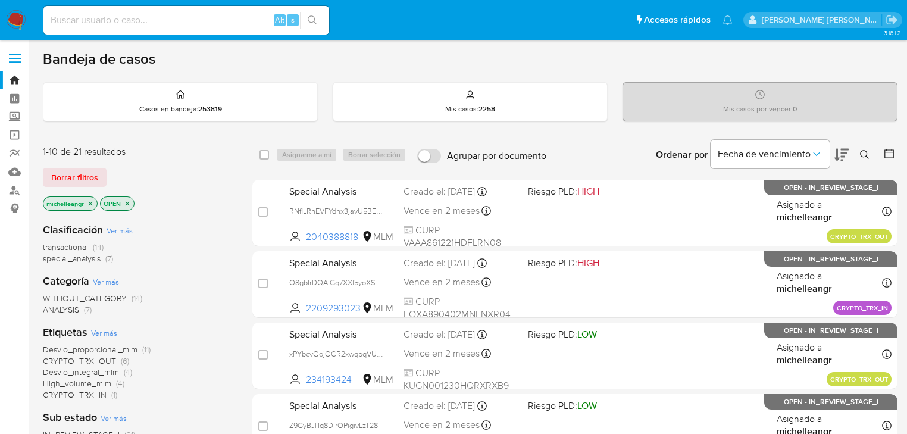
click at [167, 21] on input at bounding box center [186, 19] width 286 height 15
paste input "2P9YJnoZtoApfymH7dW8vaQu"
type input "2P9YJnoZtoApfymH7dW8vaQu"
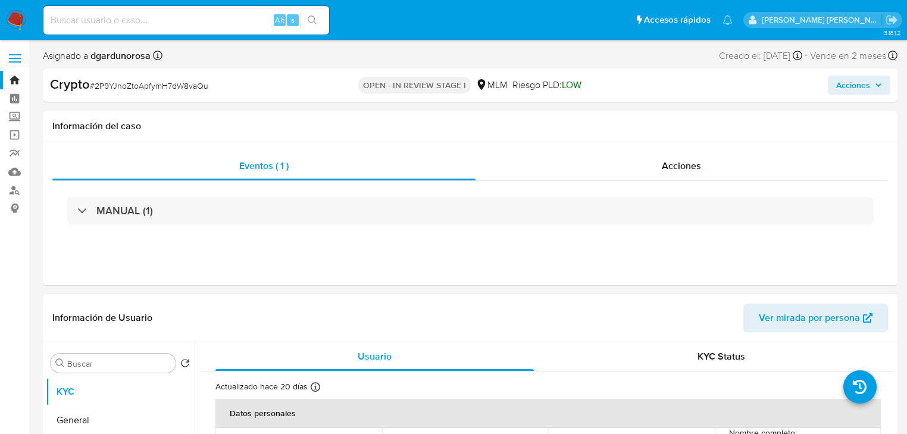
select select "10"
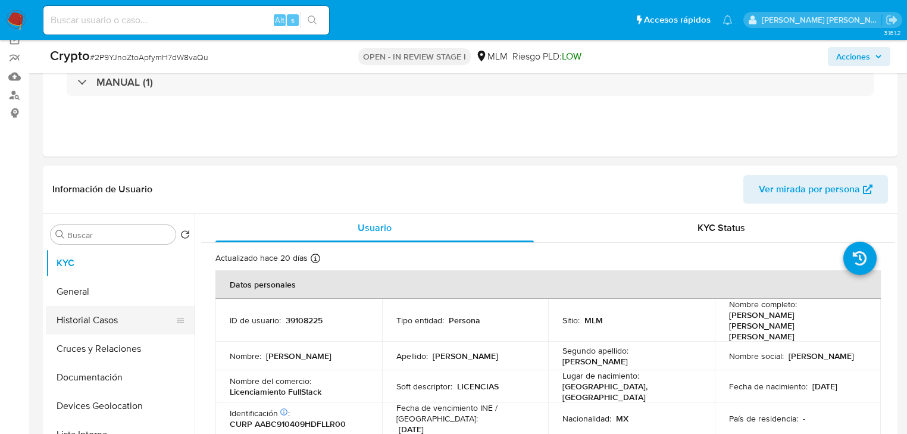
click at [94, 317] on button "Historial Casos" at bounding box center [115, 320] width 139 height 29
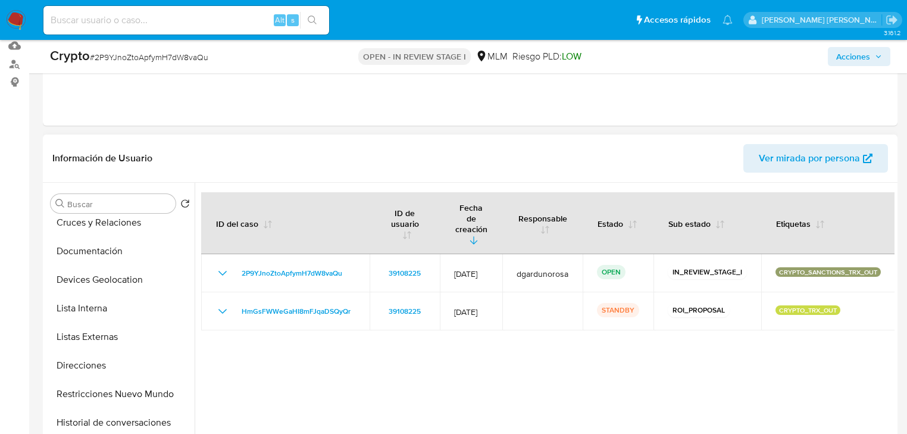
scroll to position [143, 0]
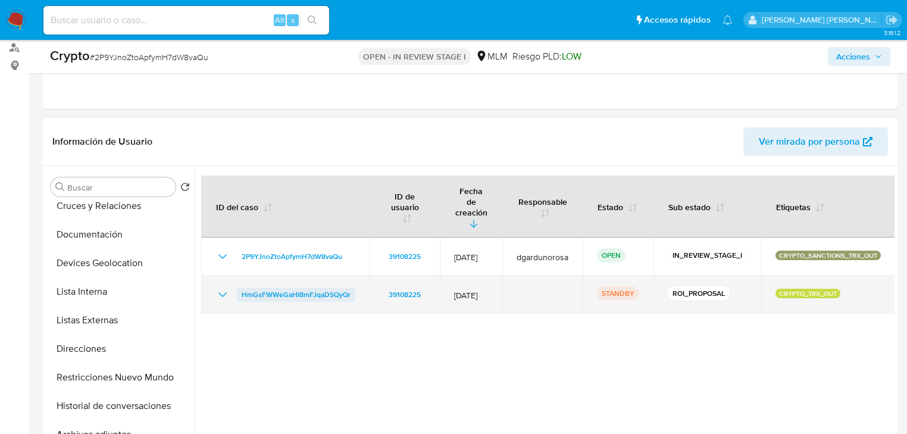
click at [250, 287] on span "HmGsFWWeGaHI8mFJqaDSQyQr" at bounding box center [296, 294] width 109 height 14
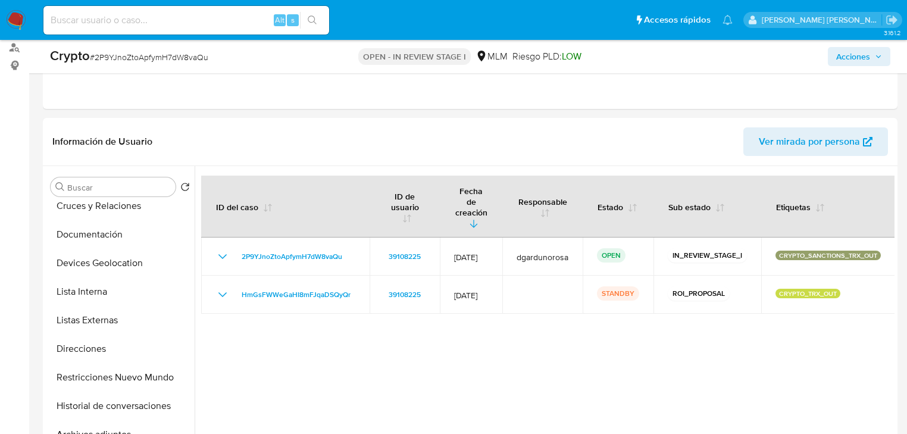
drag, startPoint x: 11, startPoint y: 26, endPoint x: 57, endPoint y: 1, distance: 53.0
click at [11, 26] on img at bounding box center [16, 20] width 20 height 20
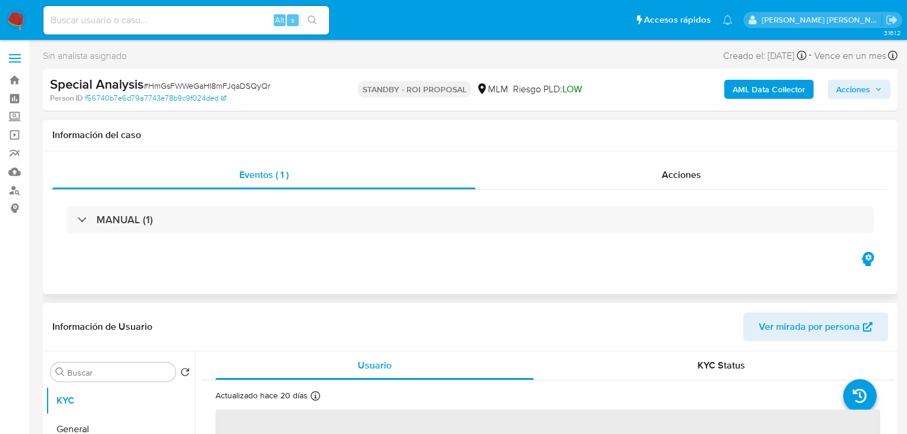
select select "10"
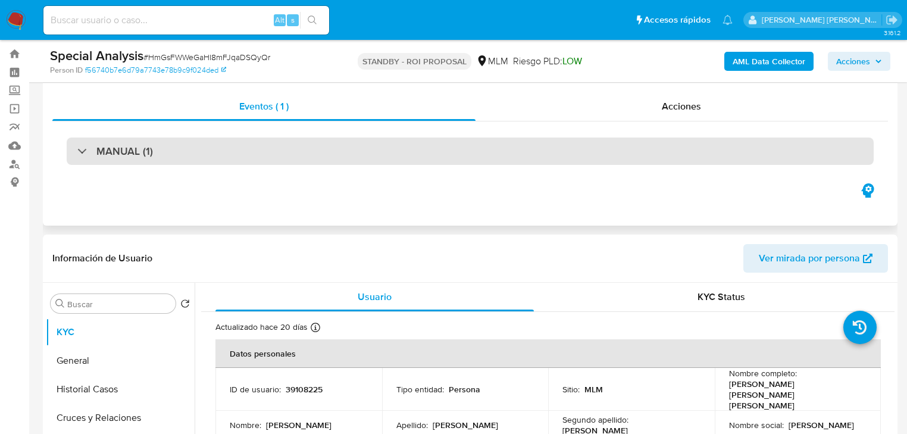
scroll to position [48, 0]
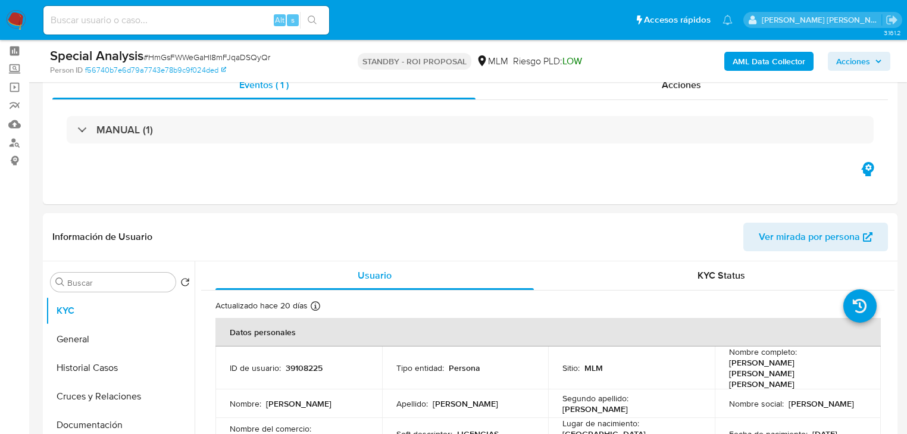
click at [690, 79] on div "Special Analysis # HmGsFWWeGaHI8mFJqaDSQyQr Person ID f56740b7e6d79a7743e78b9c9…" at bounding box center [470, 61] width 855 height 42
click at [686, 87] on span "Acciones" at bounding box center [681, 85] width 39 height 14
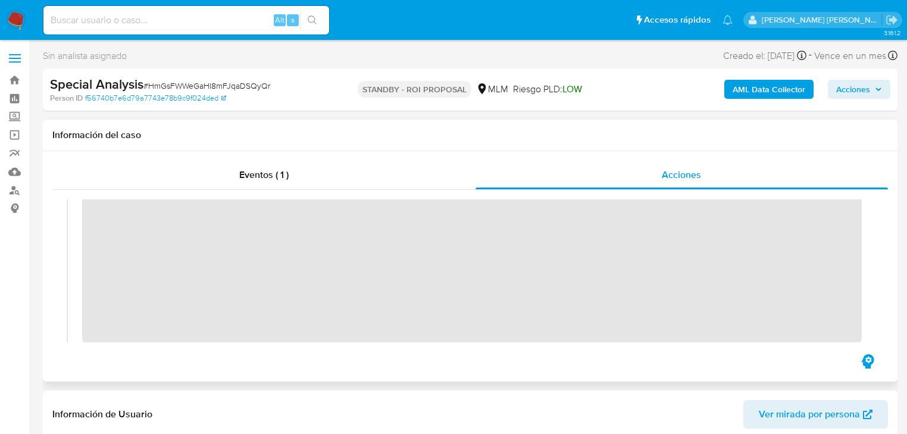
click at [80, 155] on div "Eventos ( 1 ) Acciones" at bounding box center [470, 266] width 855 height 230
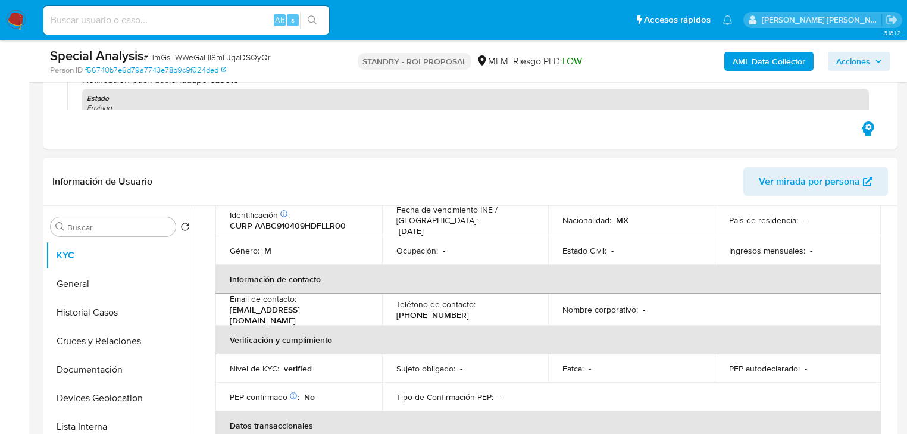
scroll to position [190, 0]
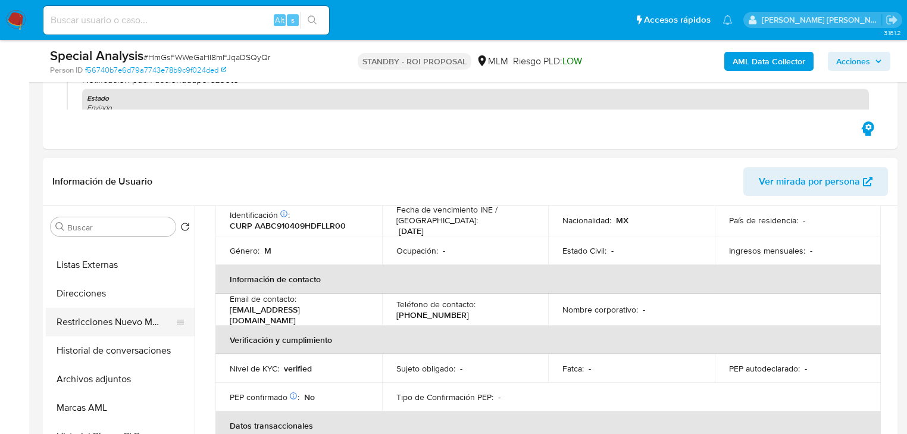
click at [142, 328] on button "Restricciones Nuevo Mundo" at bounding box center [115, 322] width 139 height 29
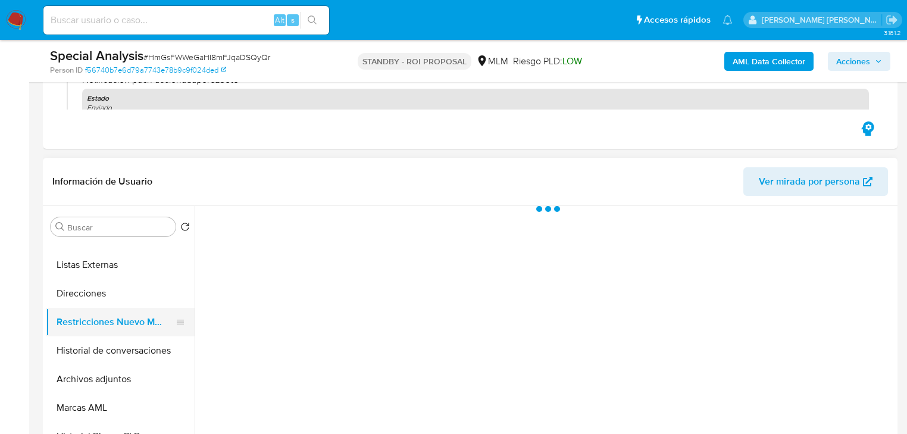
scroll to position [0, 0]
click at [144, 351] on button "Historial de conversaciones" at bounding box center [115, 350] width 139 height 29
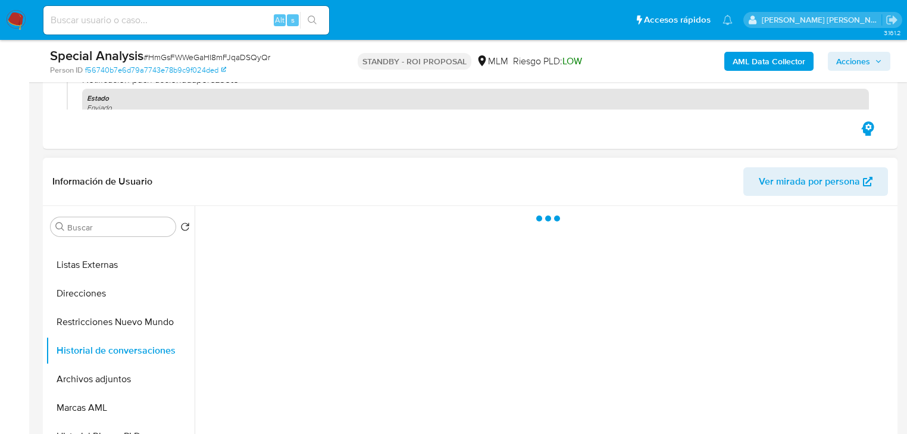
scroll to position [238, 0]
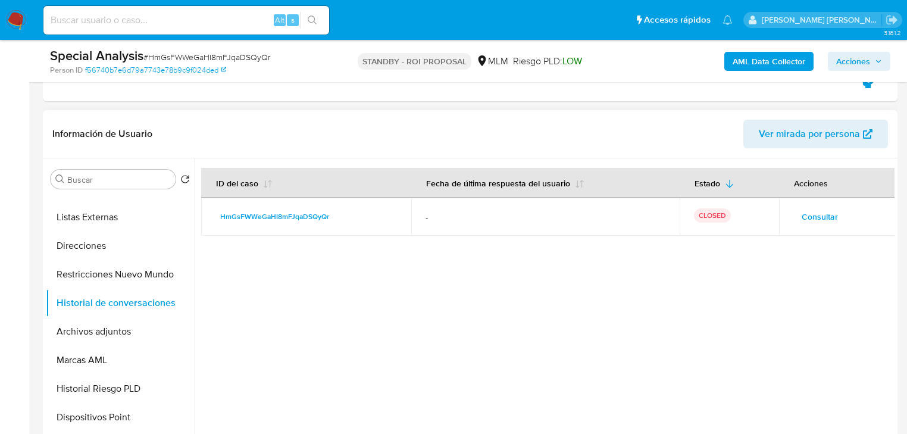
click at [821, 210] on span "Consultar" at bounding box center [820, 216] width 36 height 17
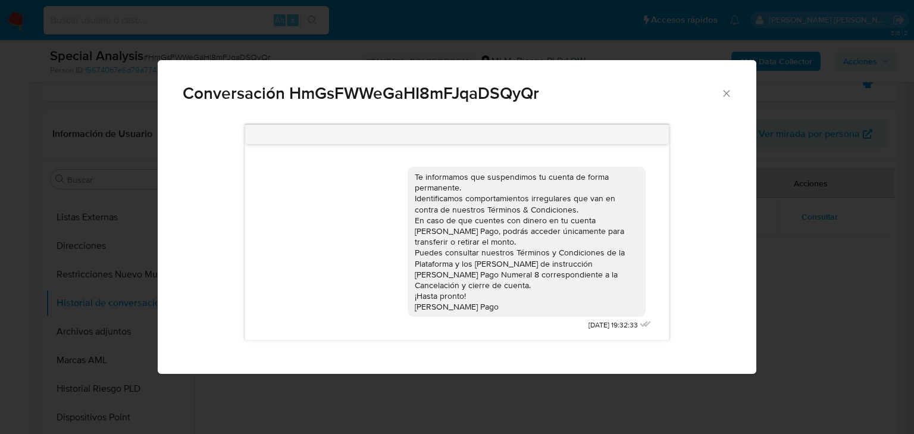
click at [724, 92] on icon "Cerrar" at bounding box center [727, 93] width 12 height 12
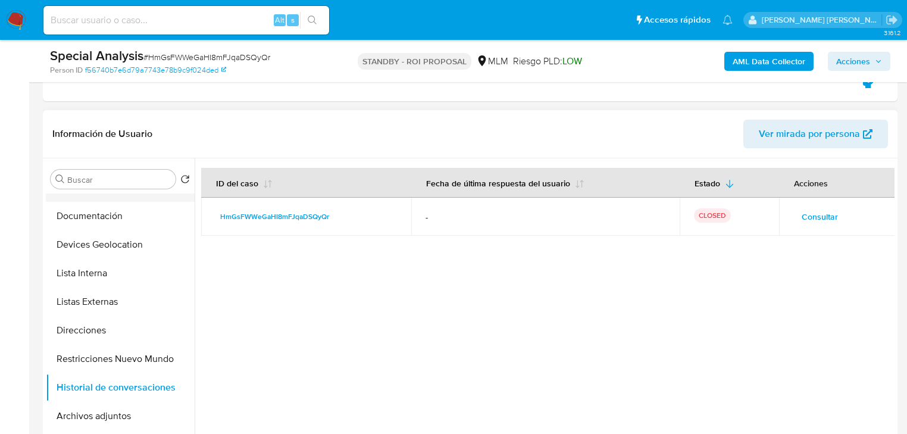
scroll to position [0, 0]
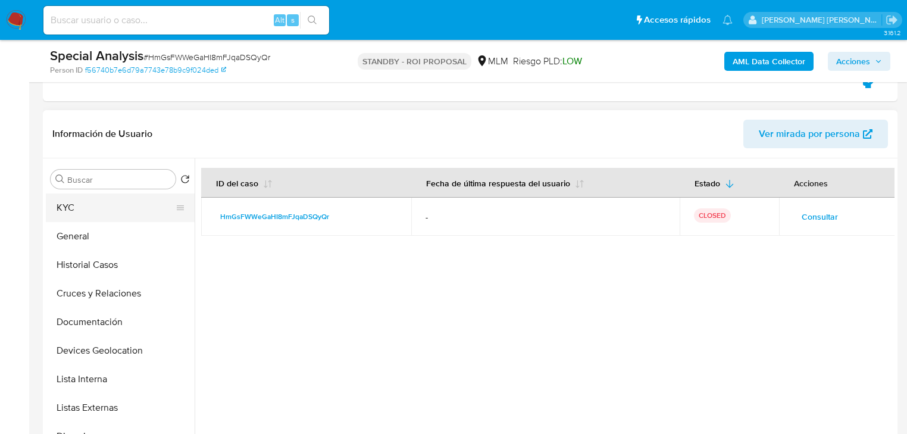
click at [79, 206] on button "KYC" at bounding box center [115, 207] width 139 height 29
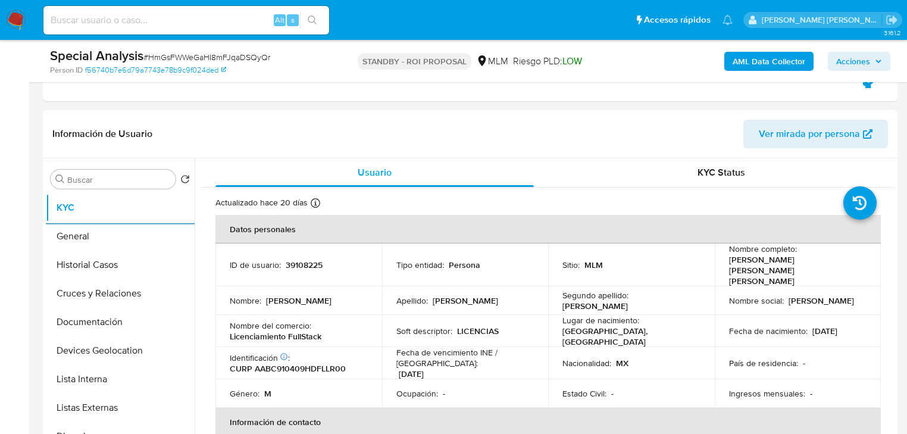
click at [117, 20] on input at bounding box center [186, 19] width 286 height 15
paste input "1087292323"
type input "1087292323"
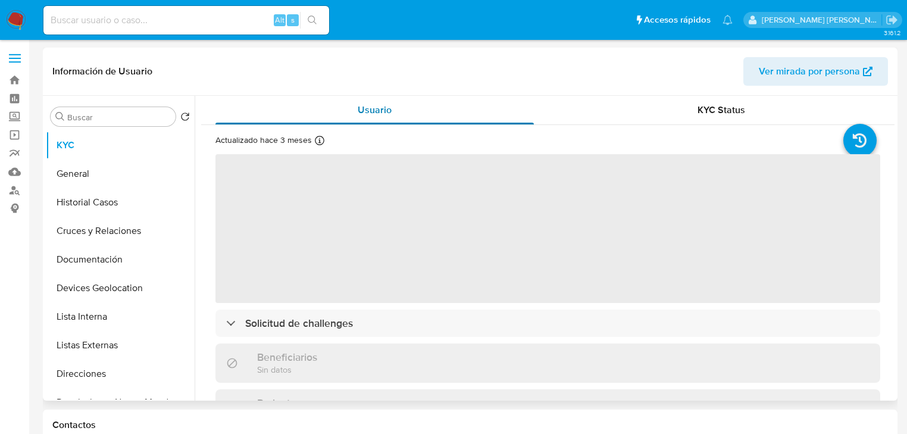
select select "10"
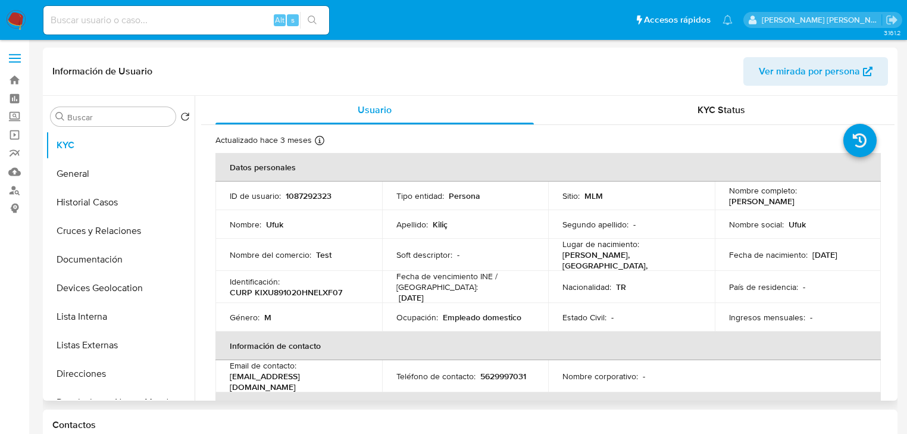
click at [318, 197] on p "1087292323" at bounding box center [309, 195] width 46 height 11
copy p "1087292323"
click at [78, 207] on button "Historial Casos" at bounding box center [115, 202] width 139 height 29
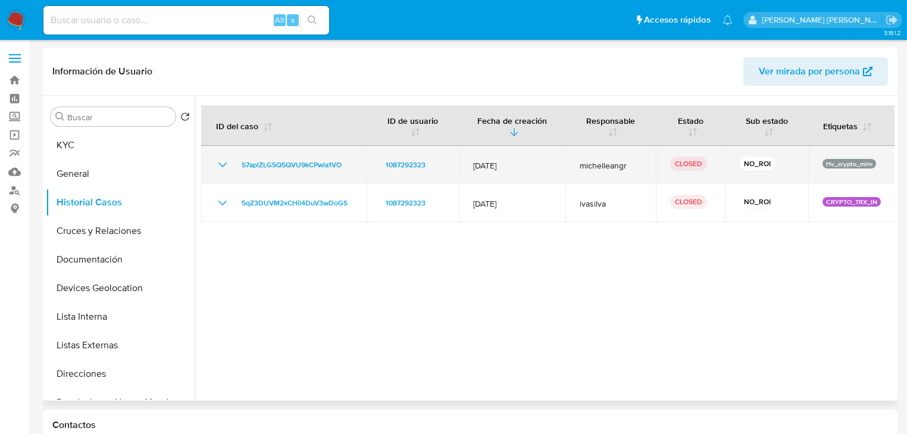
click at [224, 163] on icon "Mostrar/Ocultar" at bounding box center [222, 165] width 14 height 14
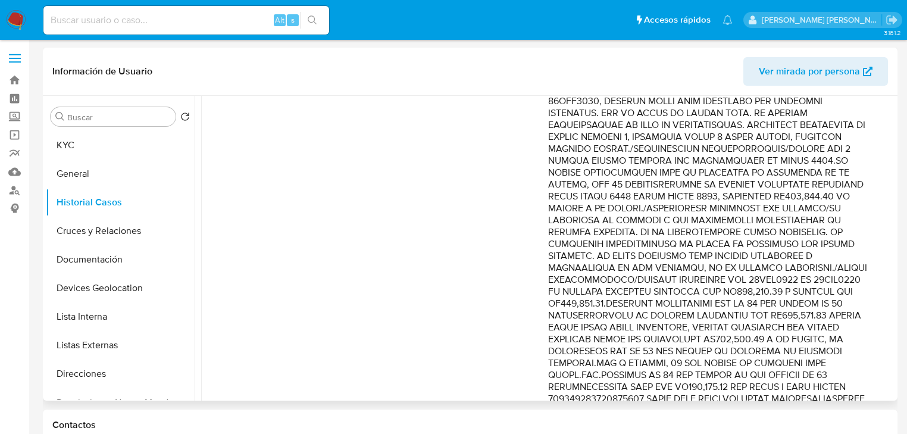
scroll to position [190, 0]
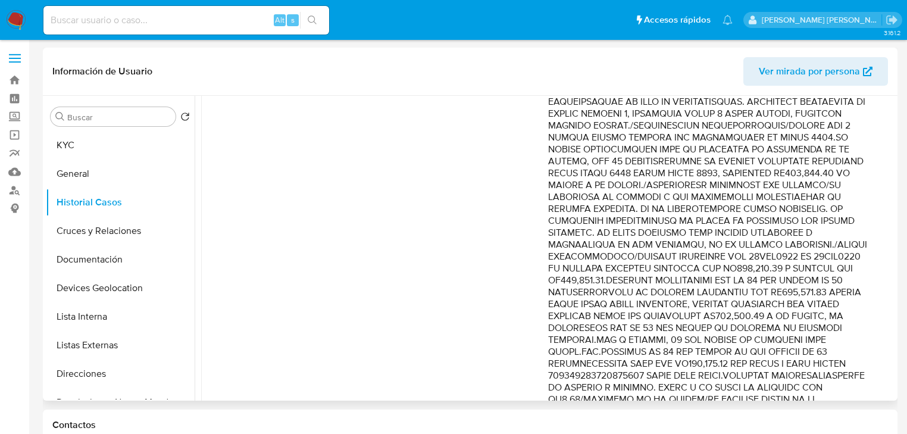
drag, startPoint x: 774, startPoint y: 226, endPoint x: 783, endPoint y: 245, distance: 20.5
click at [783, 245] on p "Comentario :" at bounding box center [709, 303] width 323 height 583
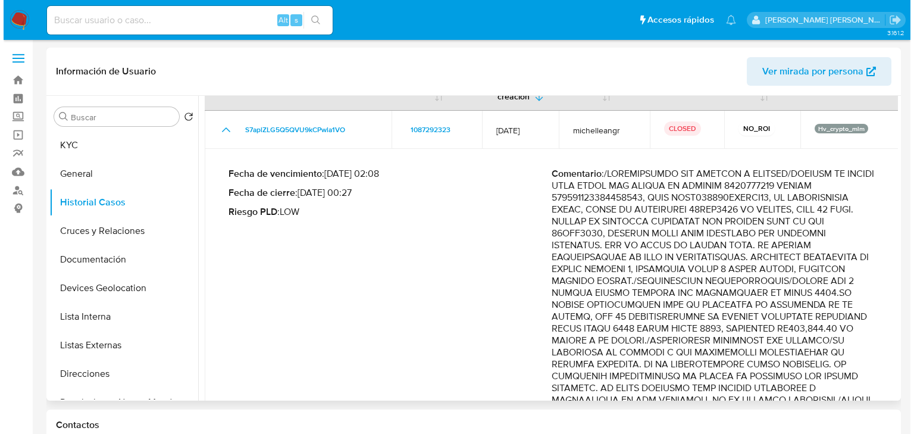
scroll to position [0, 0]
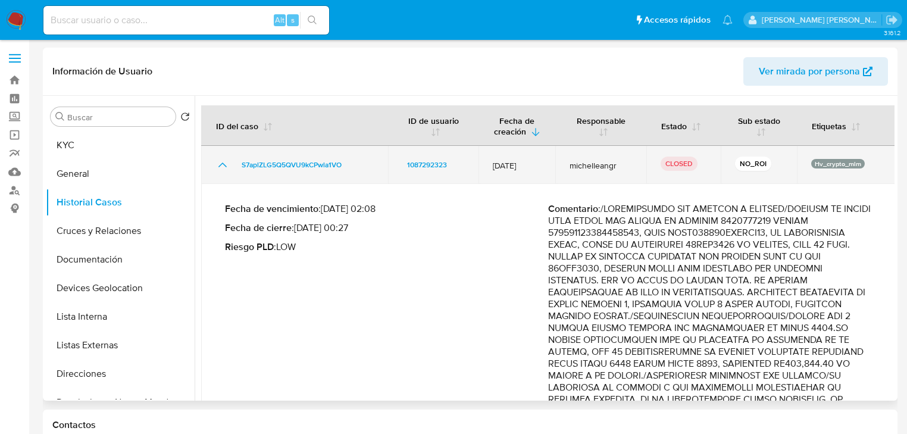
click at [215, 158] on icon "Mostrar/Ocultar" at bounding box center [222, 165] width 14 height 14
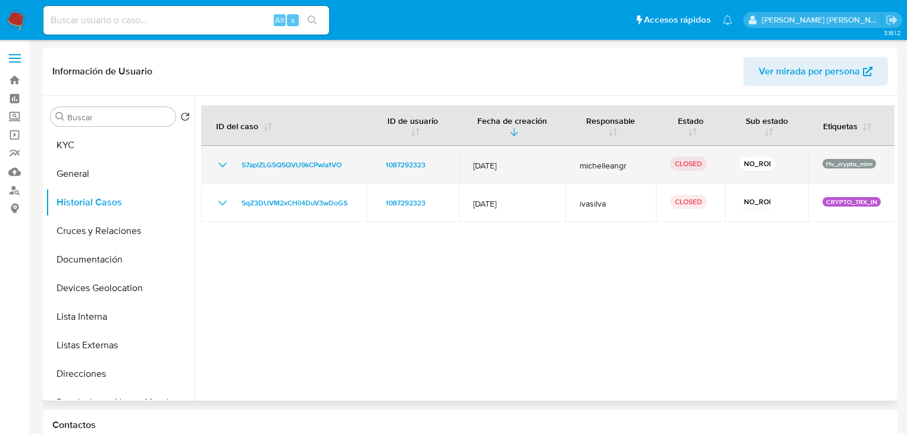
click at [224, 165] on icon "Mostrar/Ocultar" at bounding box center [222, 164] width 8 height 5
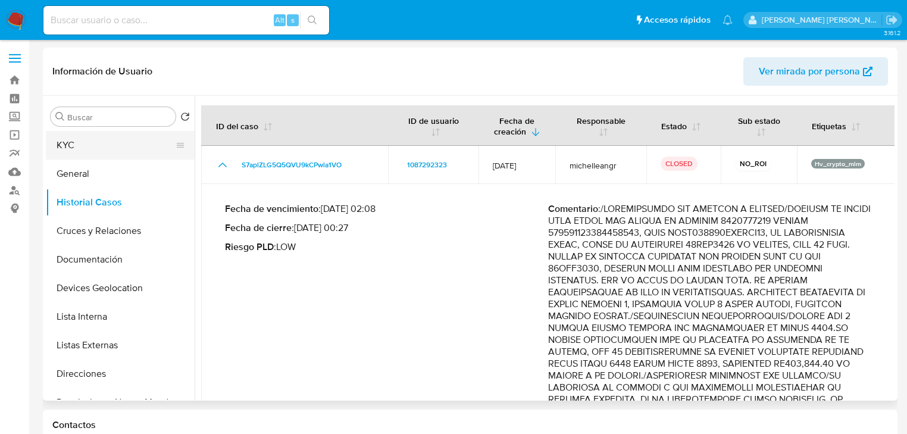
click at [79, 149] on button "KYC" at bounding box center [115, 145] width 139 height 29
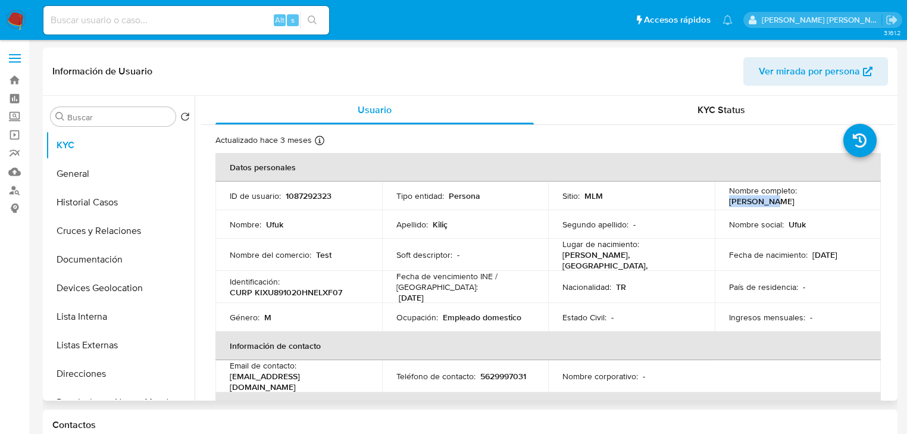
drag, startPoint x: 797, startPoint y: 196, endPoint x: 843, endPoint y: 196, distance: 45.2
click at [843, 196] on div "Nombre completo : Ufuk Kiliç" at bounding box center [798, 195] width 138 height 21
copy p "[PERSON_NAME]"
click at [162, 27] on input at bounding box center [186, 19] width 286 height 15
paste input "147219404"
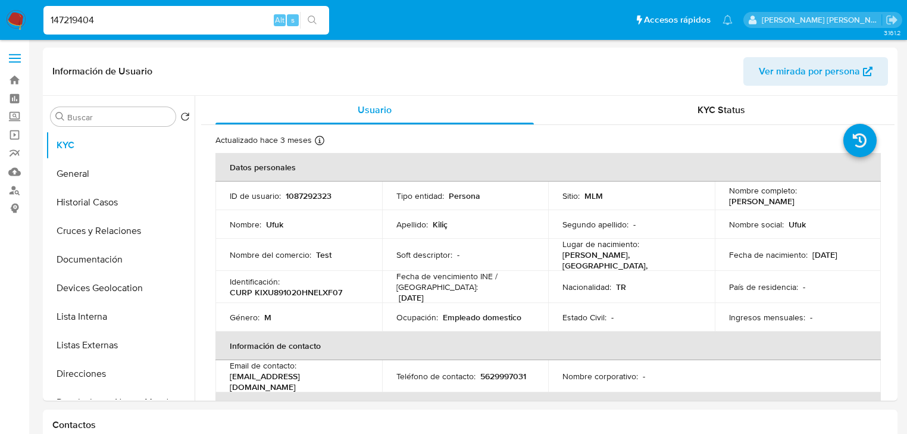
type input "147219404"
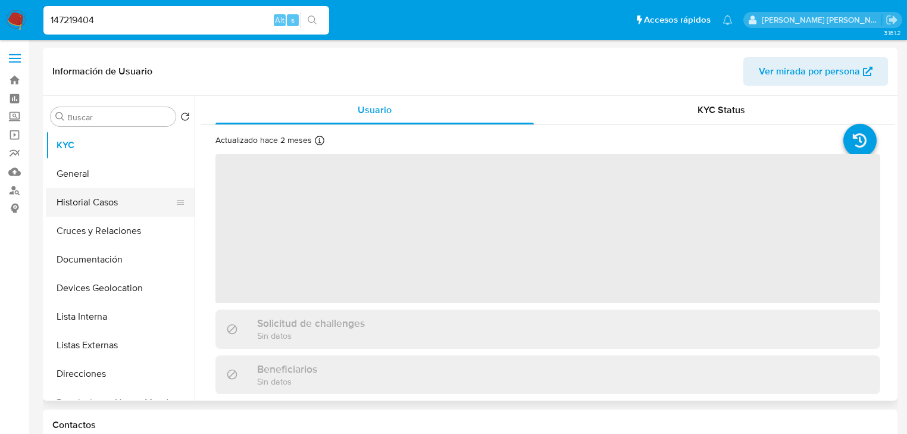
select select "10"
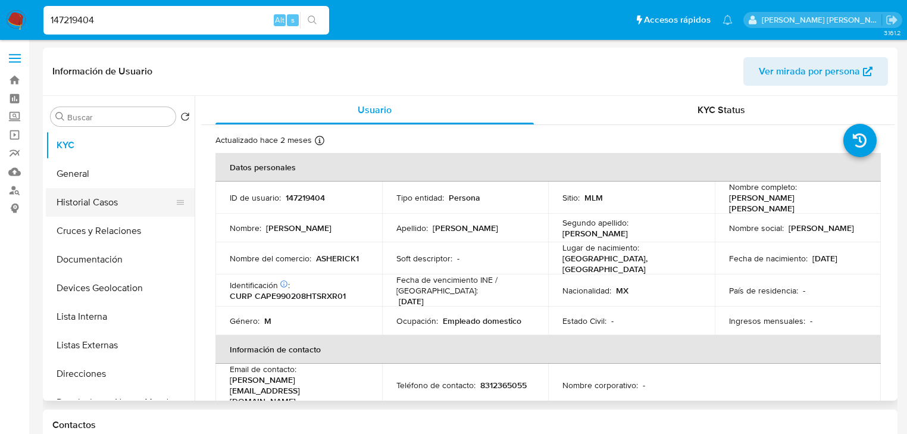
click at [110, 196] on button "Historial Casos" at bounding box center [115, 202] width 139 height 29
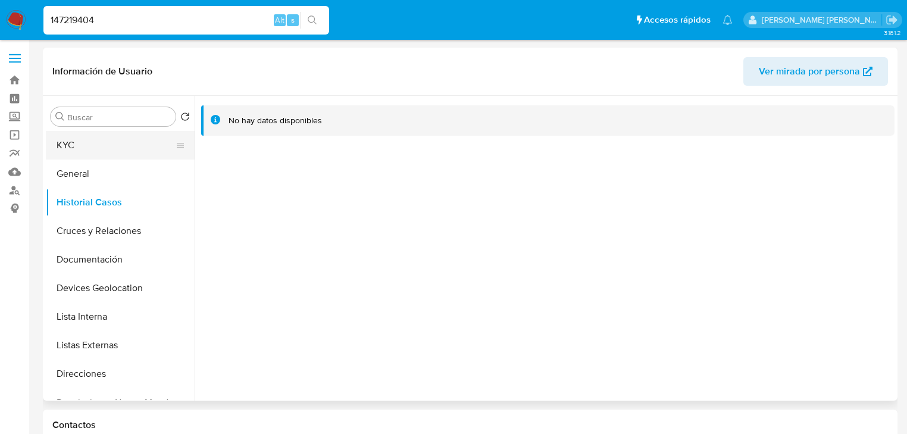
click at [72, 151] on button "KYC" at bounding box center [115, 145] width 139 height 29
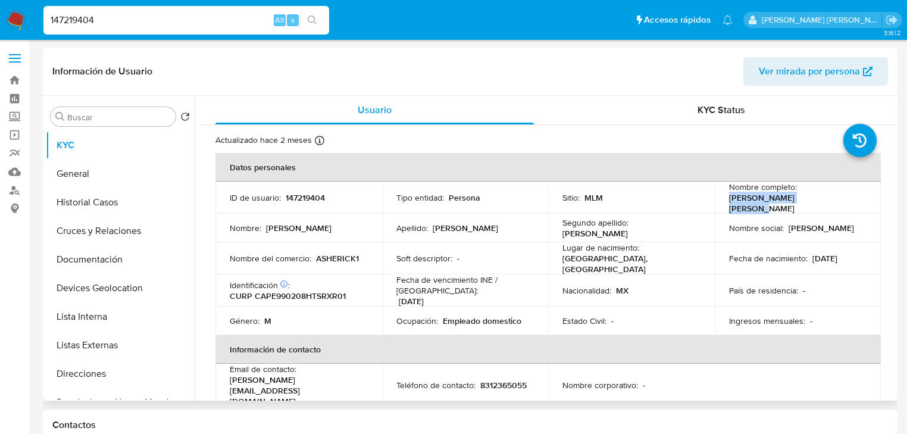
drag, startPoint x: 721, startPoint y: 201, endPoint x: 834, endPoint y: 202, distance: 113.1
click at [834, 202] on td "Nombre completo : Erick Iram Carlin Piña" at bounding box center [798, 198] width 167 height 32
copy p "Erick Iram Carlin Piña"
click at [96, 179] on button "General" at bounding box center [115, 173] width 139 height 29
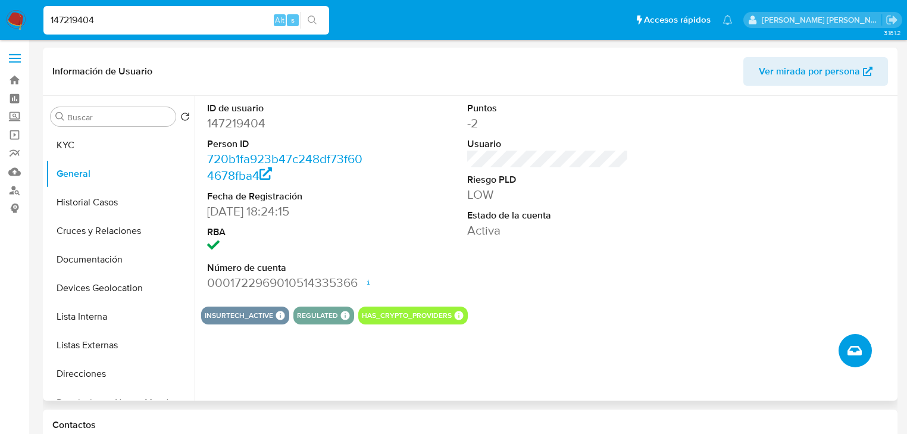
click at [854, 348] on icon "Crear caso manual" at bounding box center [854, 350] width 14 height 14
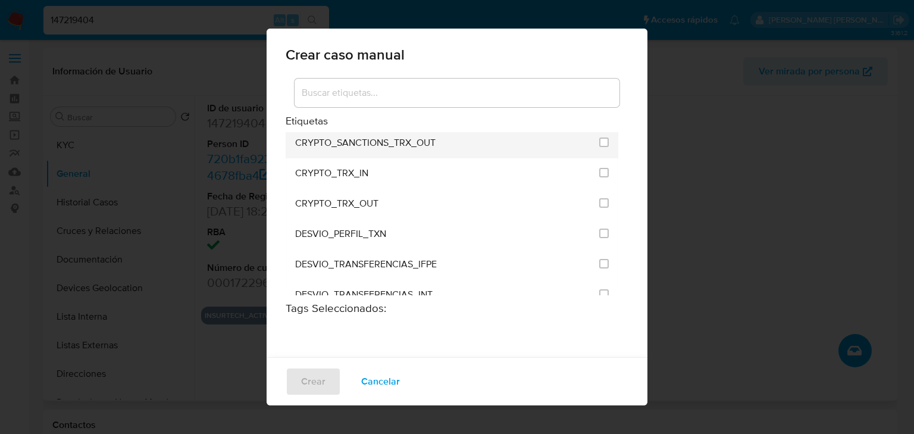
scroll to position [286, 0]
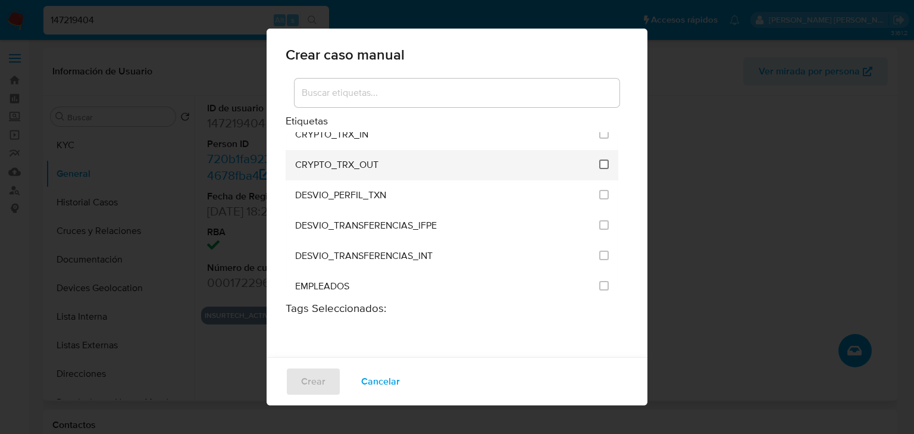
click at [599, 159] on input "1963" at bounding box center [604, 164] width 10 height 10
checkbox input "true"
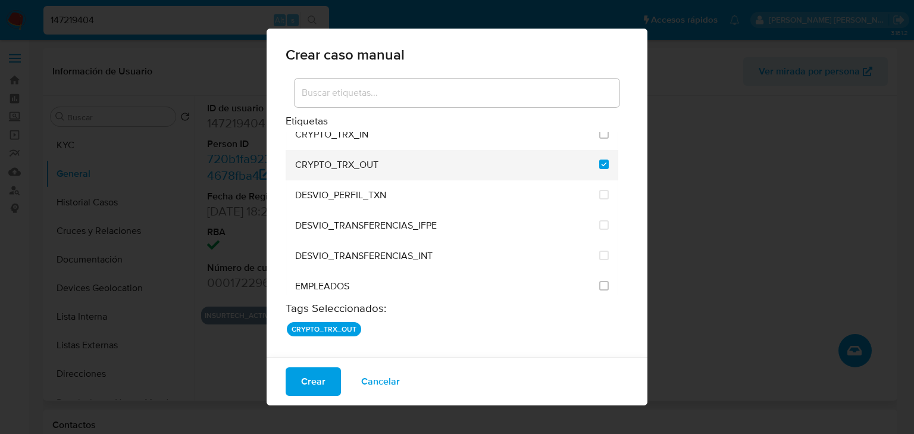
scroll to position [238, 0]
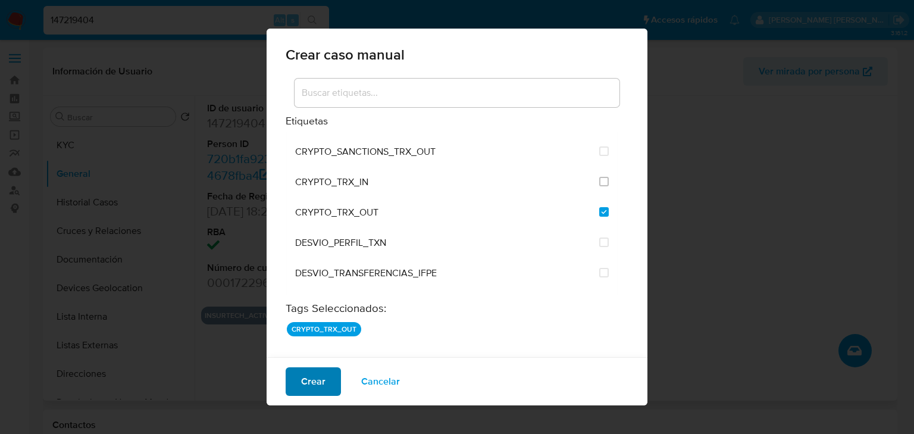
click at [299, 386] on button "Crear" at bounding box center [313, 381] width 55 height 29
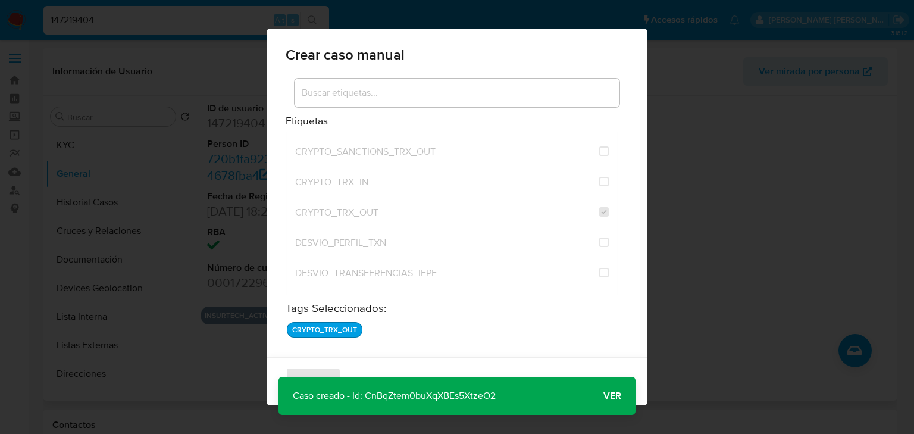
click at [398, 399] on p "Caso creado - Id: CnBqZtem0buXqXBEs5XtzeO2" at bounding box center [394, 396] width 231 height 38
drag, startPoint x: 398, startPoint y: 399, endPoint x: 627, endPoint y: 399, distance: 229.1
click at [398, 399] on p "Caso creado - Id: CnBqZtem0buXqXBEs5XtzeO2" at bounding box center [394, 396] width 231 height 38
click at [617, 396] on span "Ver" at bounding box center [612, 396] width 18 height 0
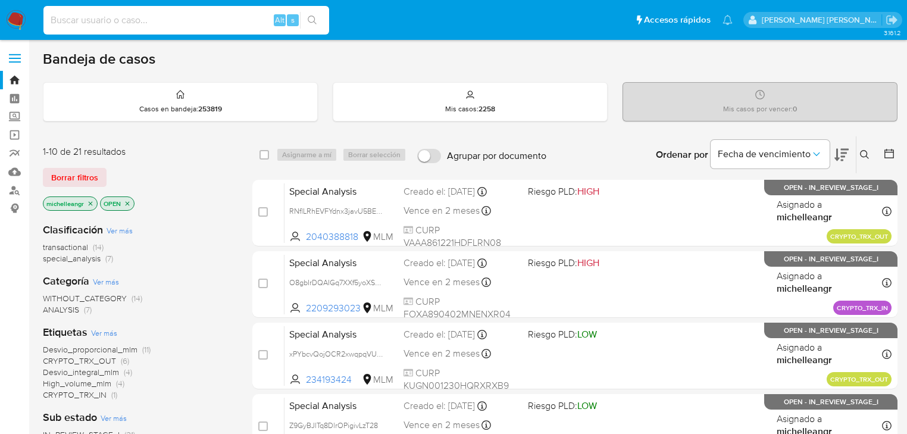
click at [83, 20] on input at bounding box center [186, 19] width 286 height 15
paste input "1087292323"
type input "1087292323"
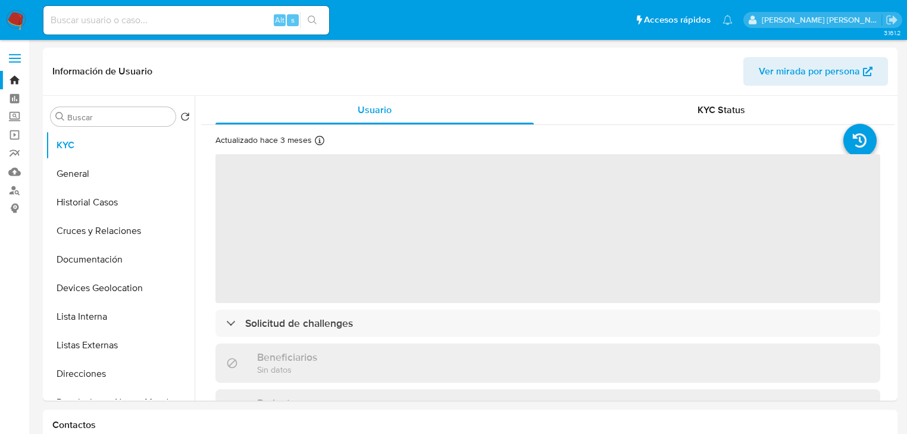
select select "10"
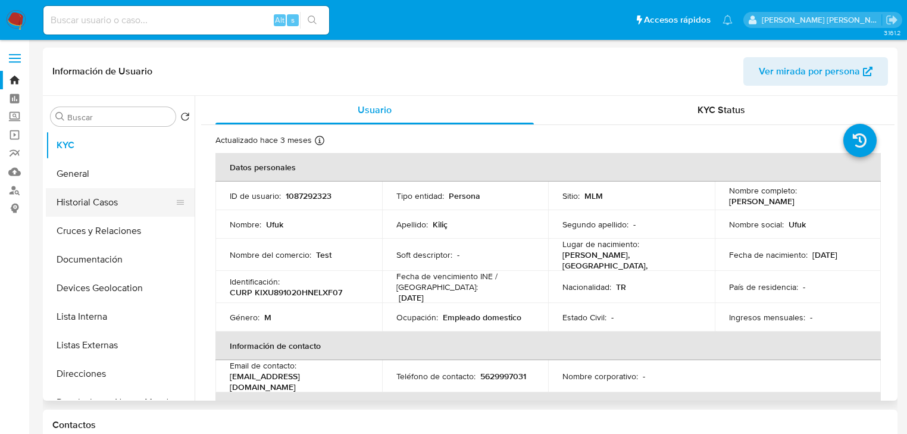
click at [93, 211] on button "Historial Casos" at bounding box center [115, 202] width 139 height 29
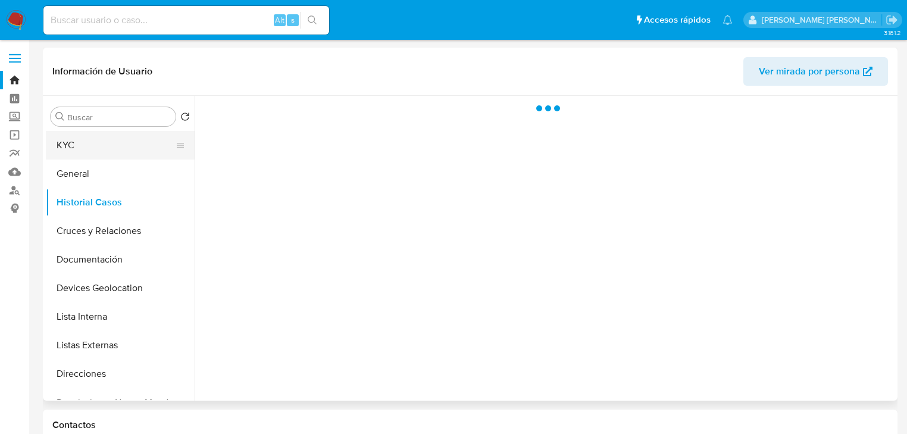
click at [86, 147] on button "KYC" at bounding box center [115, 145] width 139 height 29
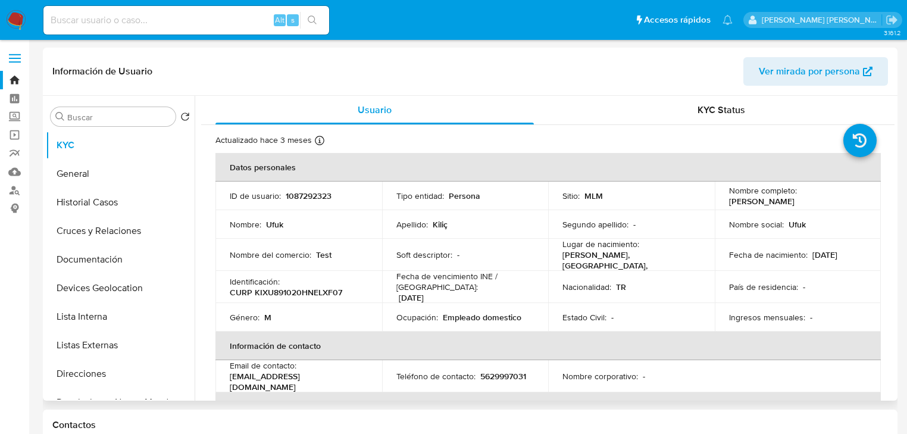
click at [314, 195] on p "1087292323" at bounding box center [309, 195] width 46 height 11
click at [314, 196] on p "1087292323" at bounding box center [309, 195] width 46 height 11
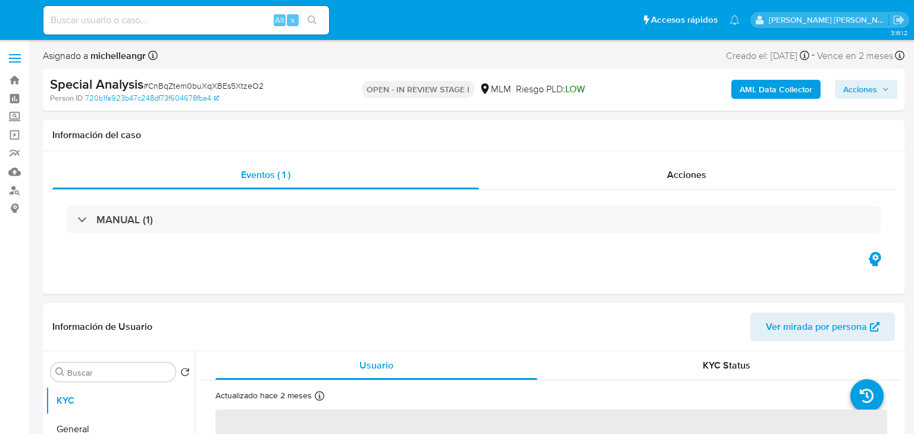
select select "10"
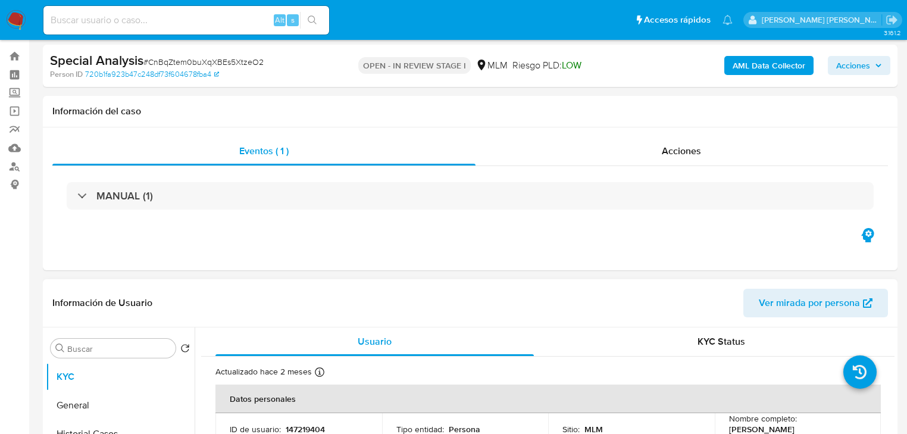
scroll to position [48, 0]
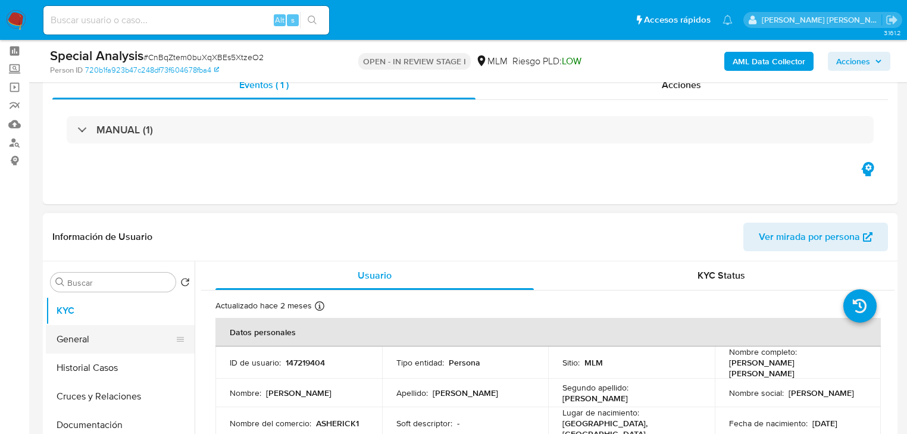
click at [96, 343] on button "General" at bounding box center [115, 339] width 139 height 29
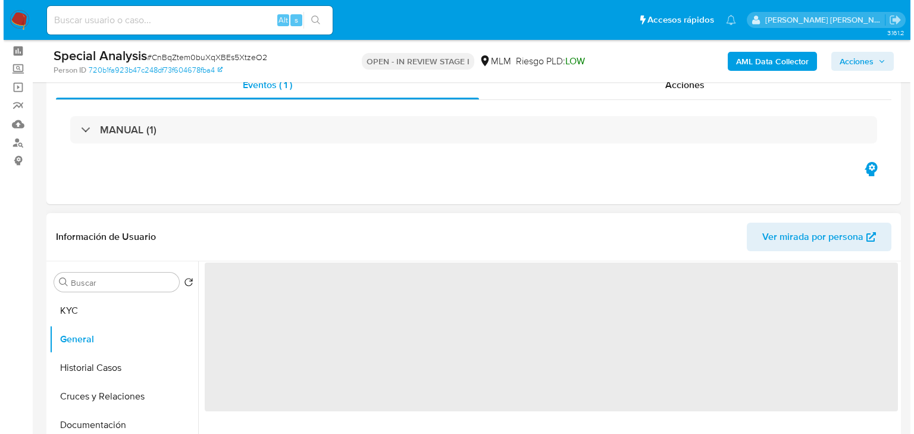
scroll to position [190, 0]
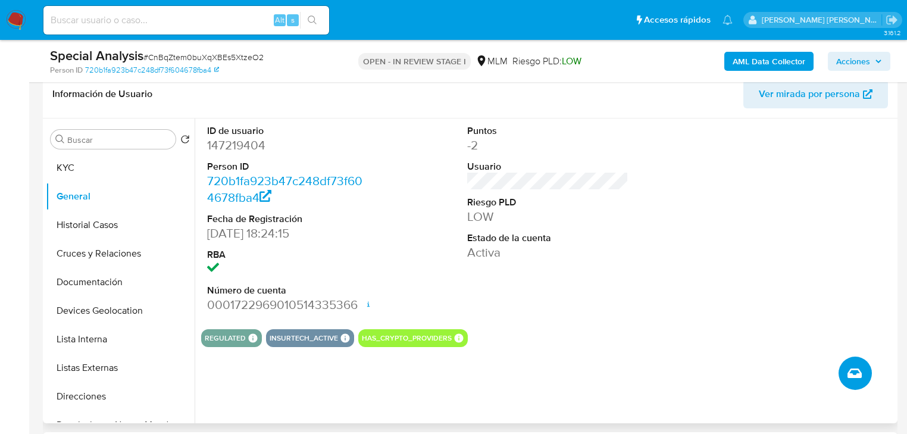
click at [853, 370] on icon "Crear caso manual" at bounding box center [854, 373] width 14 height 10
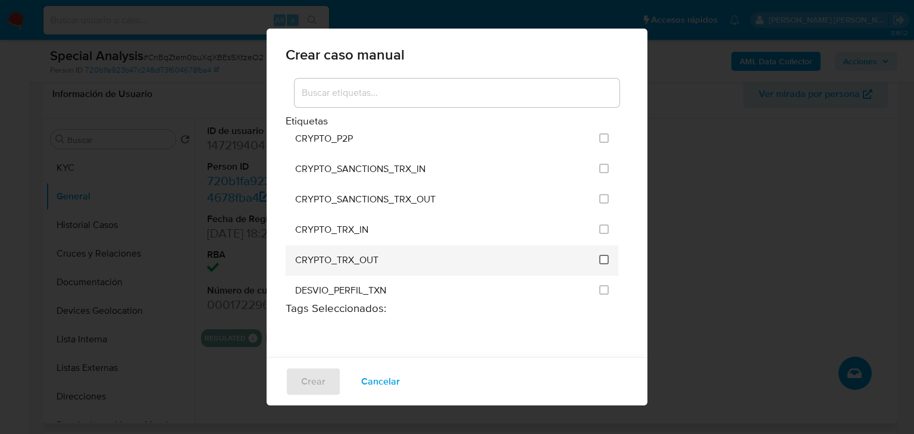
click at [599, 255] on input "1963" at bounding box center [604, 260] width 10 height 10
checkbox input "true"
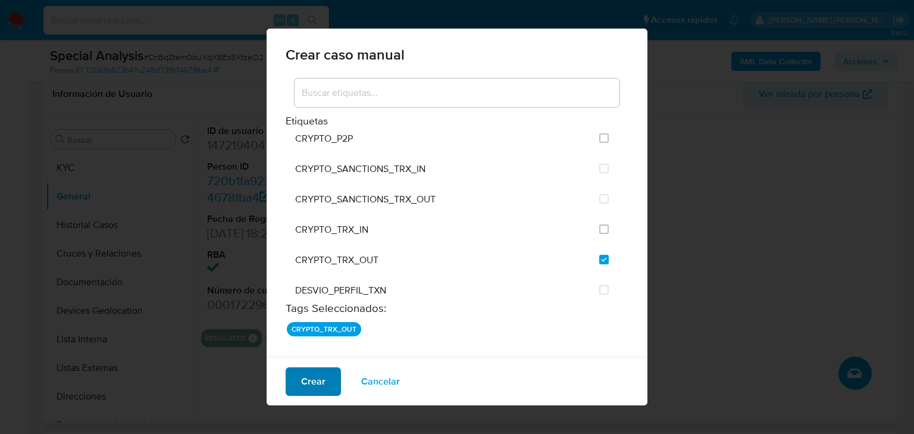
click at [321, 382] on span "Crear" at bounding box center [313, 381] width 24 height 26
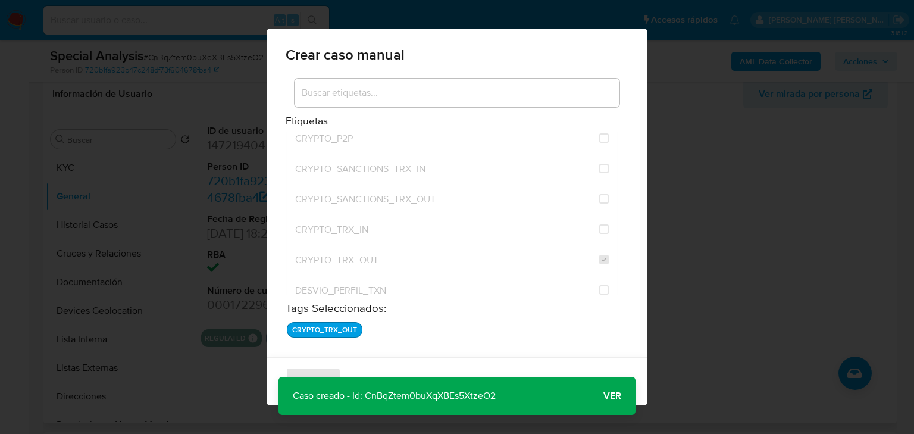
click at [411, 398] on p "Caso creado - Id: CnBqZtem0buXqXBEs5XtzeO2" at bounding box center [394, 396] width 231 height 38
click at [614, 396] on span "Ver" at bounding box center [612, 396] width 18 height 0
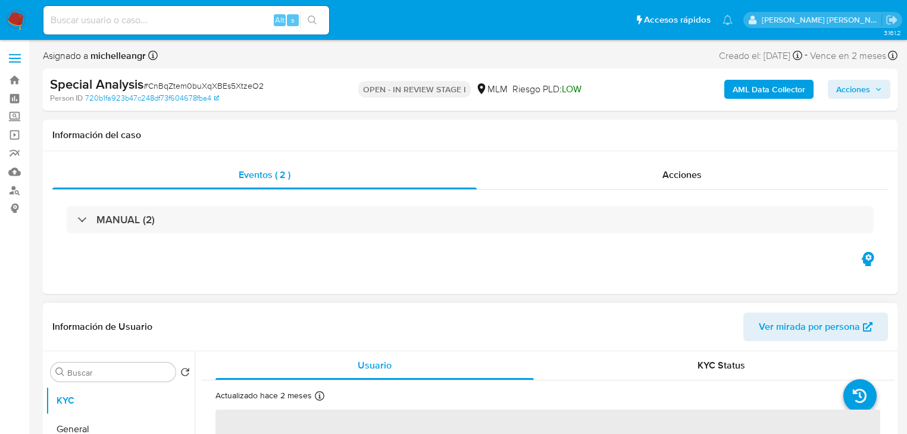
select select "10"
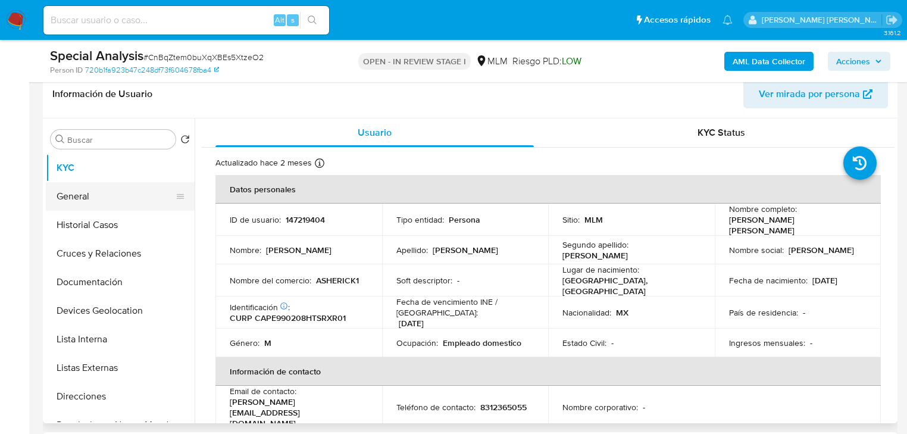
click at [104, 198] on button "General" at bounding box center [115, 196] width 139 height 29
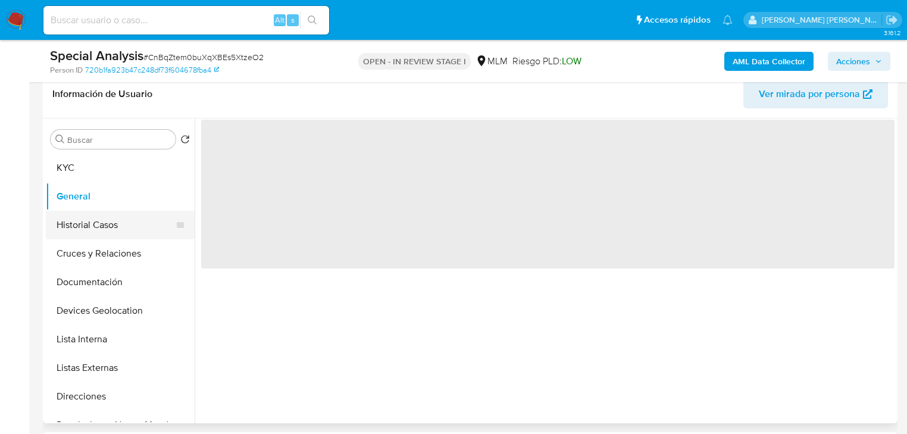
click at [102, 229] on button "Historial Casos" at bounding box center [115, 225] width 139 height 29
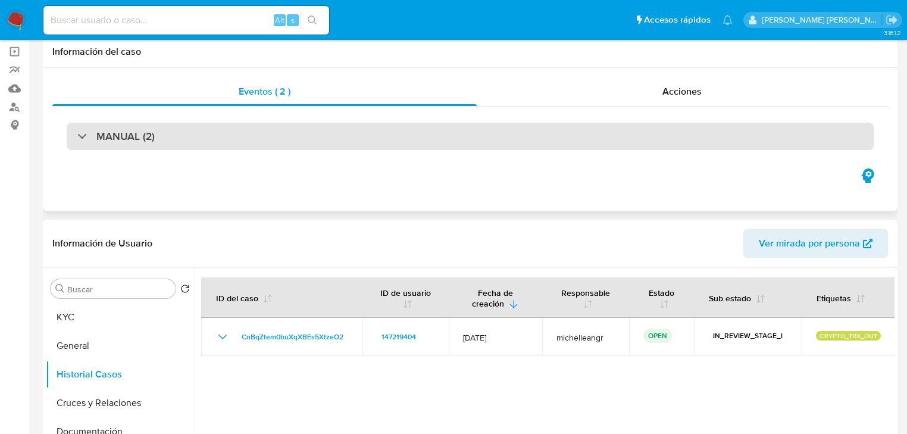
scroll to position [0, 0]
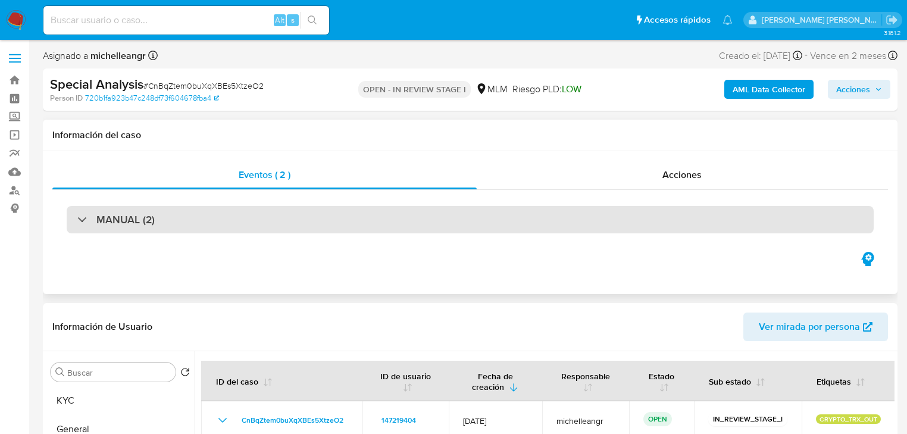
click at [83, 215] on div "MANUAL (2)" at bounding box center [115, 219] width 77 height 13
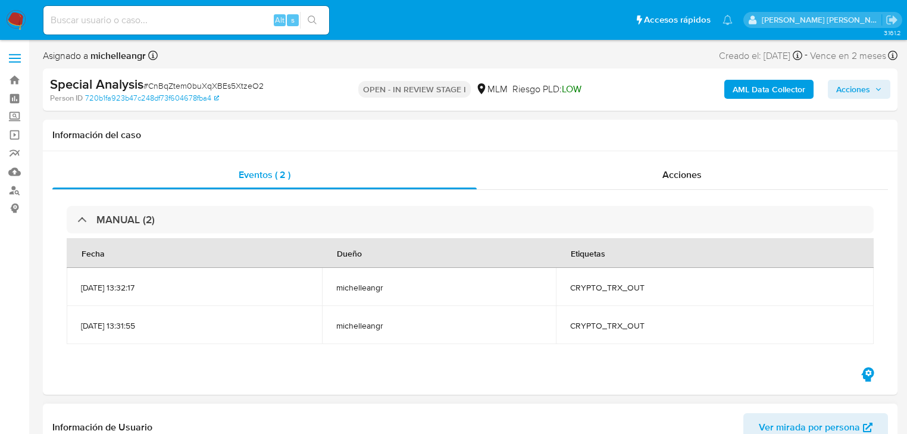
scroll to position [238, 0]
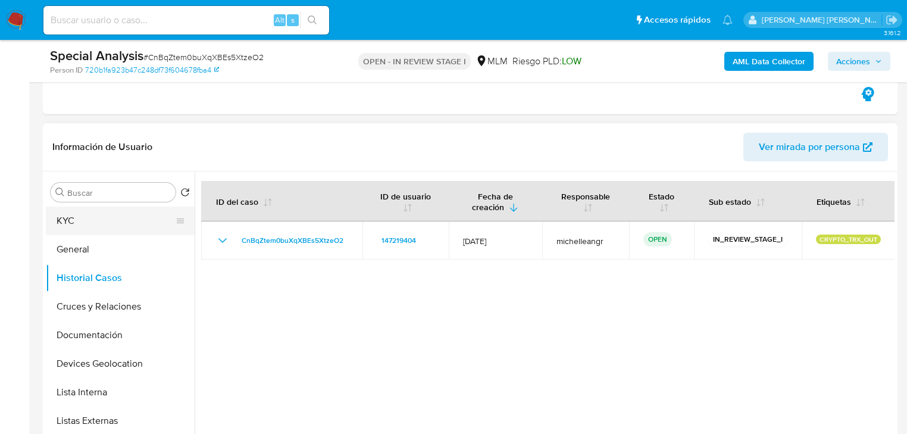
click at [77, 214] on button "KYC" at bounding box center [115, 220] width 139 height 29
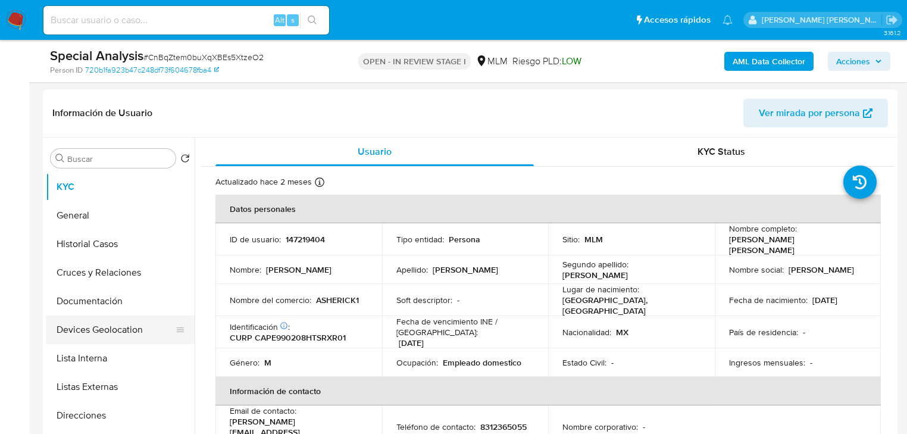
scroll to position [333, 0]
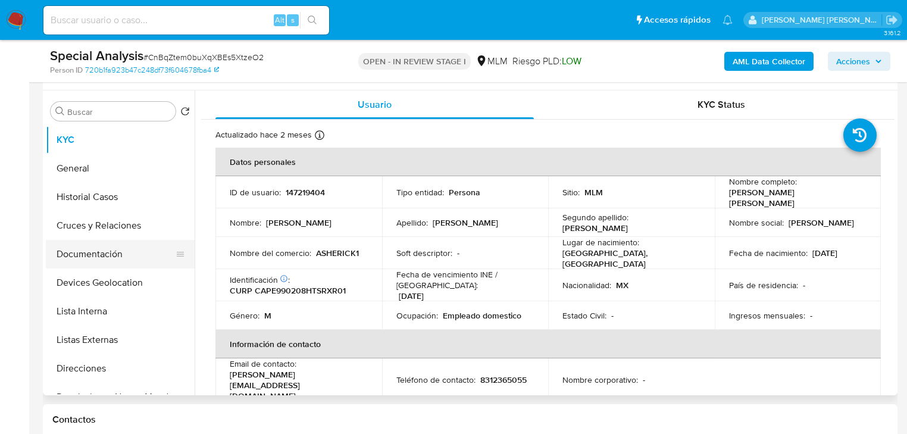
drag, startPoint x: 129, startPoint y: 294, endPoint x: 123, endPoint y: 229, distance: 65.1
click at [127, 290] on button "Devices Geolocation" at bounding box center [120, 282] width 149 height 29
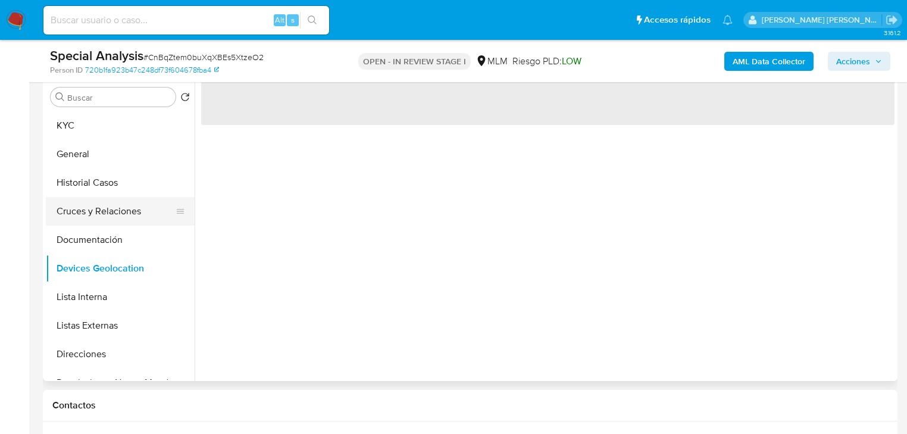
click at [105, 202] on button "Cruces y Relaciones" at bounding box center [115, 211] width 139 height 29
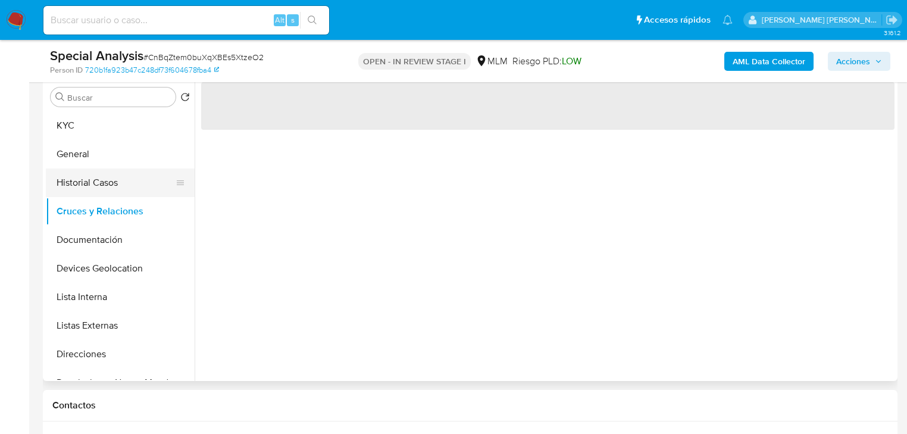
click at [107, 184] on button "Historial Casos" at bounding box center [115, 182] width 139 height 29
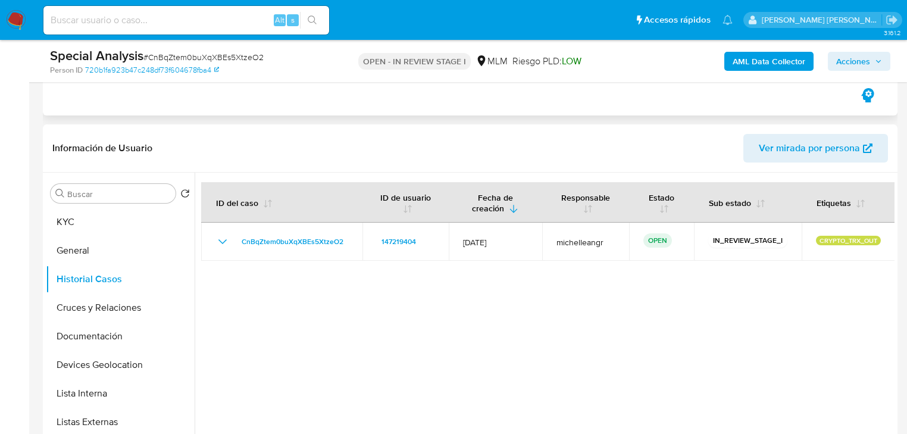
scroll to position [143, 0]
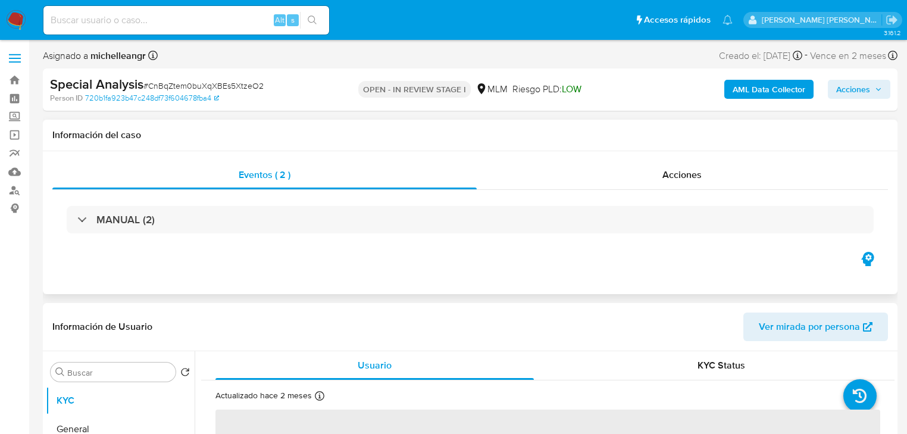
select select "10"
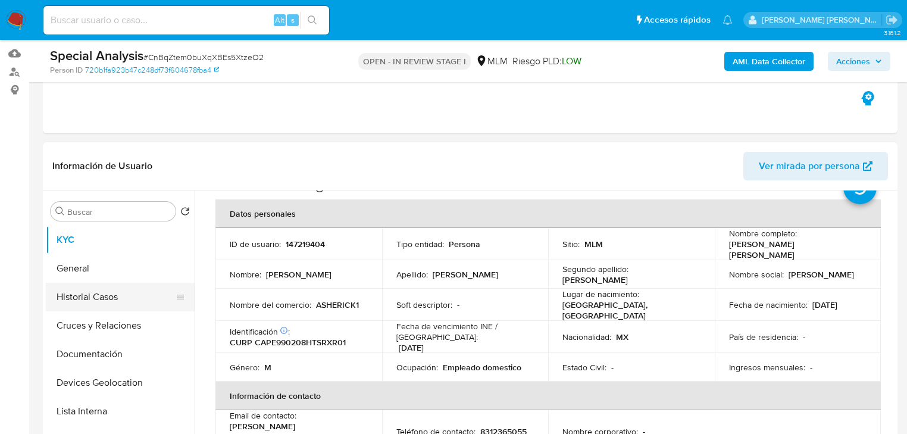
click at [112, 298] on button "Historial Casos" at bounding box center [115, 297] width 139 height 29
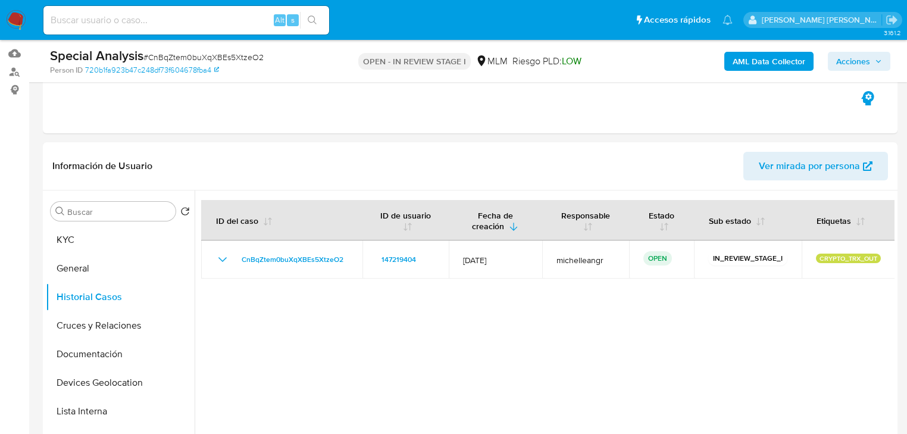
click at [176, 55] on span "# CnBqZtem0buXqXBEs5XtzeO2" at bounding box center [203, 57] width 120 height 12
click at [176, 56] on span "# CnBqZtem0buXqXBEs5XtzeO2" at bounding box center [203, 57] width 120 height 12
copy span "CnBqZtem0buXqXBEs5XtzeO2"
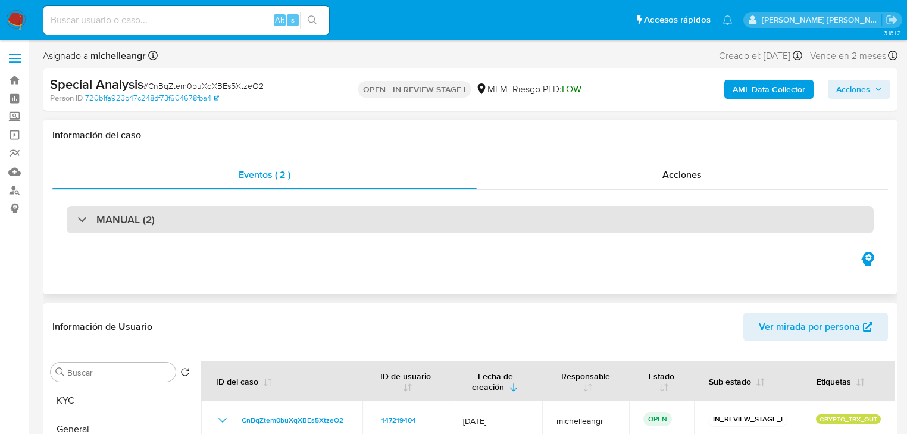
click at [79, 220] on div "MANUAL (2)" at bounding box center [115, 219] width 77 height 13
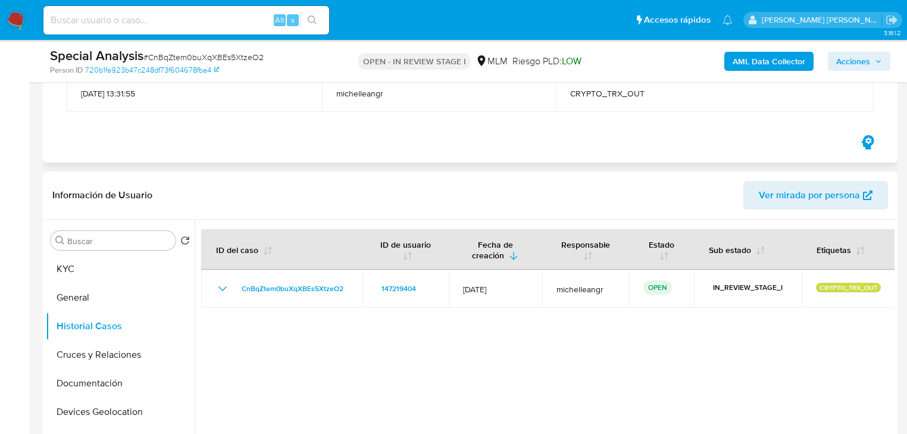
scroll to position [190, 0]
click at [101, 275] on button "KYC" at bounding box center [115, 268] width 139 height 29
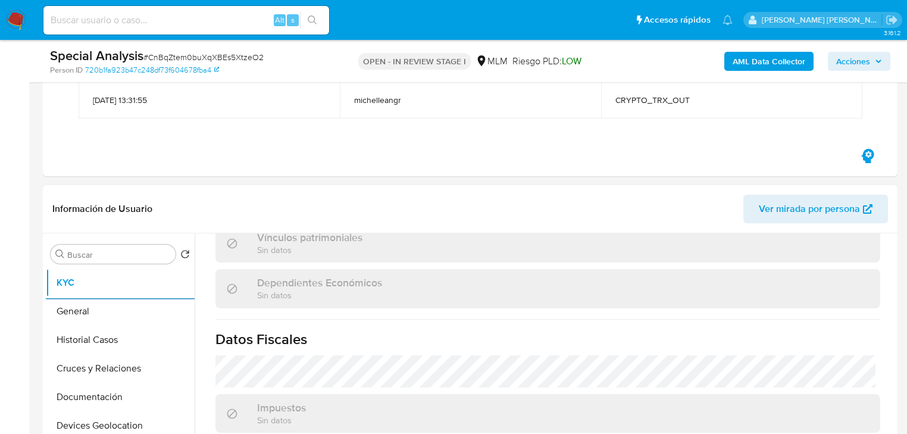
scroll to position [751, 0]
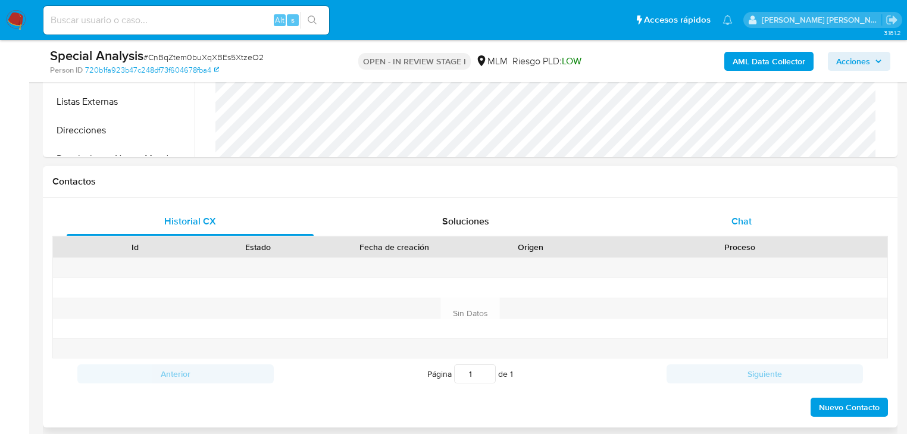
drag, startPoint x: 730, startPoint y: 231, endPoint x: 738, endPoint y: 221, distance: 12.7
click at [731, 230] on div "Chat" at bounding box center [741, 221] width 247 height 29
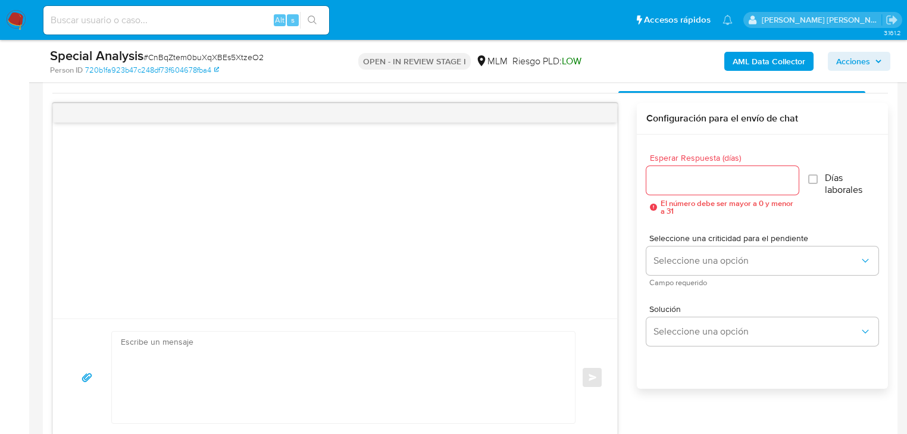
click at [166, 354] on textarea at bounding box center [340, 377] width 439 height 92
paste textarea "Estimado Cliente, Paxos, socio comercial [PERSON_NAME] Pago en las transaccione…"
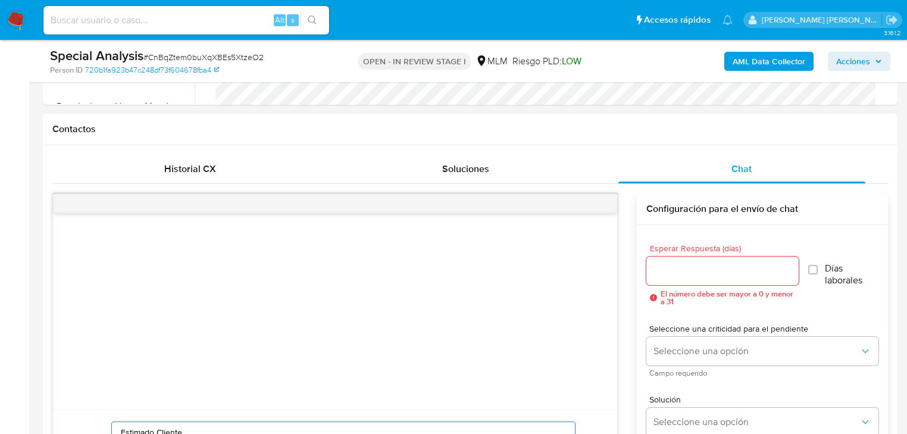
scroll to position [587, 0]
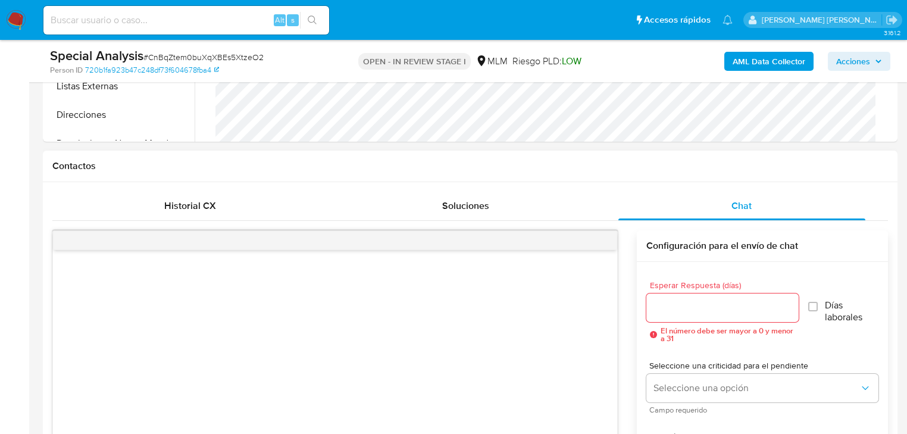
type textarea "Estimado Cliente, Paxos, socio comercial [PERSON_NAME] Pago en las transaccione…"
click at [669, 311] on input "Esperar Respuesta (días)" at bounding box center [722, 307] width 152 height 15
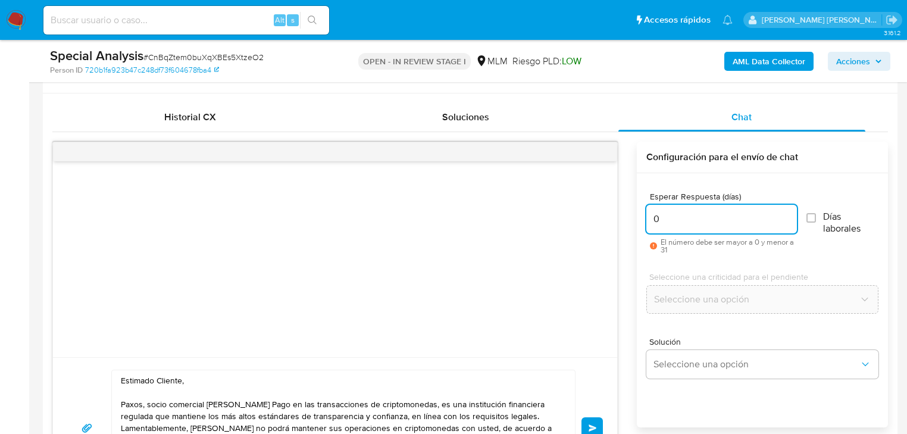
scroll to position [682, 0]
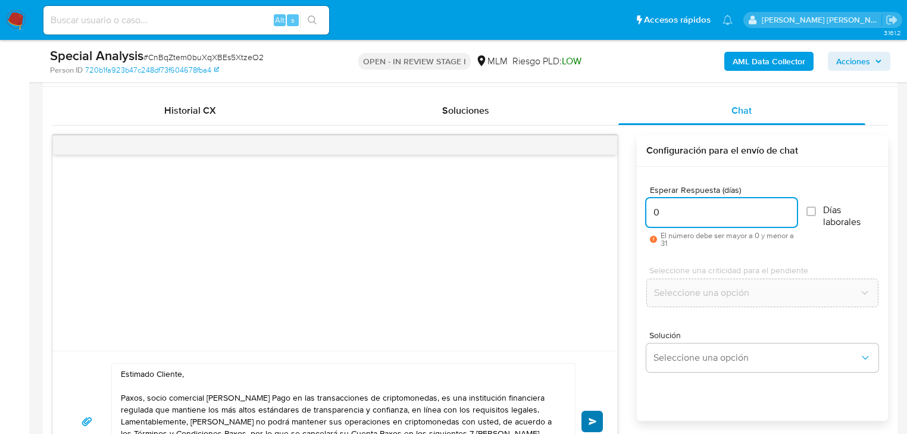
type input "0"
click at [590, 424] on span "Enviar" at bounding box center [593, 421] width 8 height 7
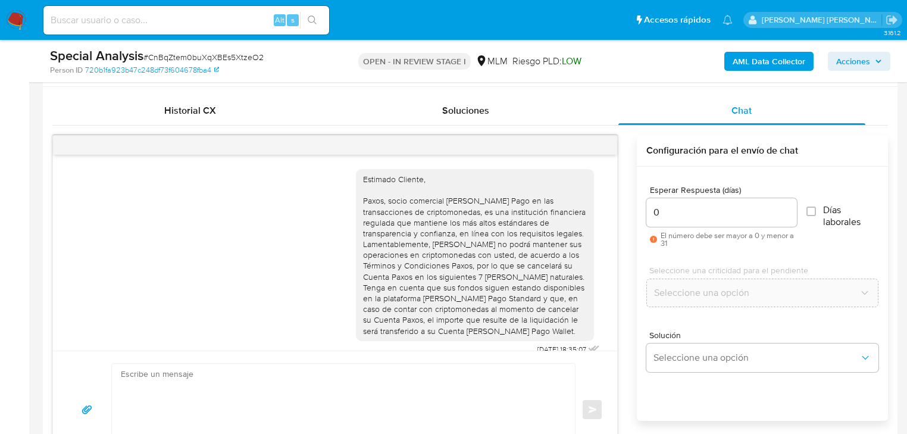
scroll to position [13, 0]
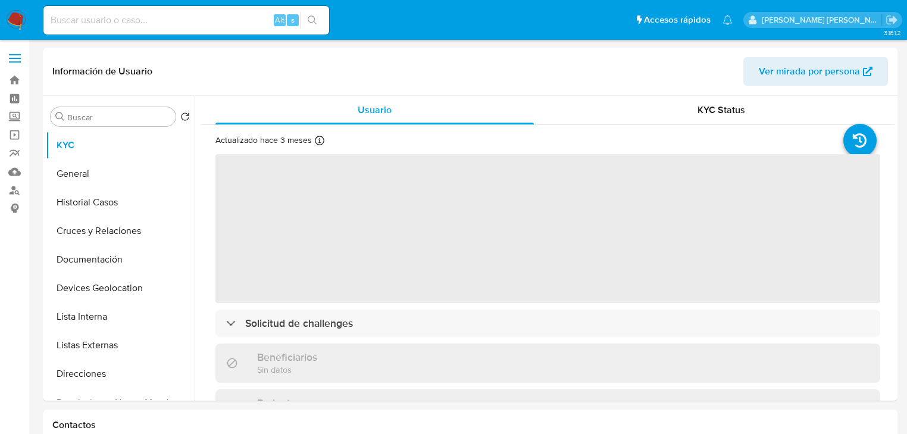
select select "10"
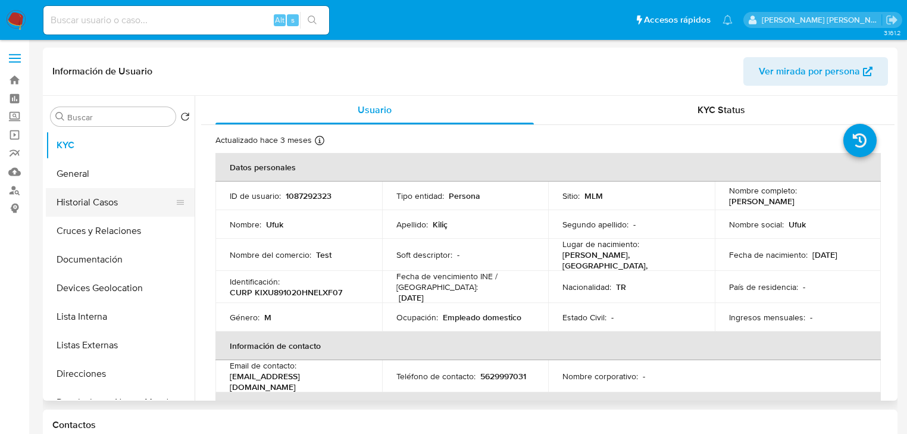
click at [93, 203] on button "Historial Casos" at bounding box center [115, 202] width 139 height 29
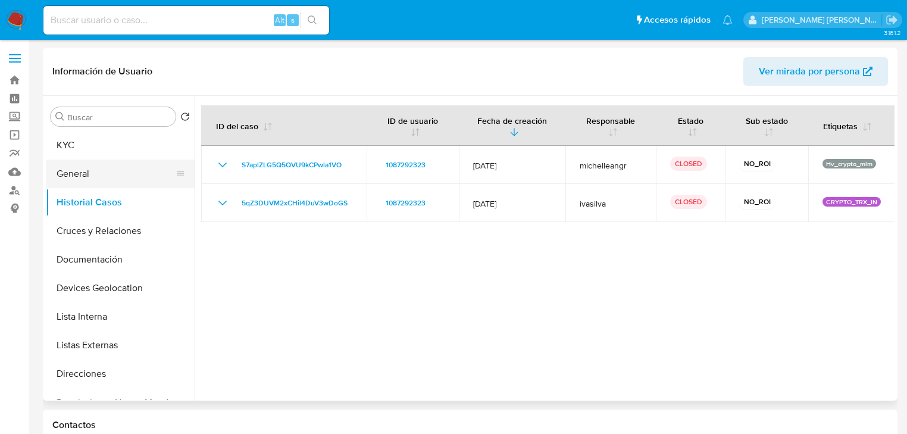
click at [102, 180] on button "General" at bounding box center [115, 173] width 139 height 29
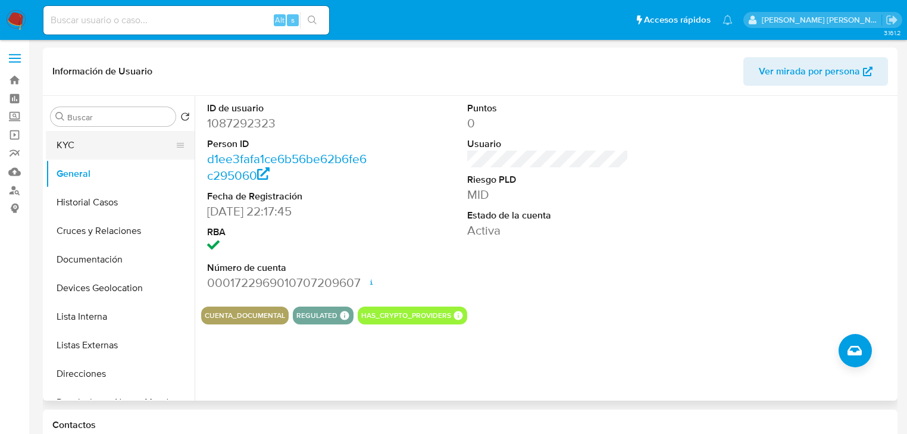
click at [61, 143] on button "KYC" at bounding box center [115, 145] width 139 height 29
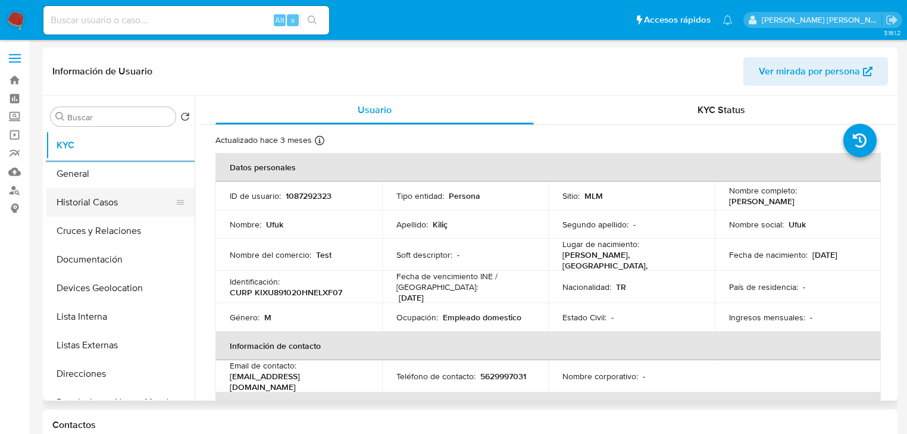
click at [85, 206] on button "Historial Casos" at bounding box center [115, 202] width 139 height 29
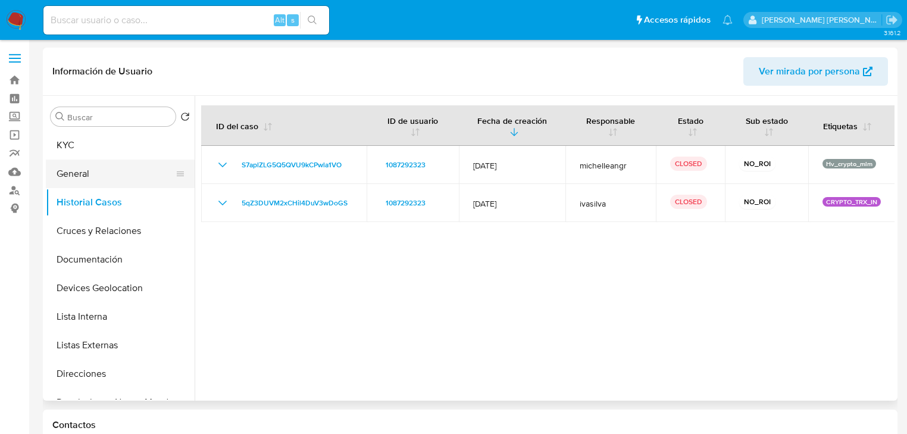
click at [95, 169] on button "General" at bounding box center [115, 173] width 139 height 29
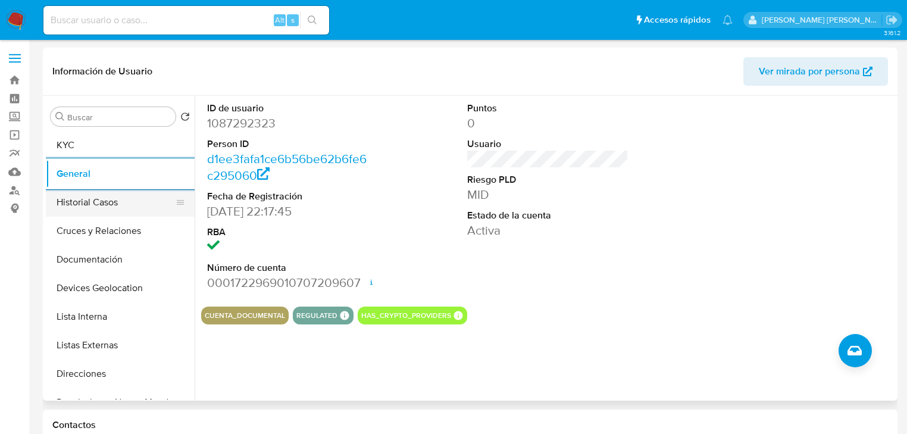
click at [121, 196] on button "Historial Casos" at bounding box center [115, 202] width 139 height 29
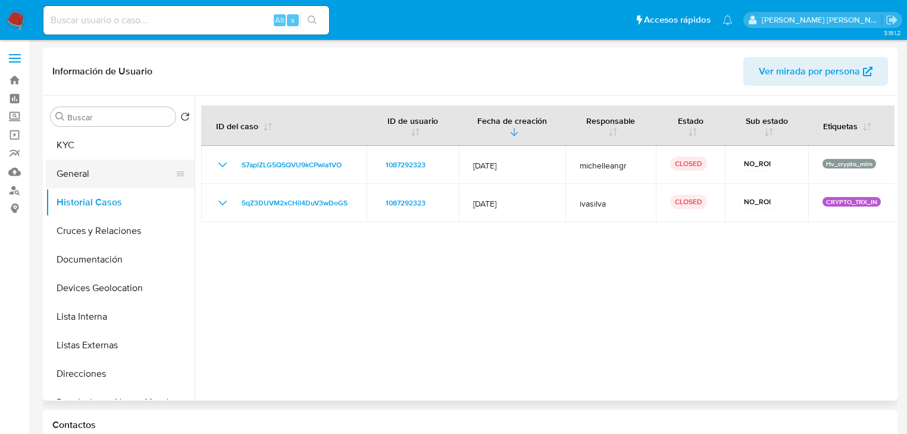
click at [67, 171] on button "General" at bounding box center [115, 173] width 139 height 29
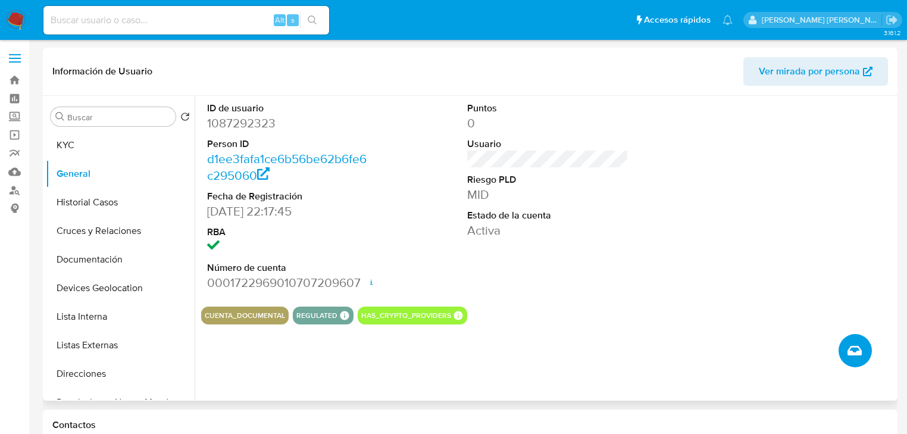
click at [859, 353] on icon "Crear caso manual" at bounding box center [854, 351] width 14 height 10
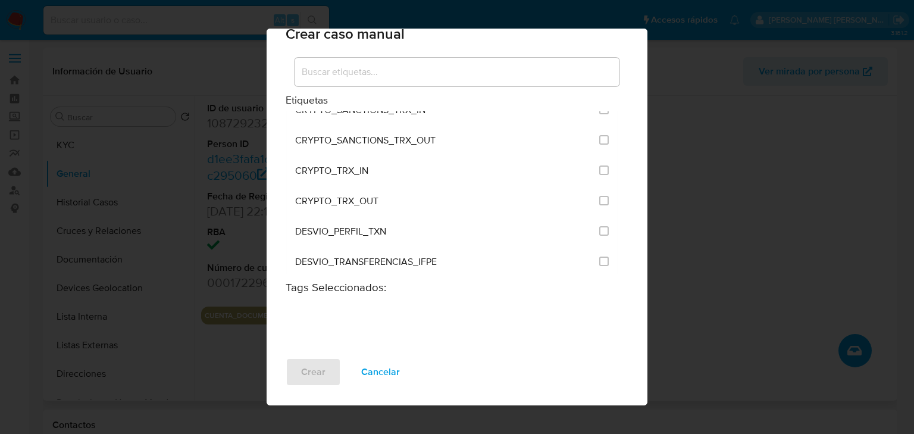
scroll to position [238, 0]
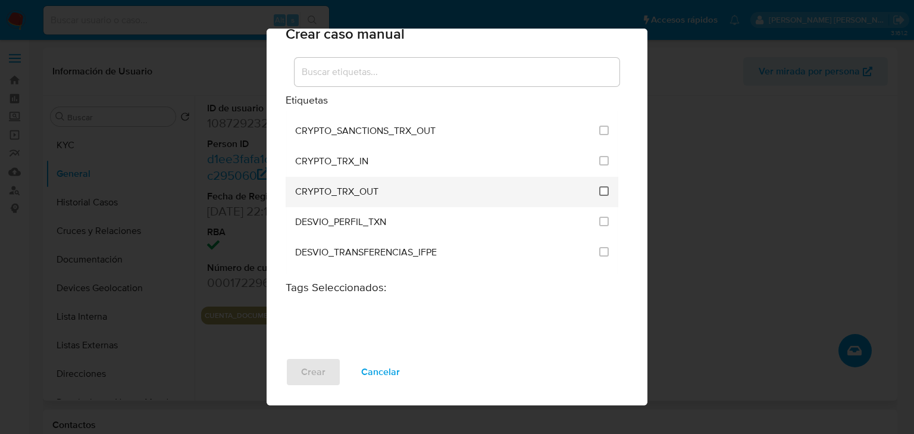
click at [599, 186] on input "1963" at bounding box center [604, 191] width 10 height 10
checkbox input "true"
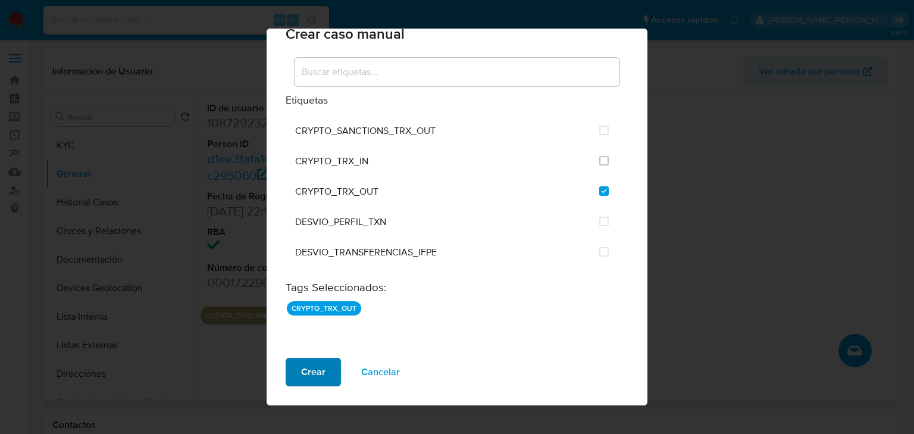
click at [314, 373] on span "Crear" at bounding box center [313, 372] width 24 height 26
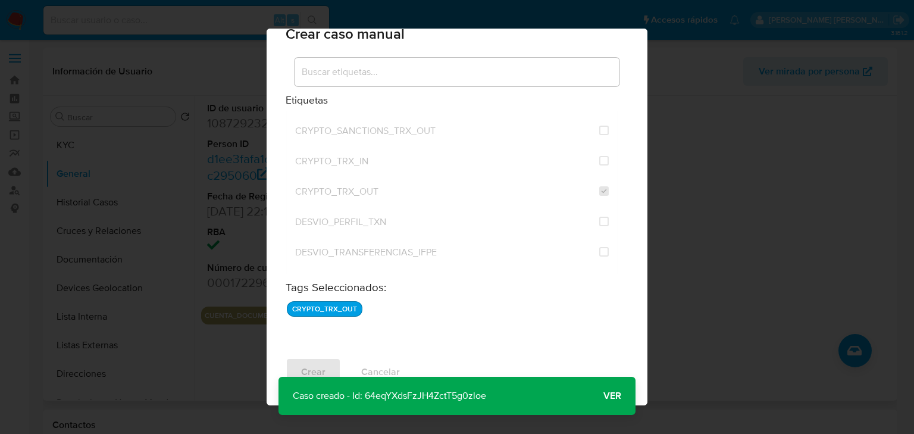
click at [411, 398] on p "Caso creado - Id: 64eqYXdsFzJH4ZctT5g0zloe" at bounding box center [390, 396] width 222 height 38
click at [613, 396] on span "Ver" at bounding box center [612, 396] width 18 height 0
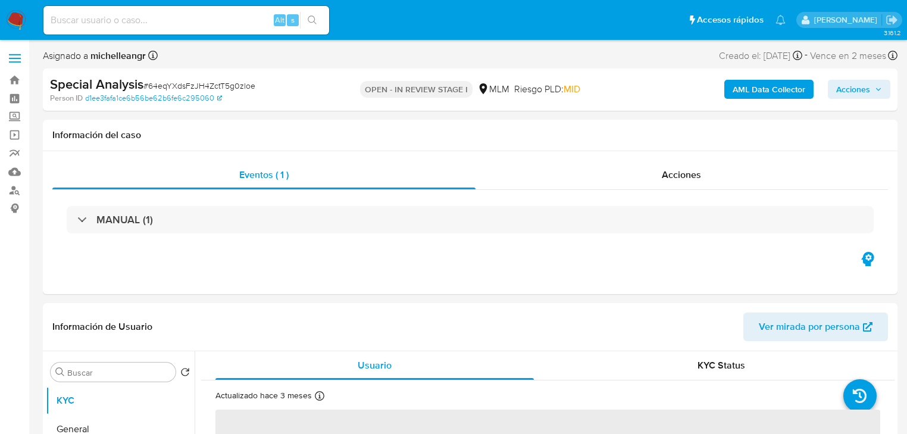
select select "10"
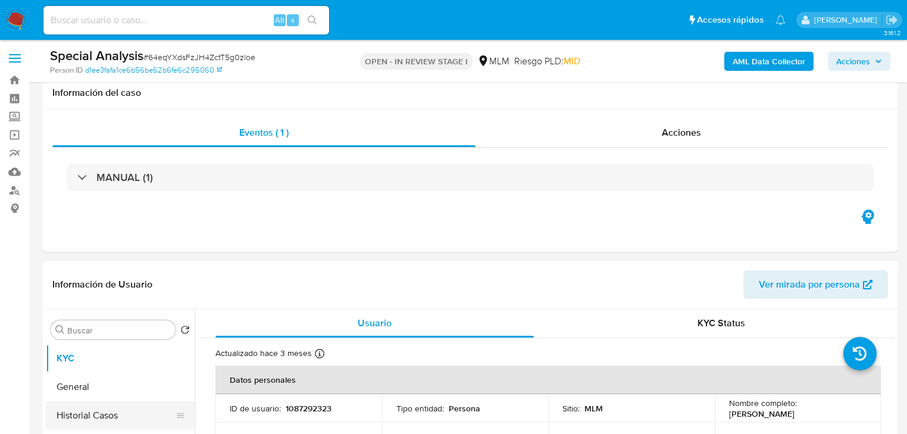
scroll to position [143, 0]
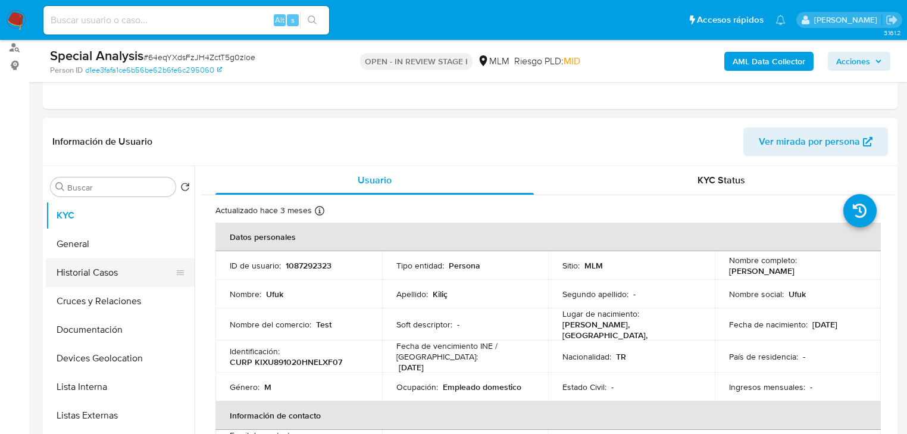
click at [106, 278] on button "Historial Casos" at bounding box center [115, 272] width 139 height 29
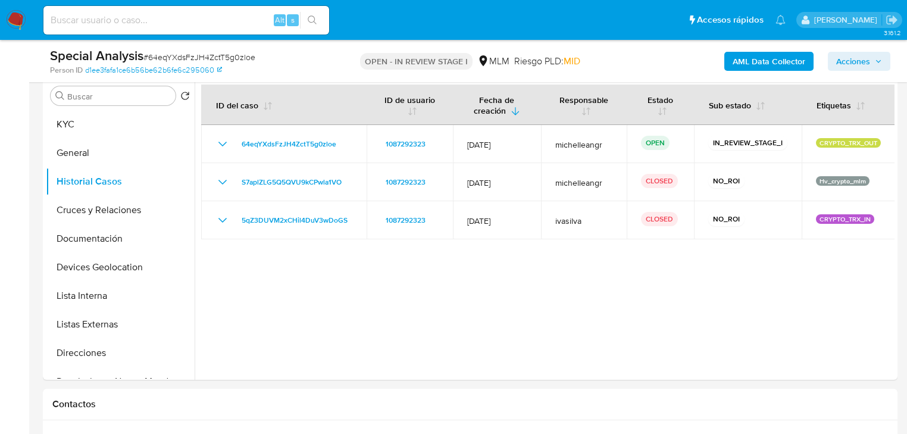
scroll to position [286, 0]
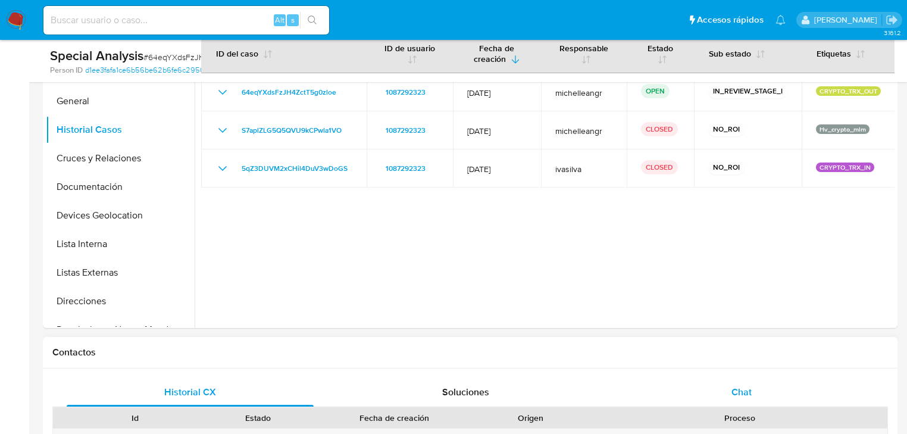
drag, startPoint x: 749, startPoint y: 397, endPoint x: 744, endPoint y: 390, distance: 7.8
click at [749, 397] on span "Chat" at bounding box center [741, 392] width 20 height 14
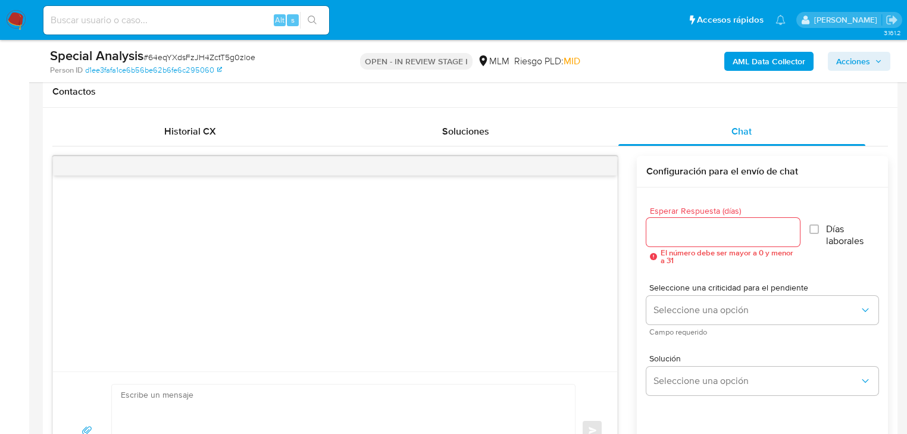
scroll to position [619, 0]
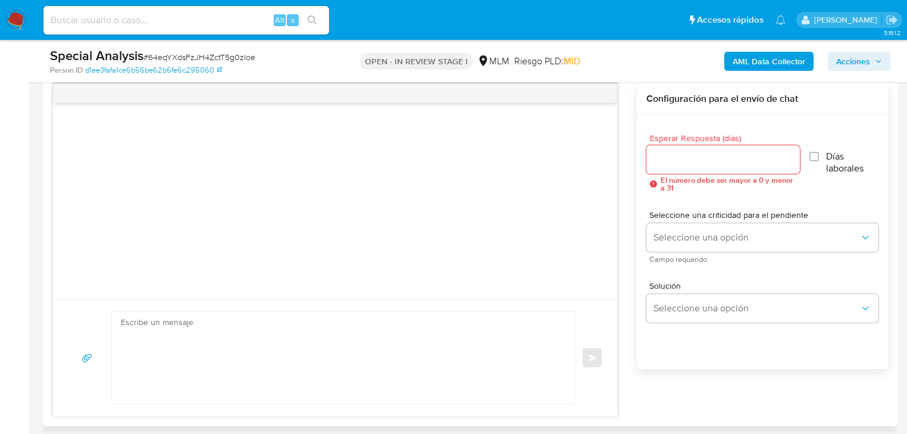
click at [161, 346] on textarea at bounding box center [340, 358] width 439 height 92
paste textarea "Estimado Cliente, Paxos, socio comercial de Mercado Pago en las transacciones d…"
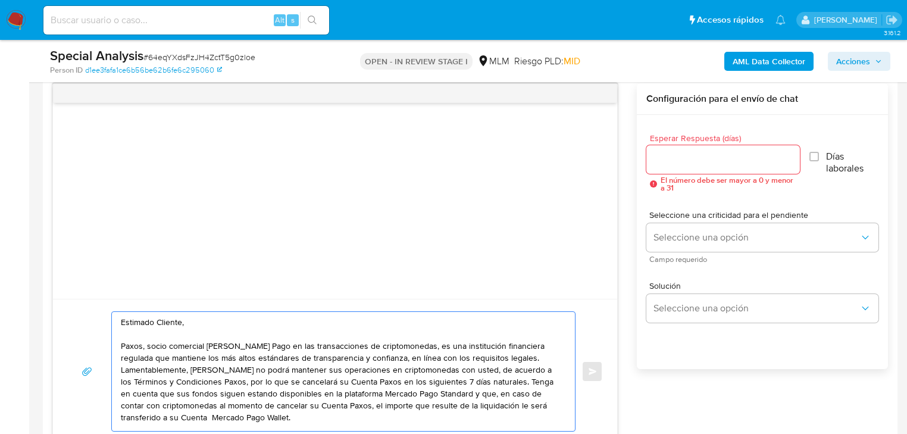
scroll to position [0, 0]
type textarea "Estimado Cliente, Paxos, socio comercial de Mercado Pago en las transacciones d…"
click at [684, 155] on input "Esperar Respuesta (días)" at bounding box center [723, 159] width 154 height 15
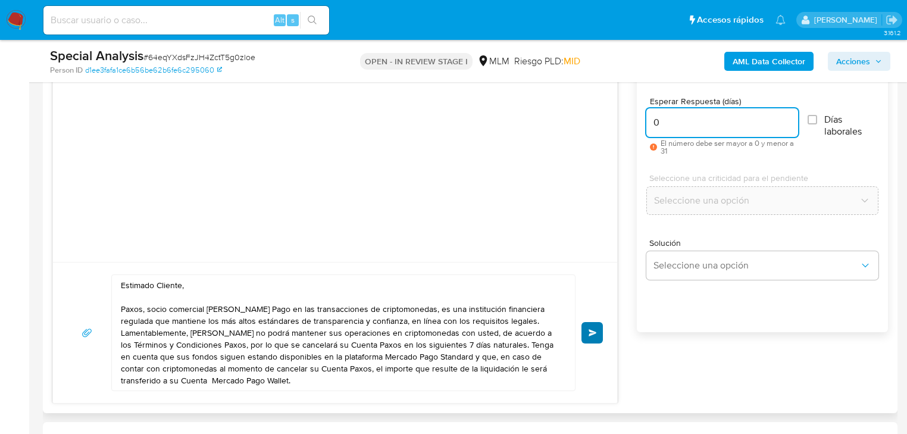
scroll to position [667, 0]
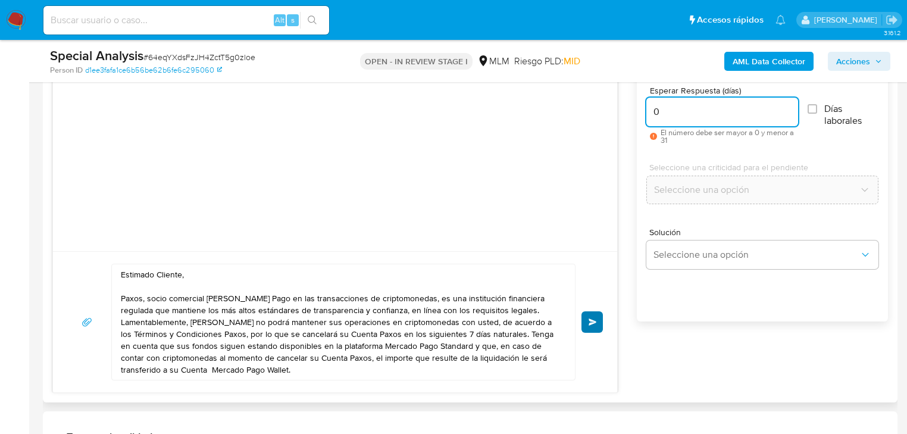
type input "0"
click at [591, 319] on span "Enviar" at bounding box center [593, 321] width 8 height 7
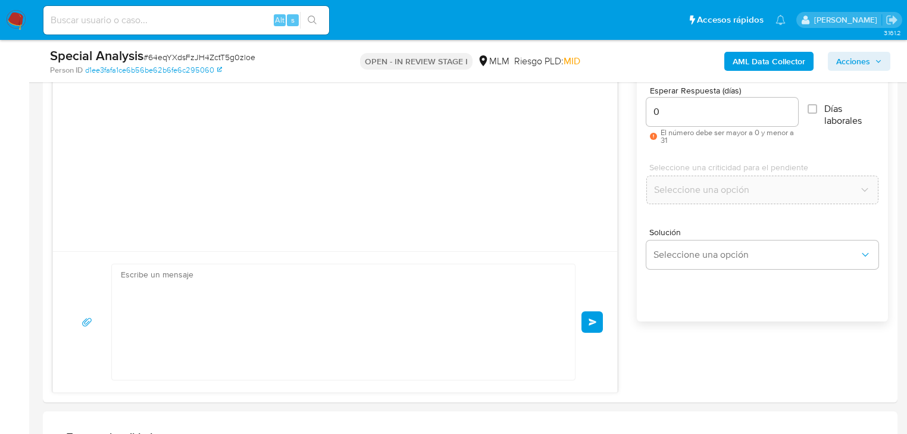
scroll to position [13, 0]
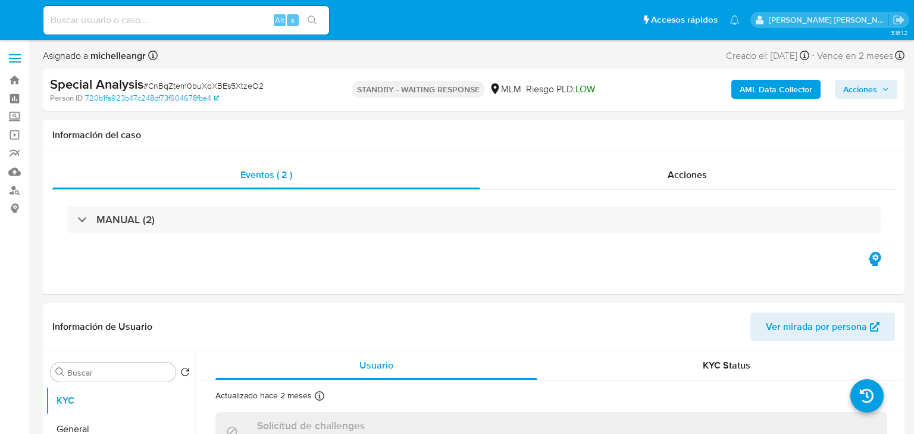
select select "10"
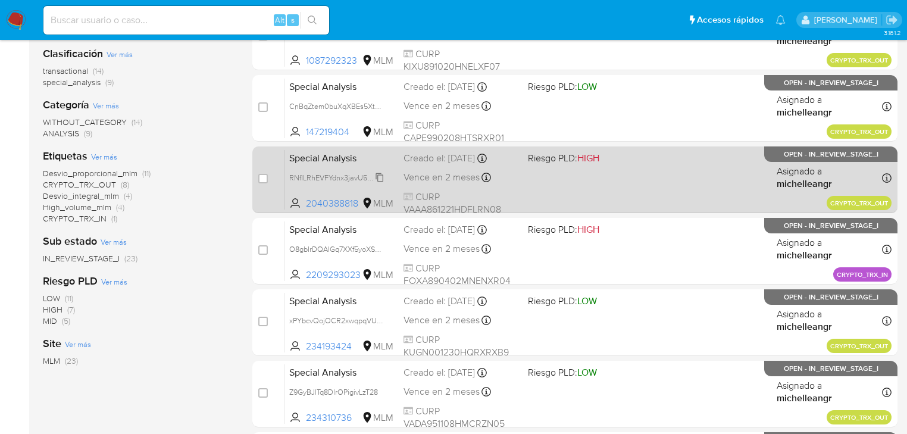
scroll to position [95, 0]
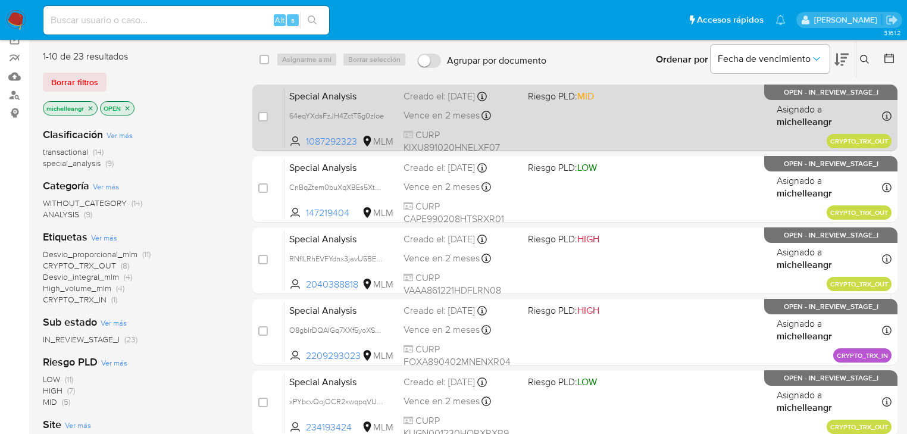
click at [319, 96] on span "Special Analysis" at bounding box center [341, 94] width 105 height 15
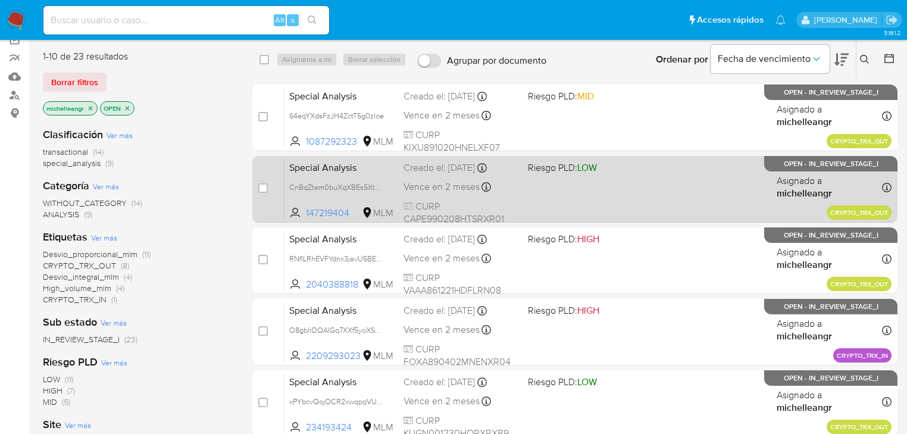
click at [305, 176] on div "Special Analysis CnBqZtem0buXqXBEs5XtzeO2 147219404 MLM Riesgo PLD: LOW Creado …" at bounding box center [587, 189] width 607 height 60
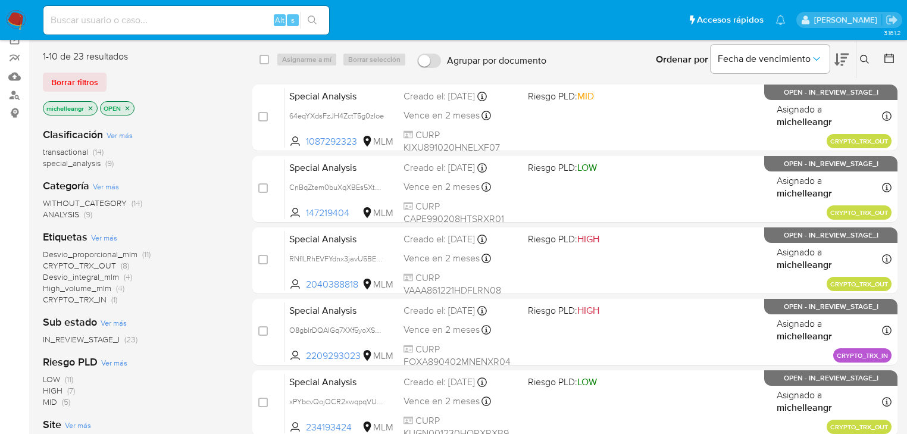
click at [89, 107] on icon "close-filter" at bounding box center [90, 108] width 7 height 7
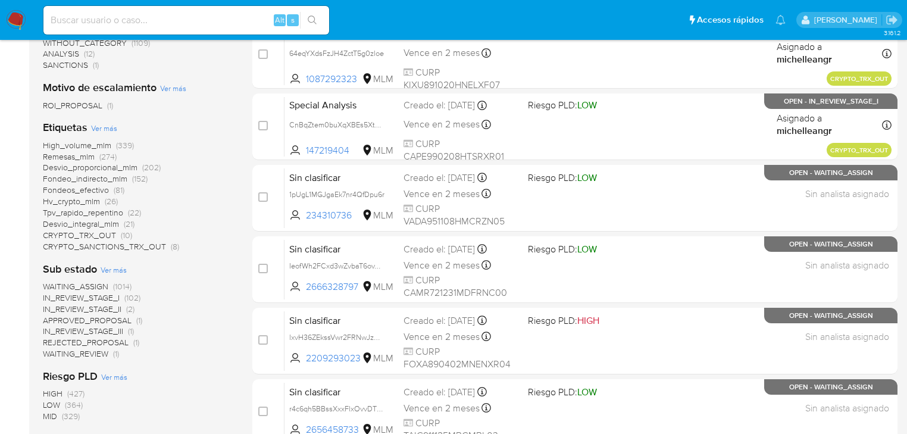
scroll to position [428, 0]
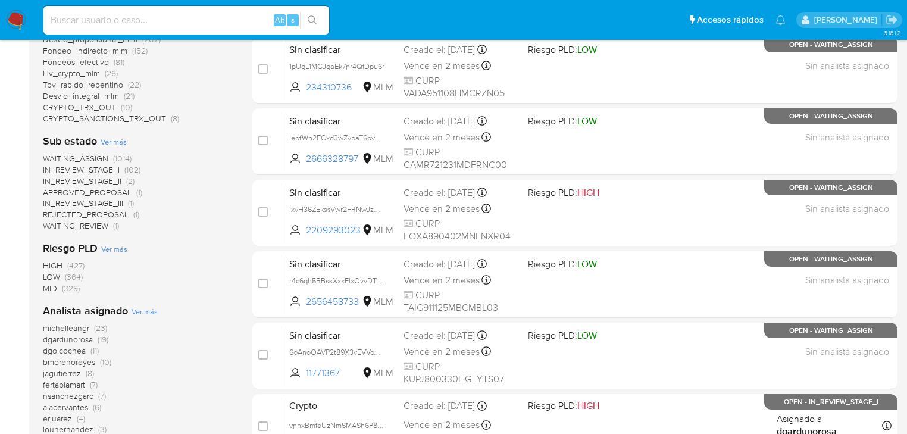
click at [80, 326] on span "michelleangr" at bounding box center [66, 328] width 46 height 12
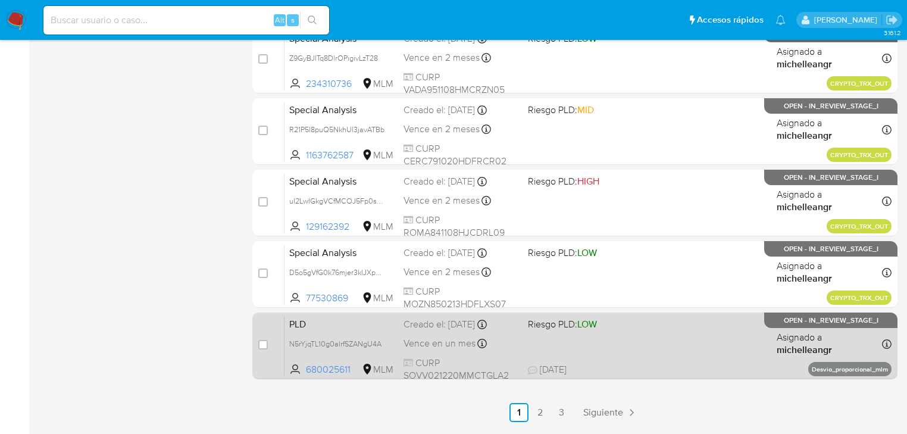
scroll to position [524, 0]
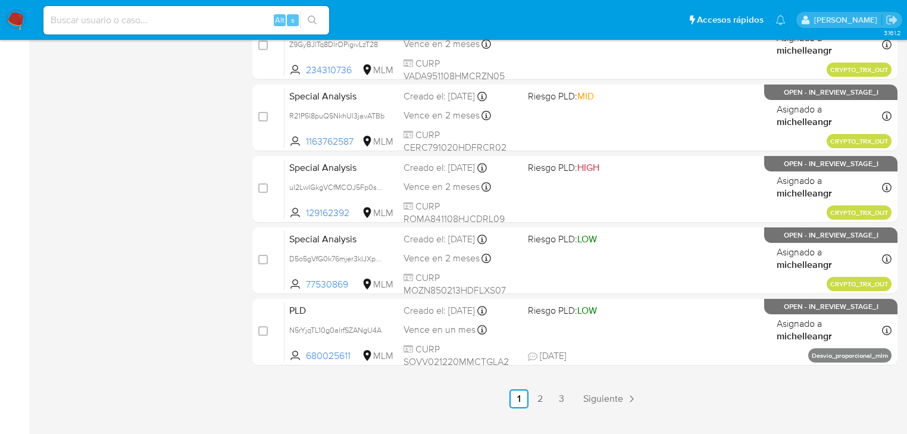
click at [543, 396] on link "2" at bounding box center [540, 398] width 19 height 19
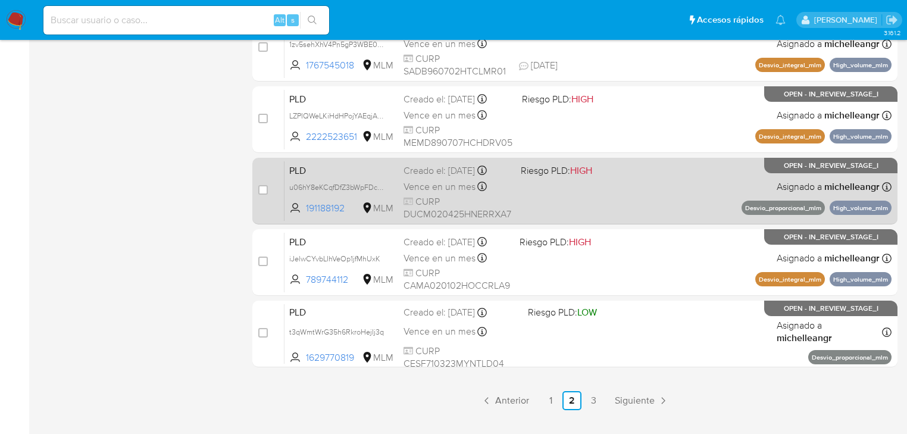
scroll to position [524, 0]
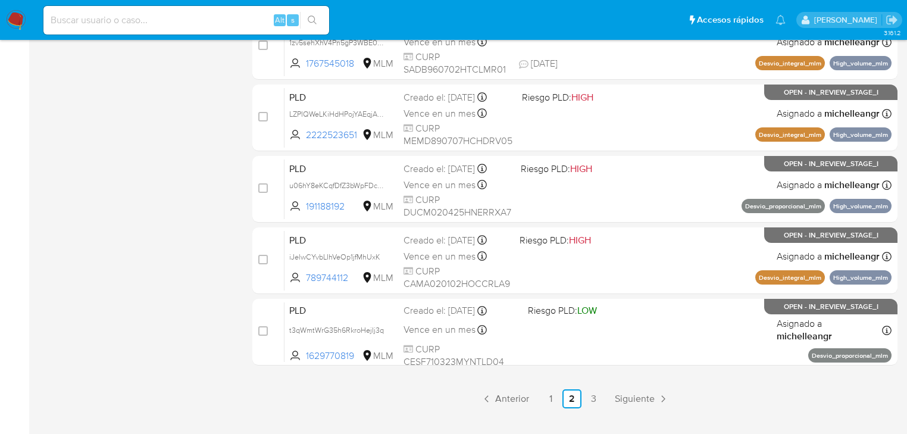
click at [593, 398] on link "3" at bounding box center [593, 398] width 19 height 19
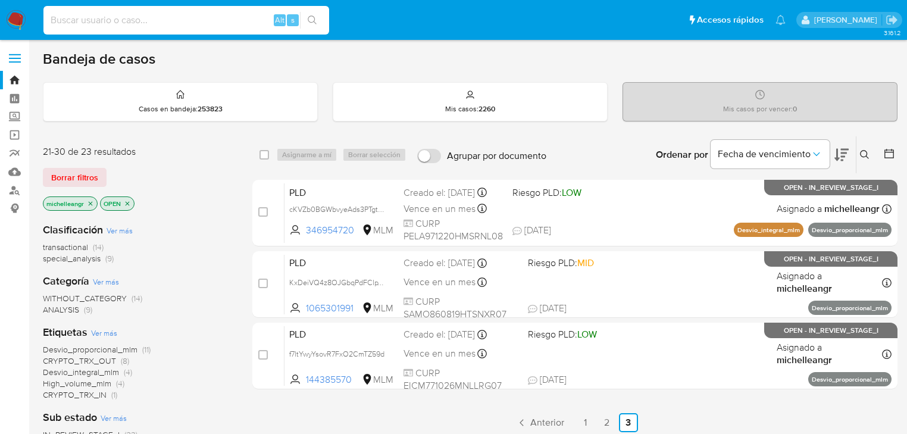
click at [111, 14] on input at bounding box center [186, 19] width 286 height 15
paste input "oYrfB2PD5ieScesnZKWis6YI"
type input "oYrfB2PD5ieScesnZKWis6YI"
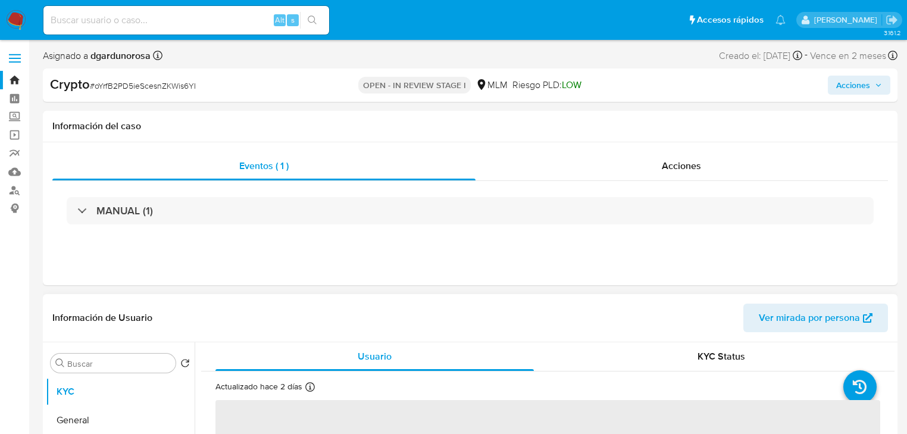
select select "10"
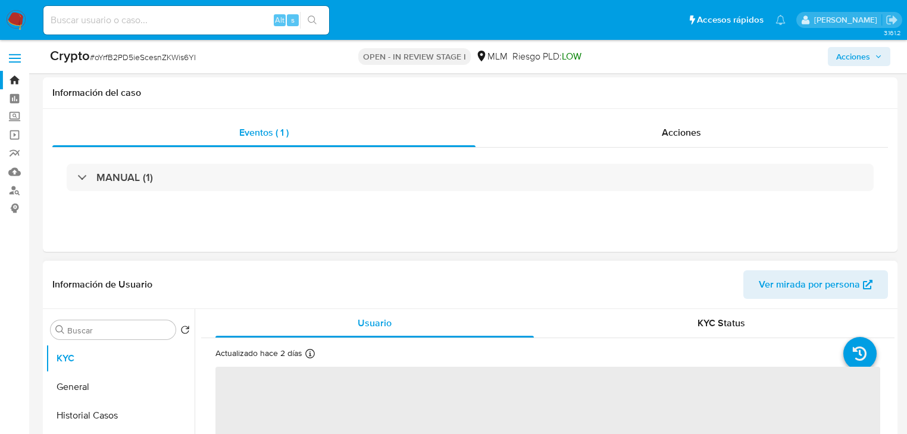
scroll to position [95, 0]
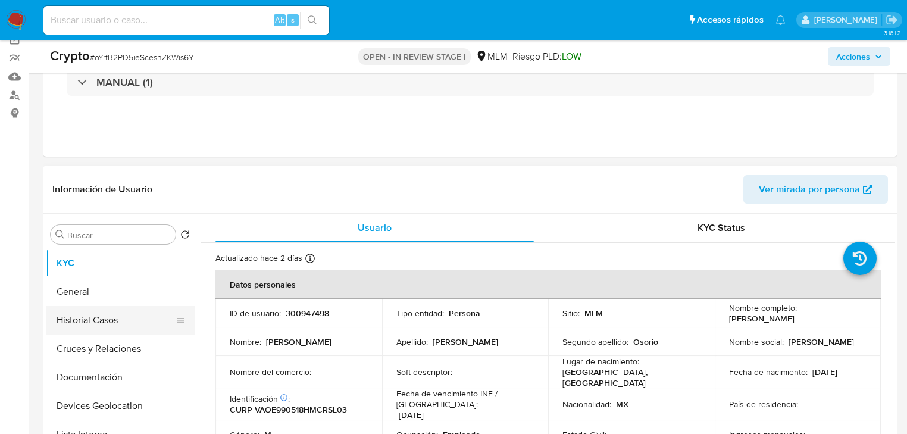
click at [103, 312] on button "Historial Casos" at bounding box center [115, 320] width 139 height 29
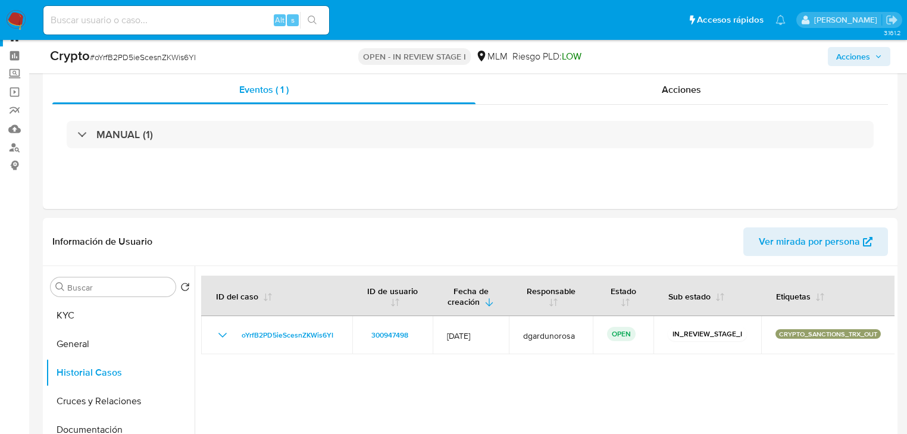
scroll to position [0, 0]
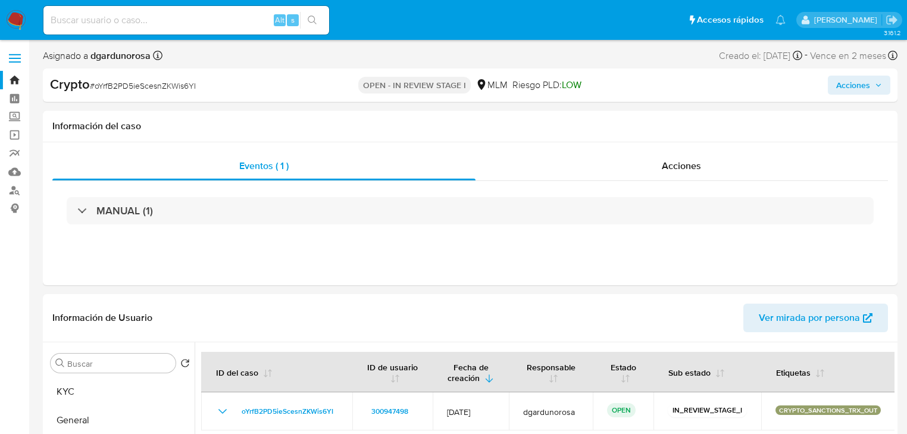
click at [14, 18] on img at bounding box center [16, 20] width 20 height 20
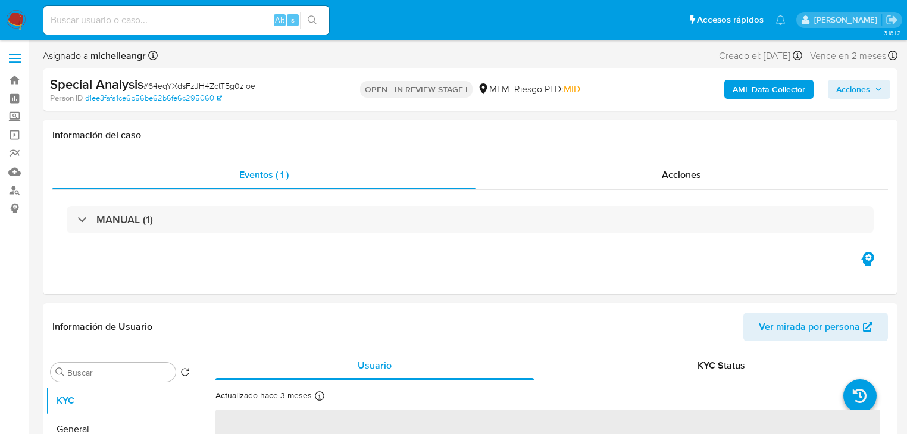
select select "10"
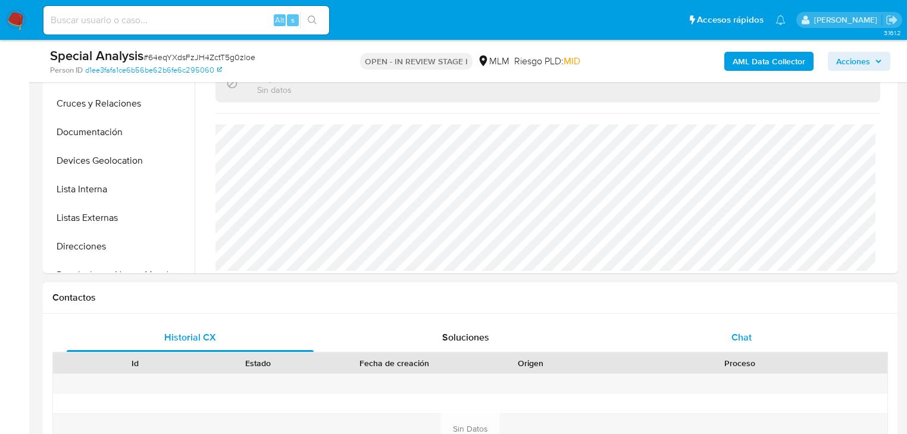
scroll to position [524, 0]
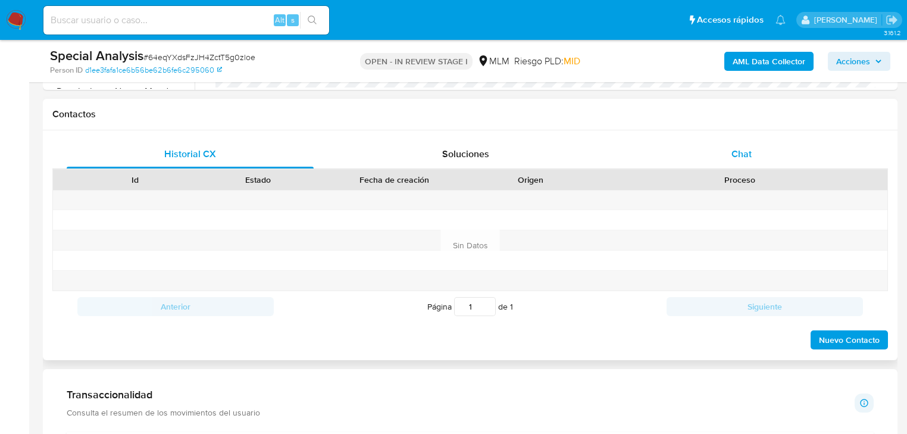
click at [752, 147] on div "Chat" at bounding box center [741, 154] width 247 height 29
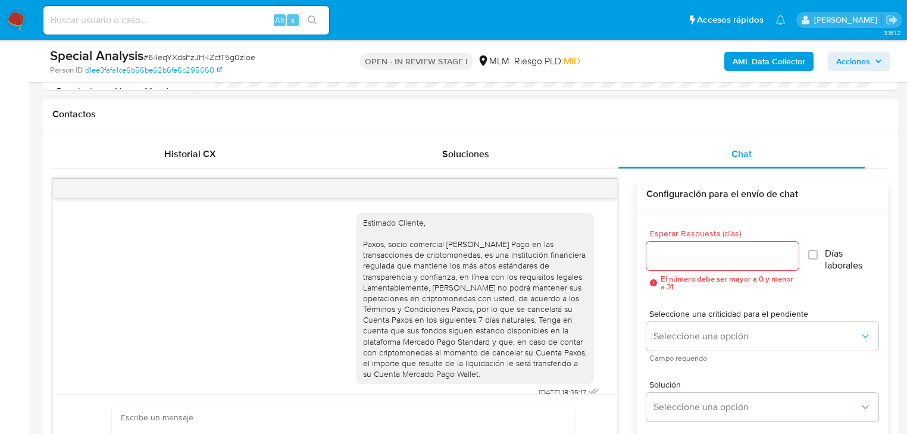
scroll to position [13, 0]
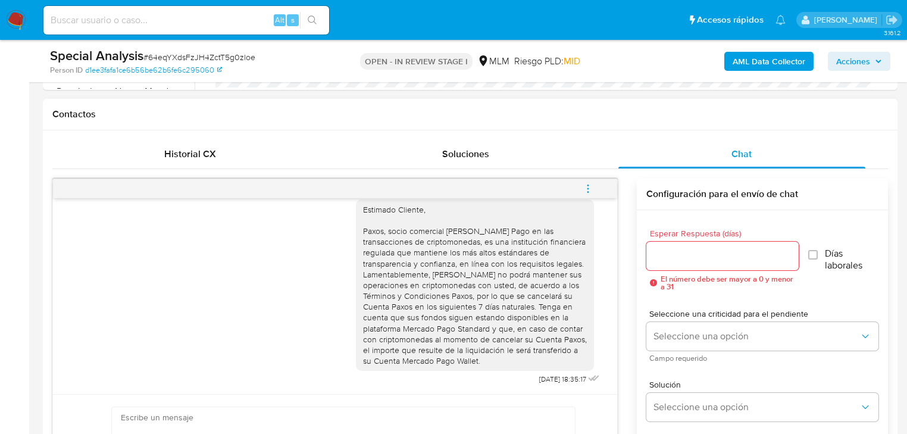
click at [587, 187] on icon "menu-action" at bounding box center [588, 188] width 11 height 11
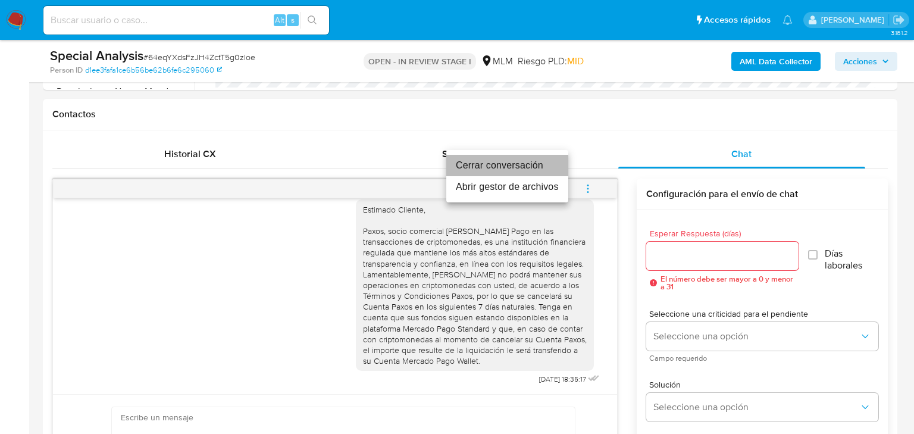
click at [492, 164] on li "Cerrar conversación" at bounding box center [507, 165] width 122 height 21
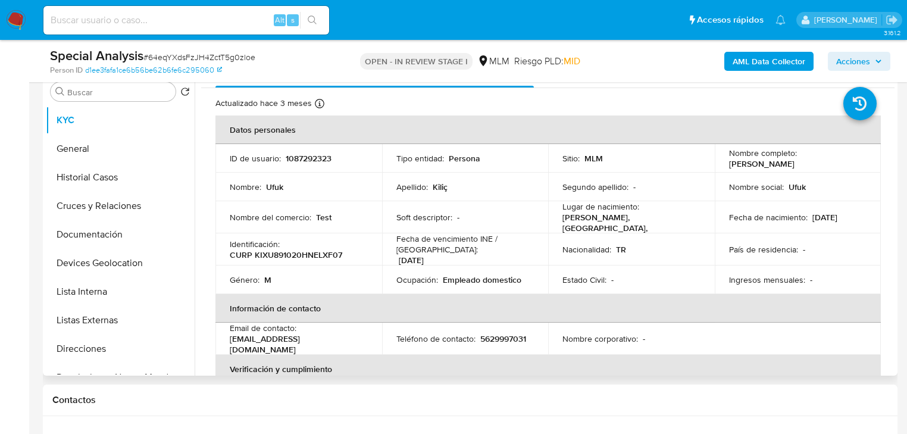
scroll to position [0, 0]
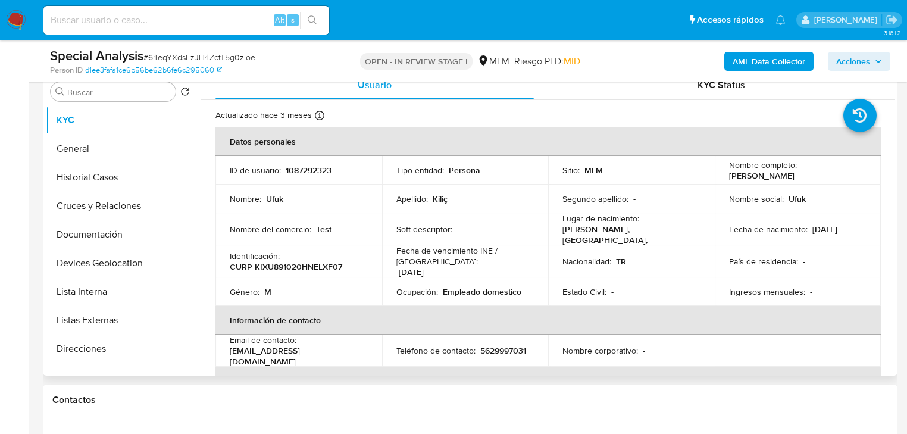
click at [307, 168] on p "1087292323" at bounding box center [309, 170] width 46 height 11
copy p "1087292323"
drag, startPoint x: 95, startPoint y: 157, endPoint x: 96, endPoint y: 178, distance: 21.5
click at [96, 157] on button "General" at bounding box center [120, 148] width 149 height 29
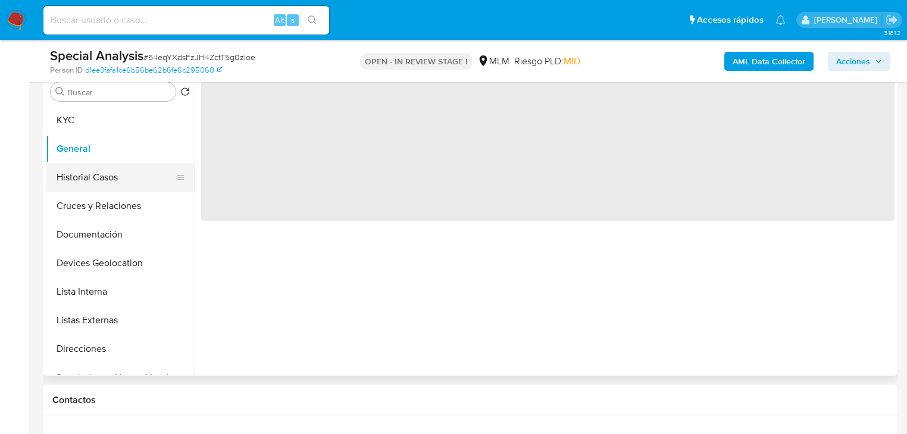
click at [98, 179] on button "Historial Casos" at bounding box center [115, 177] width 139 height 29
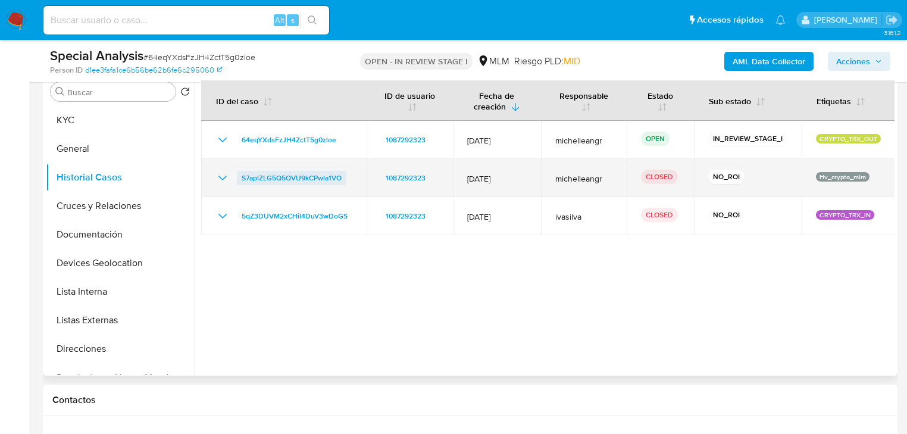
drag, startPoint x: 227, startPoint y: 179, endPoint x: 241, endPoint y: 179, distance: 13.7
click at [226, 179] on icon "Mostrar/Ocultar" at bounding box center [222, 178] width 14 height 14
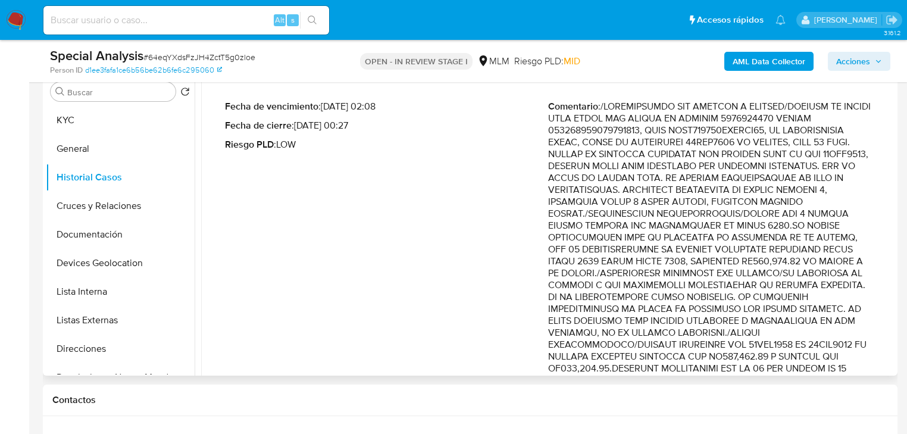
scroll to position [143, 0]
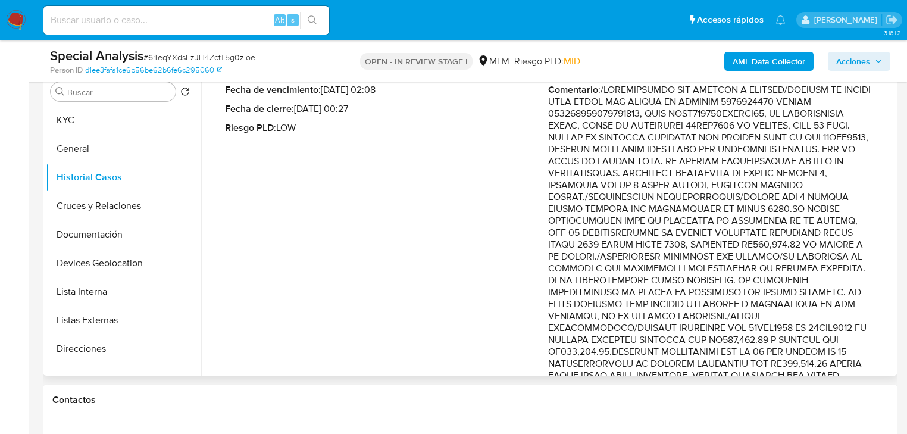
drag, startPoint x: 686, startPoint y: 246, endPoint x: 874, endPoint y: 317, distance: 201.2
click at [874, 330] on div "Fecha de vencimiento : 11/07/2025 02:08 Fecha de cierre : 24/06/2025 00:27 Ries…" at bounding box center [547, 384] width 665 height 621
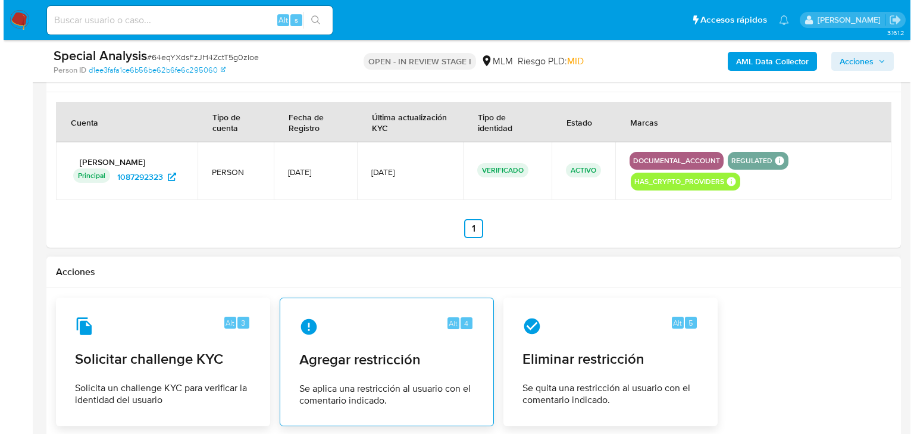
scroll to position [1714, 0]
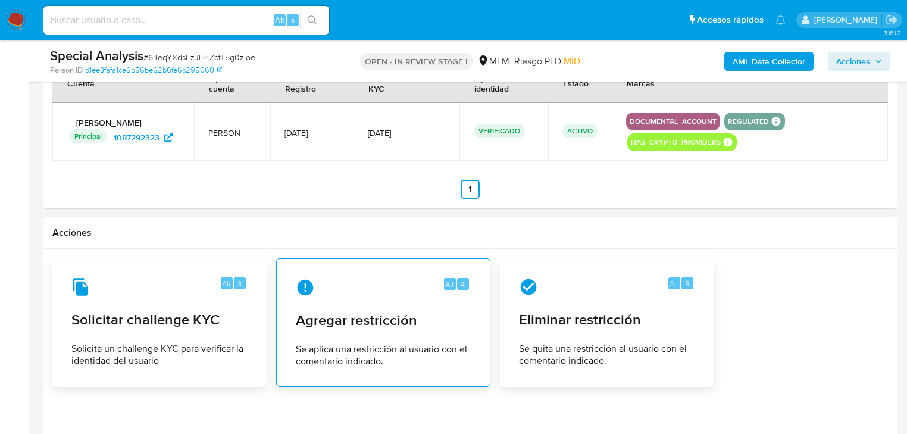
click at [378, 293] on div "Alt 4" at bounding box center [383, 287] width 175 height 19
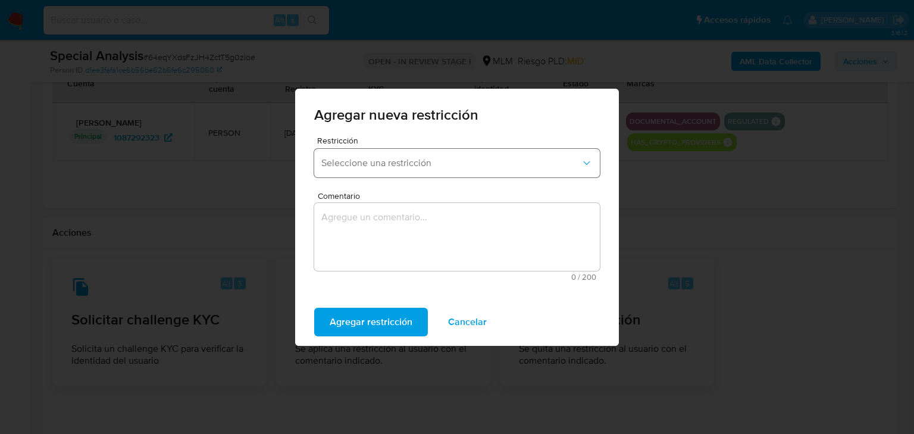
click at [373, 162] on span "Seleccione una restricción" at bounding box center [450, 163] width 259 height 12
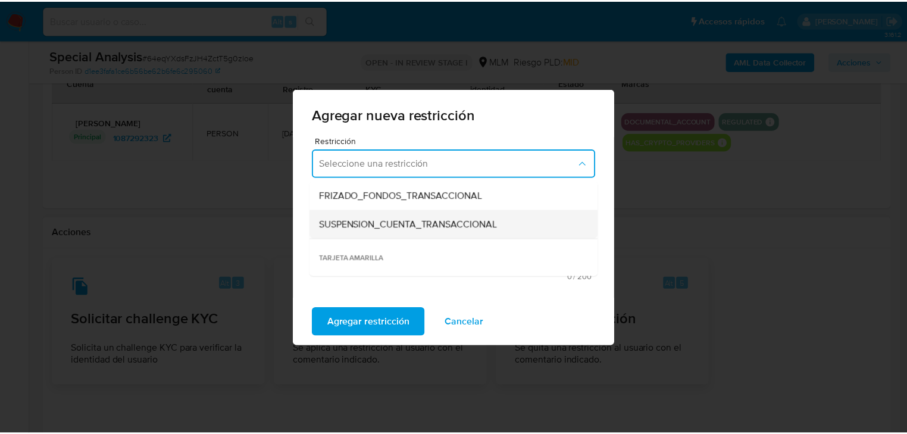
scroll to position [190, 0]
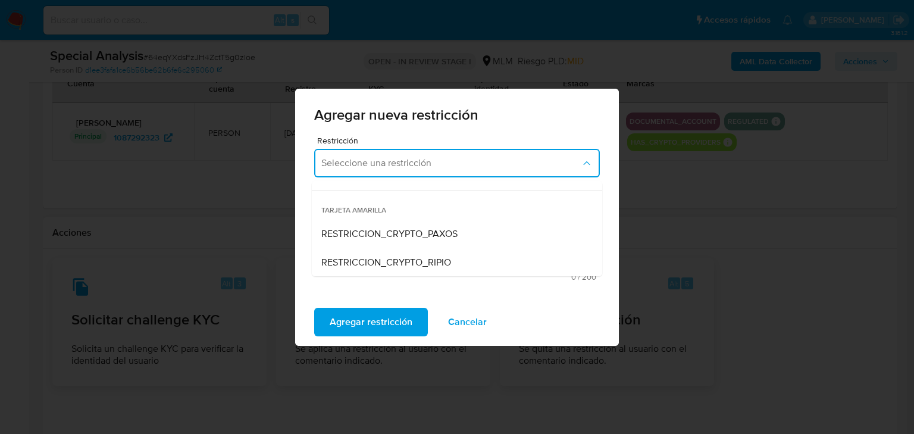
click at [387, 233] on span "RESTRICCION_CRYPTO_PAXOS" at bounding box center [389, 234] width 136 height 12
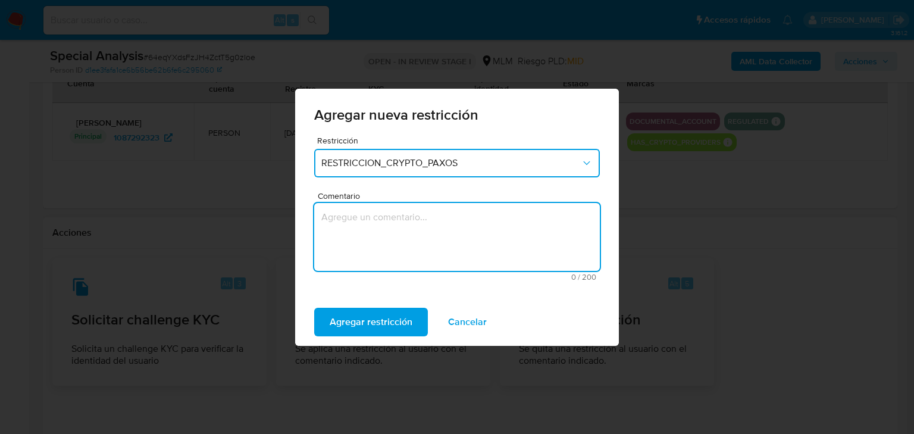
click at [369, 233] on textarea "Comentario" at bounding box center [457, 237] width 286 height 68
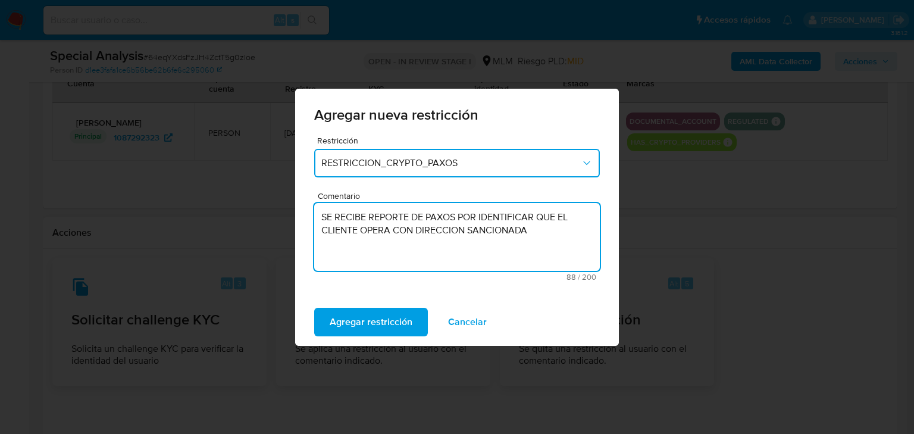
drag, startPoint x: 537, startPoint y: 233, endPoint x: 462, endPoint y: 231, distance: 75.0
click at [462, 231] on textarea "SE RECIBE REPORTE DE PAXOS POR IDENTIFICAR QUE EL CLIENTE OPERA CON DIRECCION S…" at bounding box center [457, 237] width 286 height 68
click at [511, 234] on textarea "SE RECIBE REPORTE DE PAXOS POR IDENTIFICAR QUE EL CLIENTE OPERA CON DIRECCIONES…" at bounding box center [457, 237] width 286 height 68
type textarea "SE RECIBE REPORTE DE PAXOS POR IDENTIFICAR QUE EL CLIENTE OPERA CON DIRECCIONES…"
click at [374, 323] on span "Agregar restricción" at bounding box center [371, 322] width 83 height 26
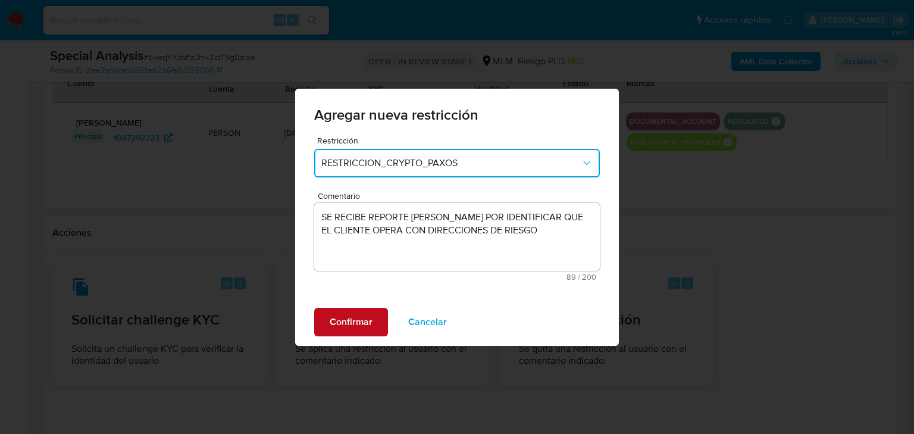
click at [361, 321] on span "Confirmar" at bounding box center [351, 322] width 43 height 26
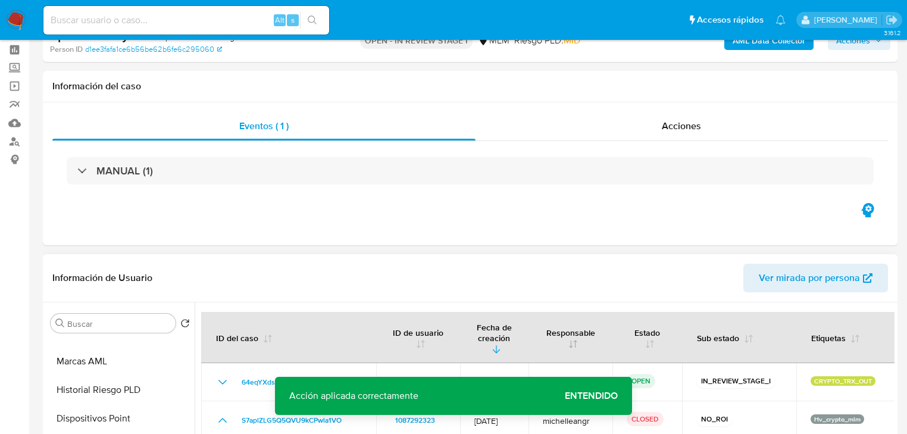
scroll to position [0, 0]
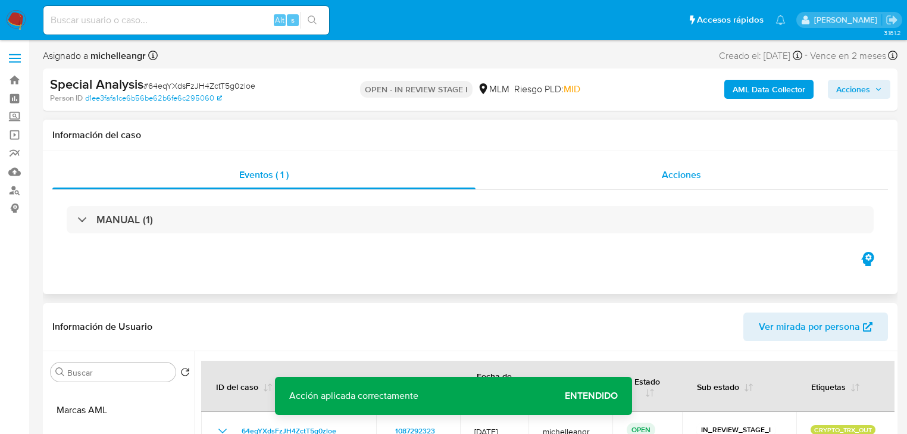
click at [681, 176] on span "Acciones" at bounding box center [681, 175] width 39 height 14
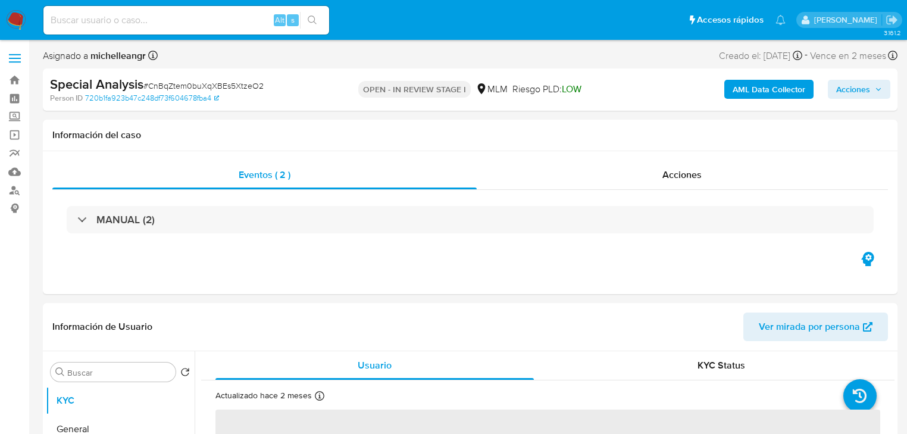
select select "10"
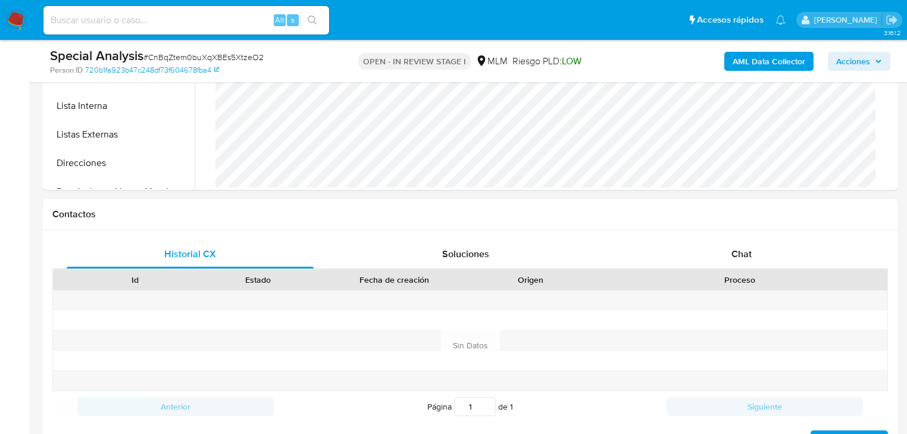
scroll to position [476, 0]
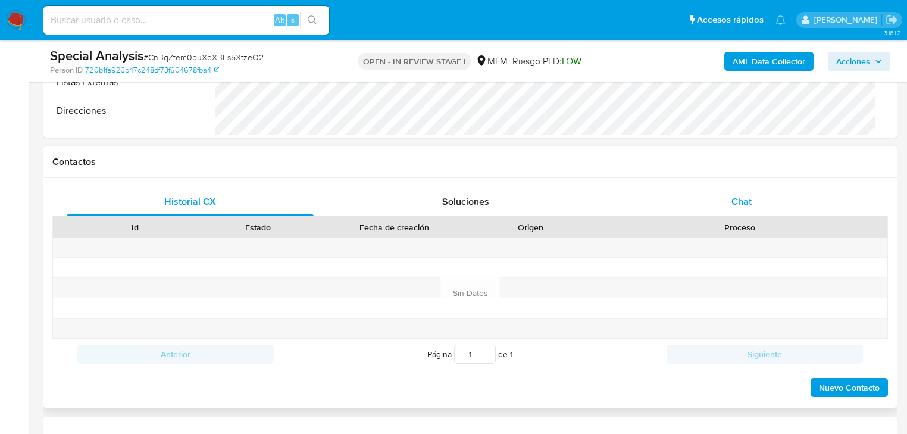
click at [743, 200] on span "Chat" at bounding box center [741, 202] width 20 height 14
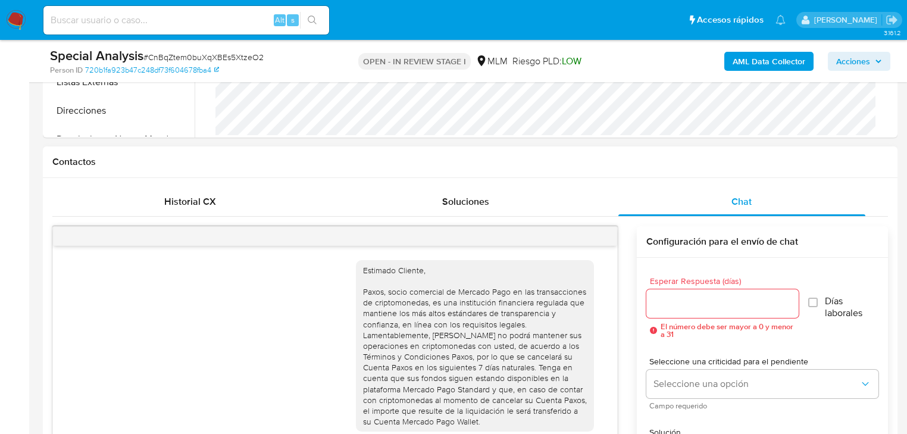
scroll to position [13, 0]
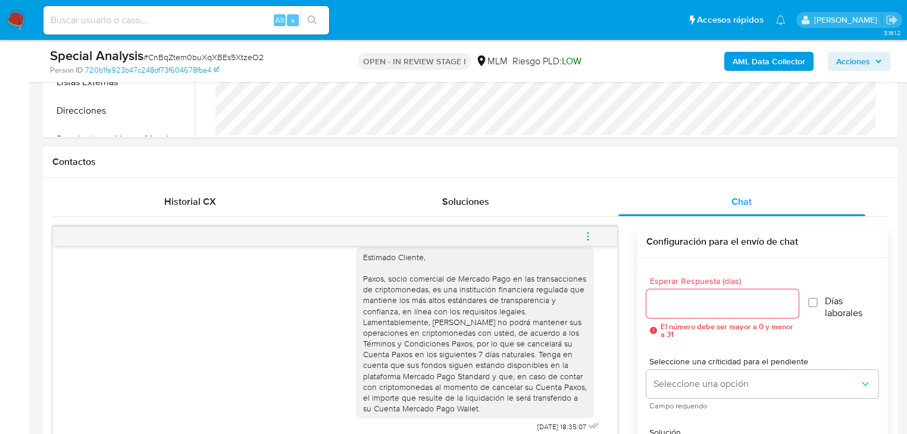
click at [590, 236] on icon "menu-action" at bounding box center [588, 236] width 11 height 11
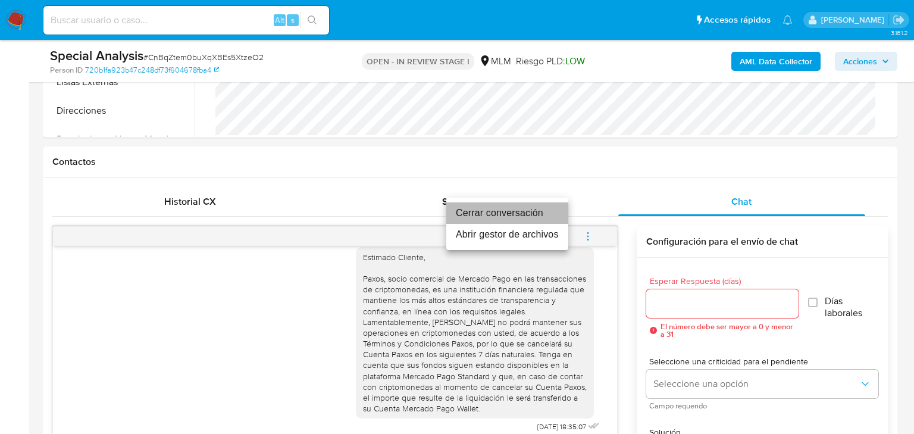
click at [504, 217] on li "Cerrar conversación" at bounding box center [507, 212] width 122 height 21
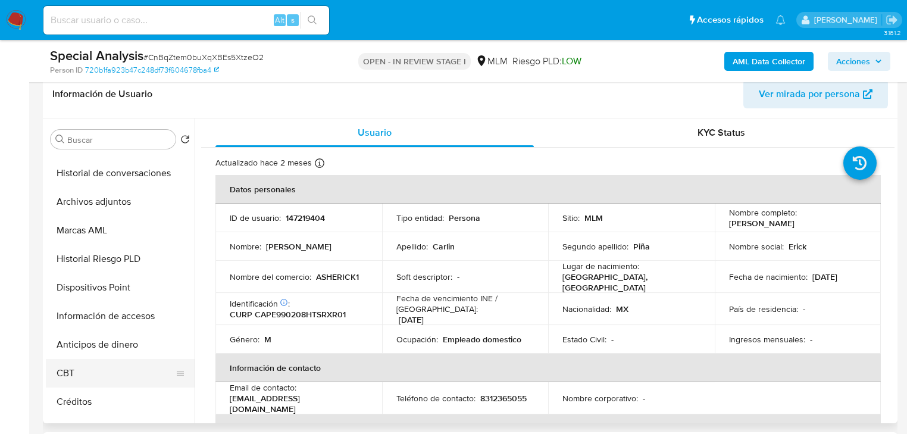
scroll to position [333, 0]
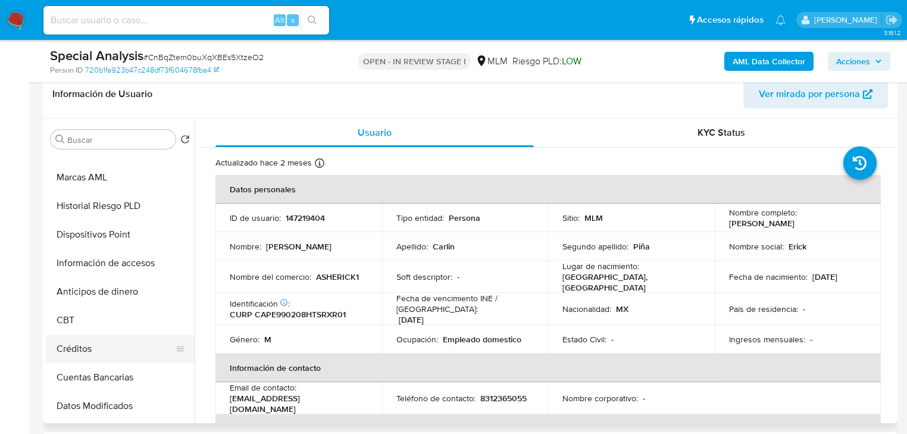
click at [95, 349] on button "Créditos" at bounding box center [115, 348] width 139 height 29
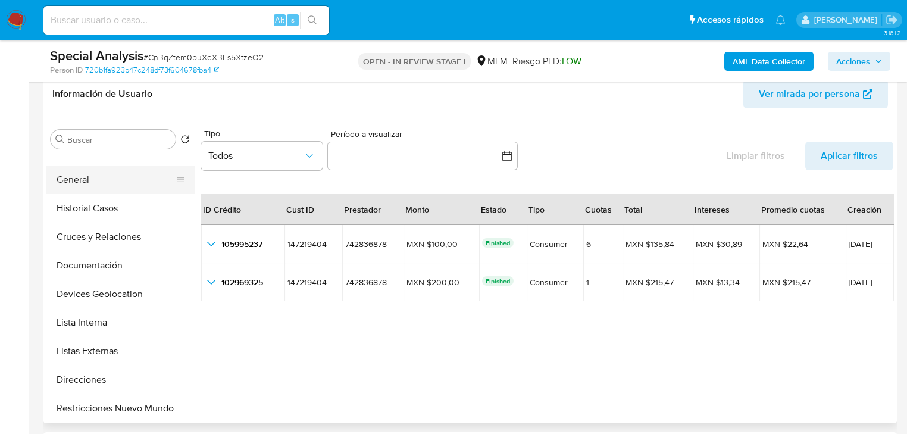
scroll to position [0, 0]
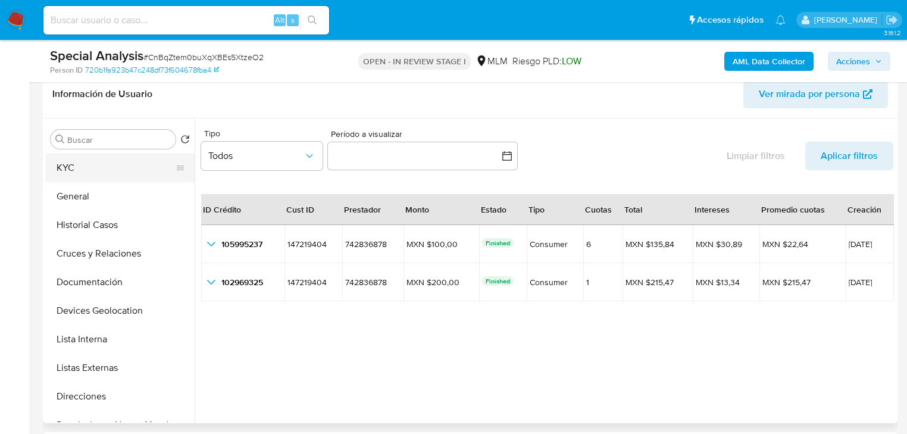
click at [89, 180] on button "KYC" at bounding box center [115, 168] width 139 height 29
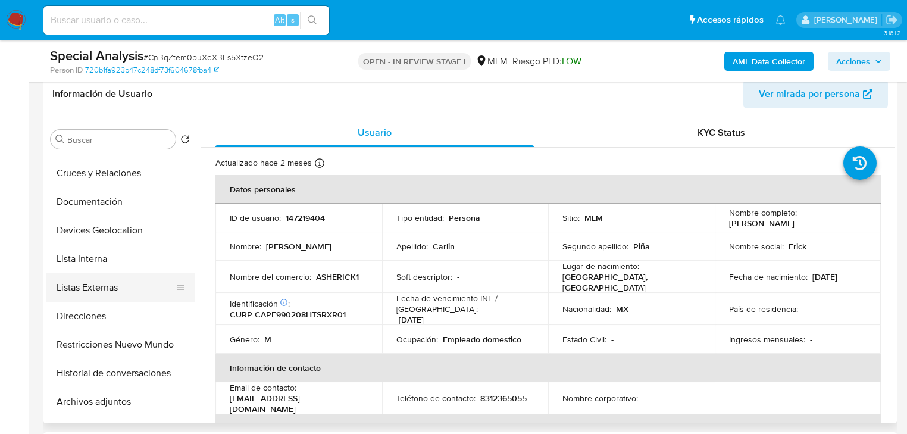
scroll to position [95, 0]
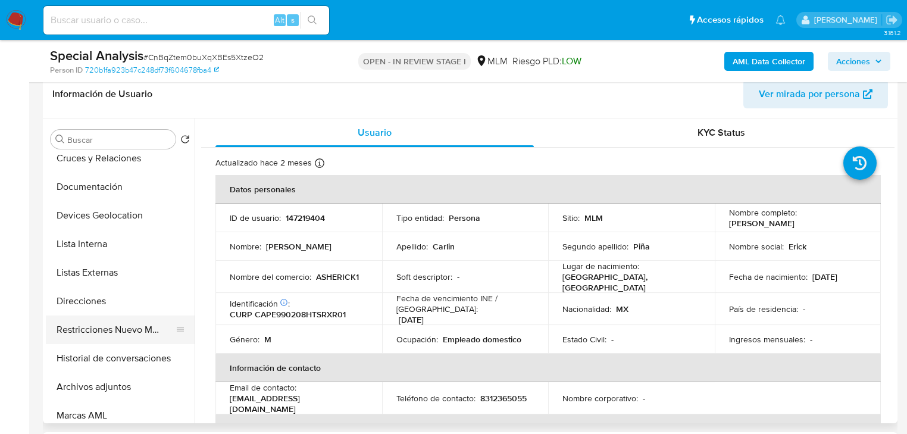
click at [140, 332] on button "Restricciones Nuevo Mundo" at bounding box center [115, 329] width 139 height 29
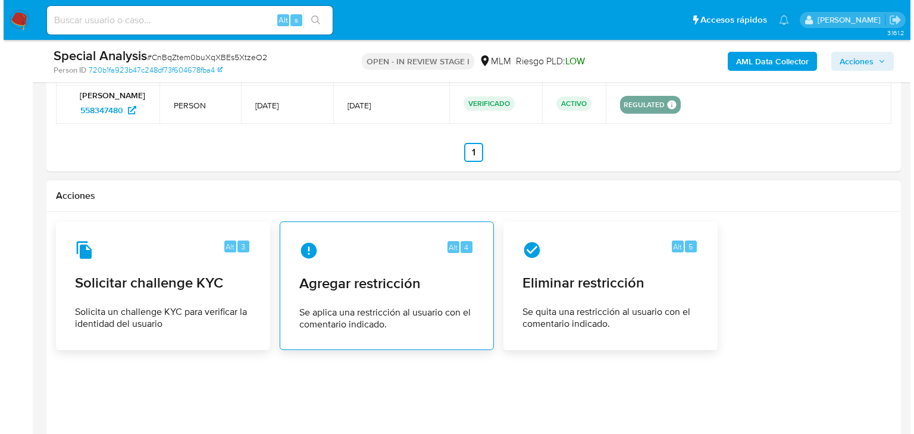
scroll to position [1857, 0]
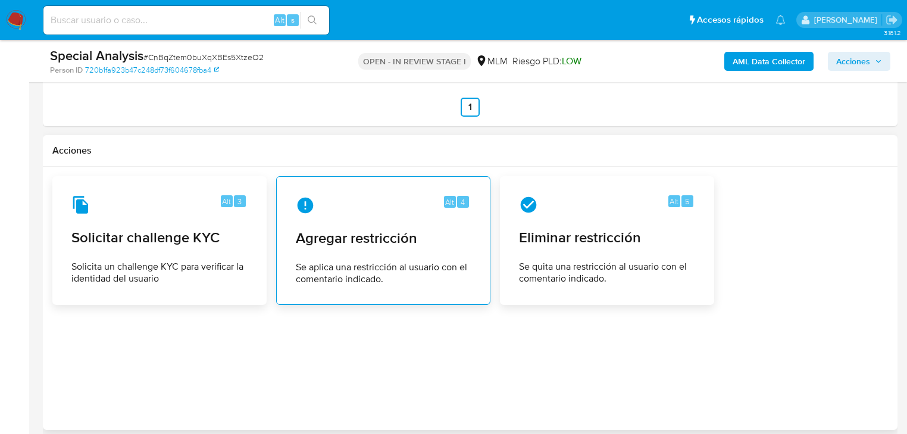
click at [364, 234] on span "Agregar restricción" at bounding box center [383, 238] width 175 height 18
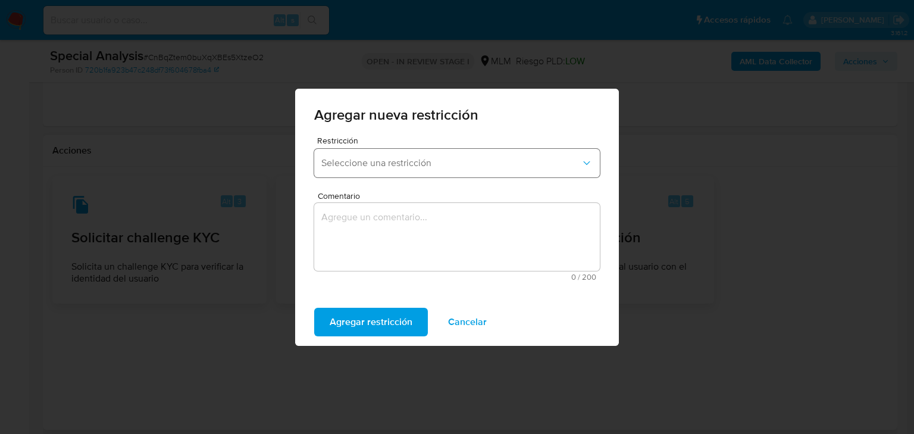
drag, startPoint x: 407, startPoint y: 154, endPoint x: 417, endPoint y: 151, distance: 9.8
click at [412, 152] on button "Seleccione una restricción" at bounding box center [457, 163] width 286 height 29
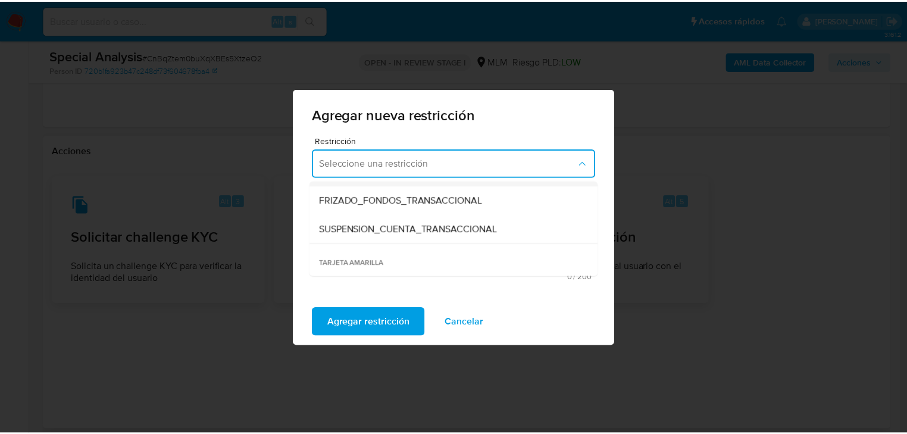
scroll to position [190, 0]
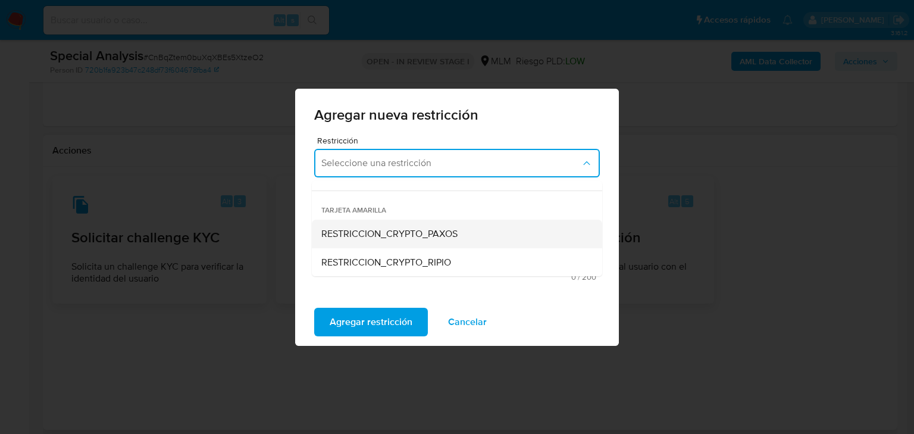
click at [400, 228] on span "RESTRICCION_CRYPTO_PAXOS" at bounding box center [389, 234] width 136 height 12
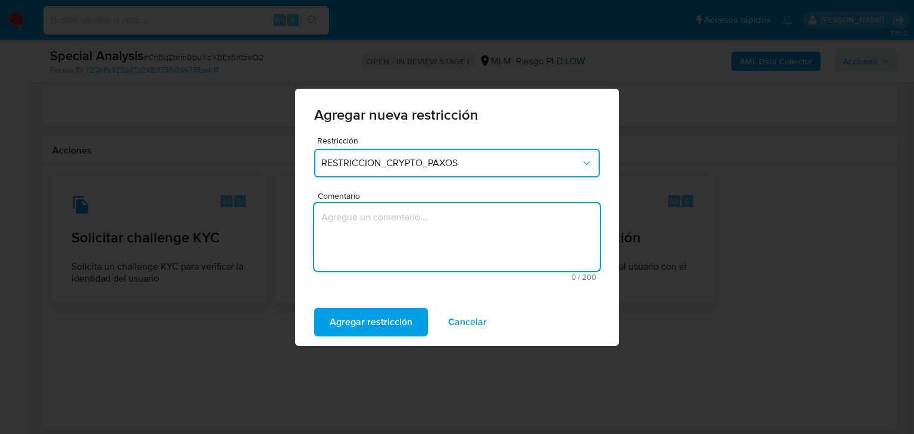
click at [394, 234] on textarea "Comentario" at bounding box center [457, 237] width 286 height 68
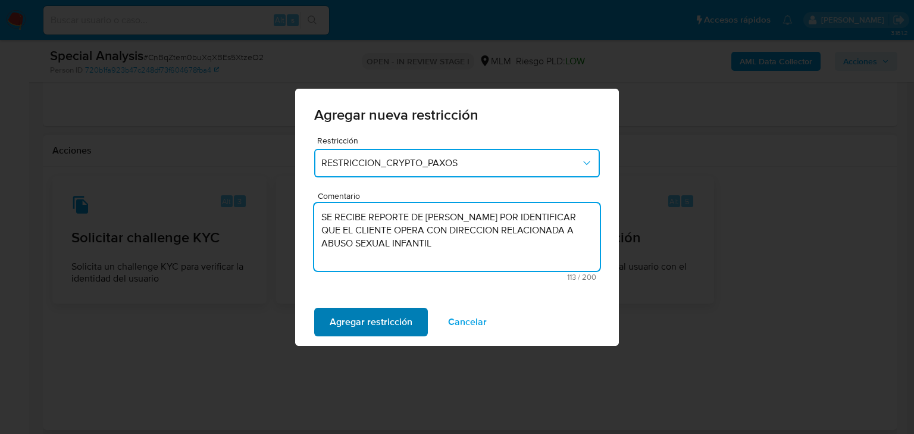
type textarea "SE RECIBE REPORTE DE [PERSON_NAME] POR IDENTIFICAR QUE EL CLIENTE OPERA CON DIR…"
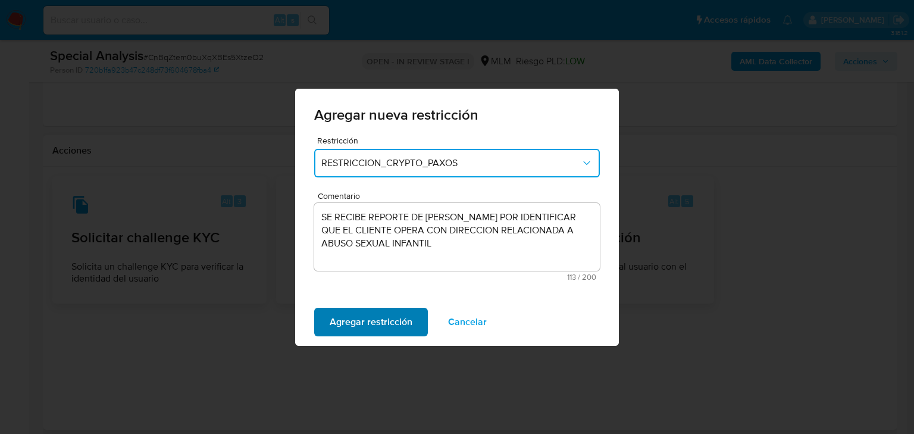
click at [384, 317] on span "Agregar restricción" at bounding box center [371, 322] width 83 height 26
click at [319, 322] on button "Confirmar" at bounding box center [351, 322] width 74 height 29
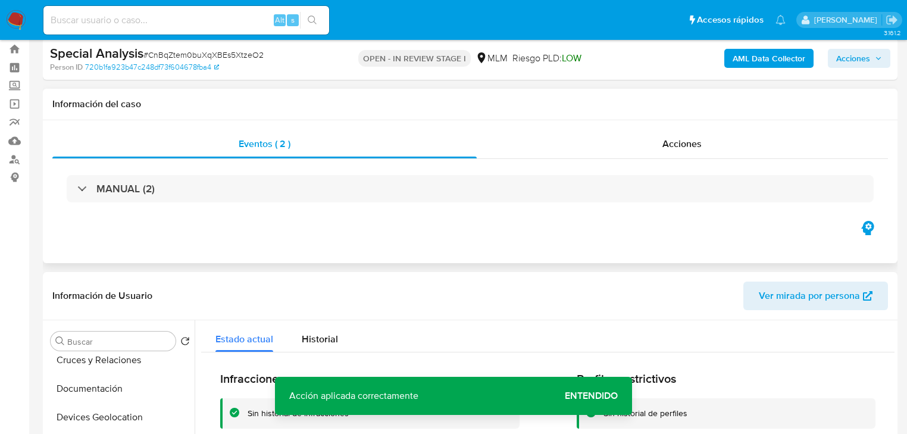
scroll to position [0, 0]
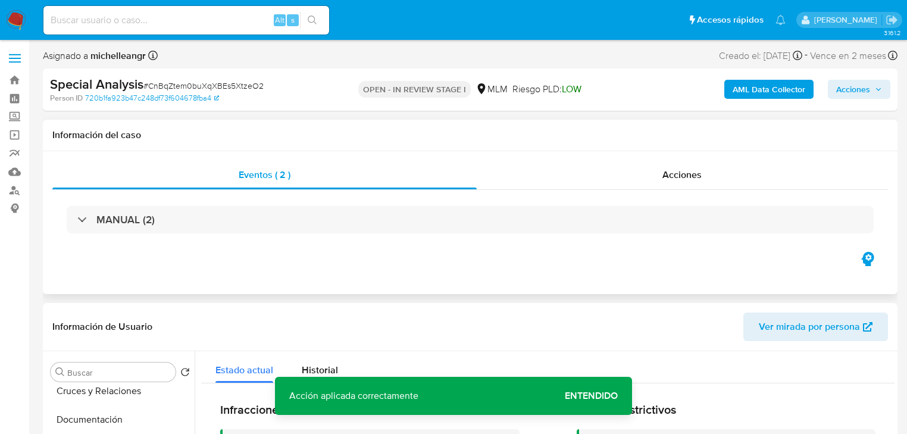
drag, startPoint x: 691, startPoint y: 171, endPoint x: 376, endPoint y: 155, distance: 315.8
click at [690, 170] on span "Acciones" at bounding box center [681, 175] width 39 height 14
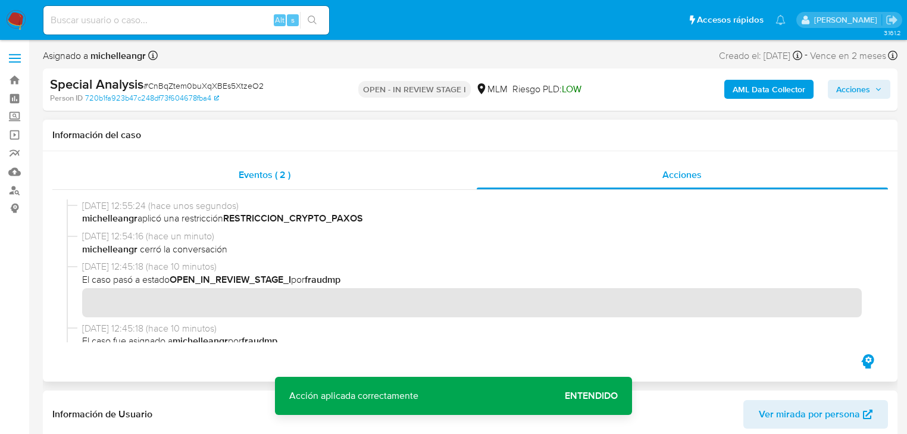
click at [256, 174] on span "Eventos ( 2 )" at bounding box center [265, 175] width 52 height 14
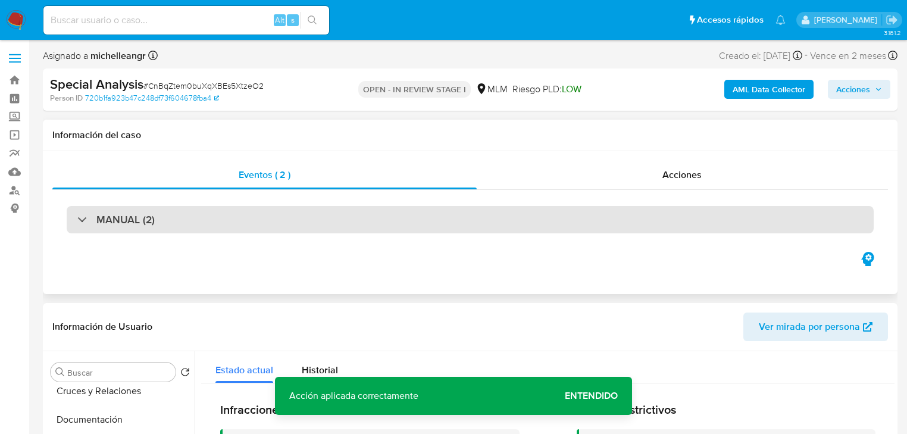
click at [81, 217] on div "MANUAL (2)" at bounding box center [115, 219] width 77 height 13
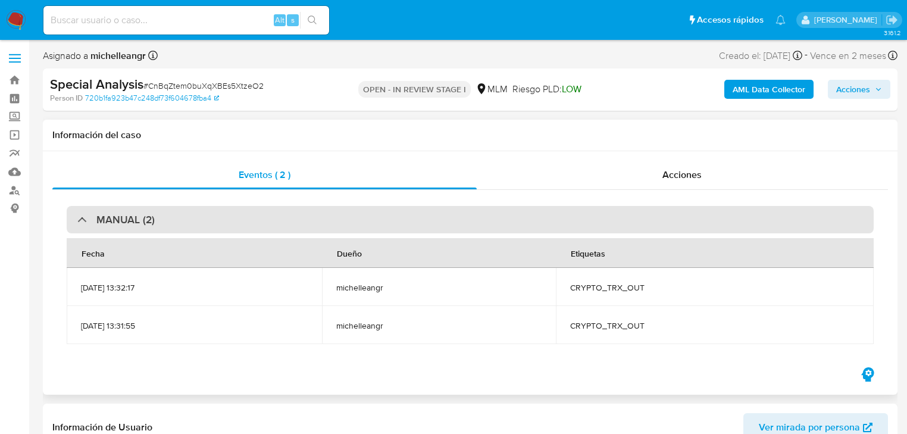
click at [77, 219] on div at bounding box center [77, 219] width 0 height 0
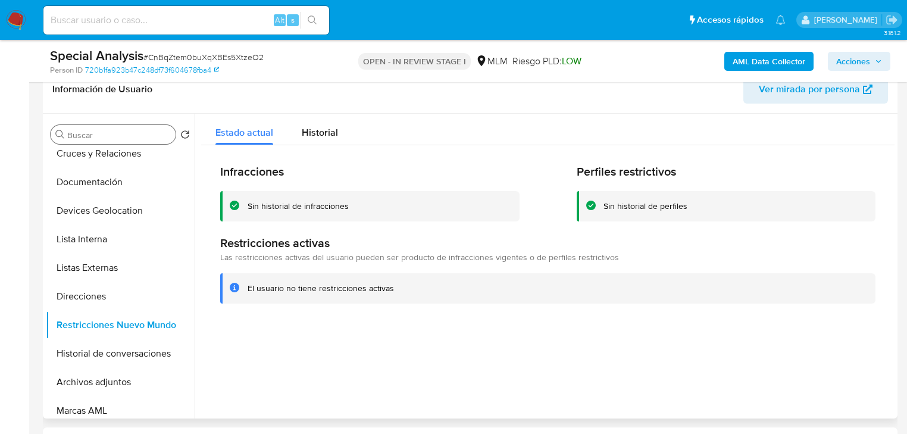
scroll to position [238, 0]
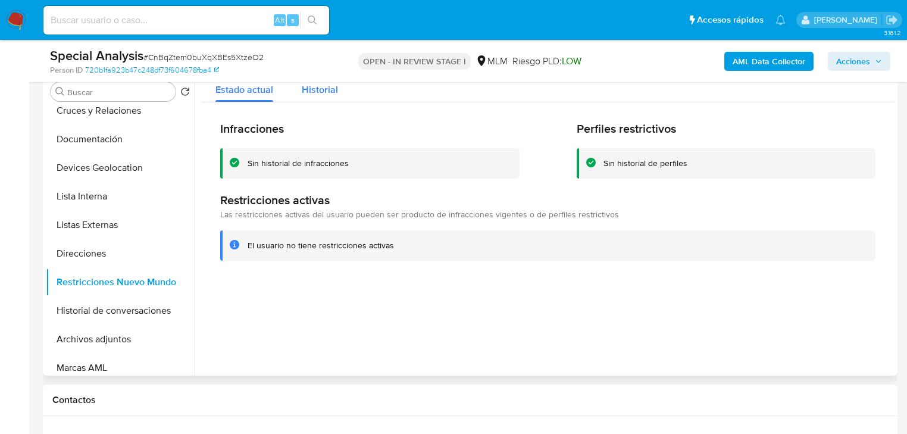
click at [321, 91] on span "Historial" at bounding box center [320, 90] width 36 height 14
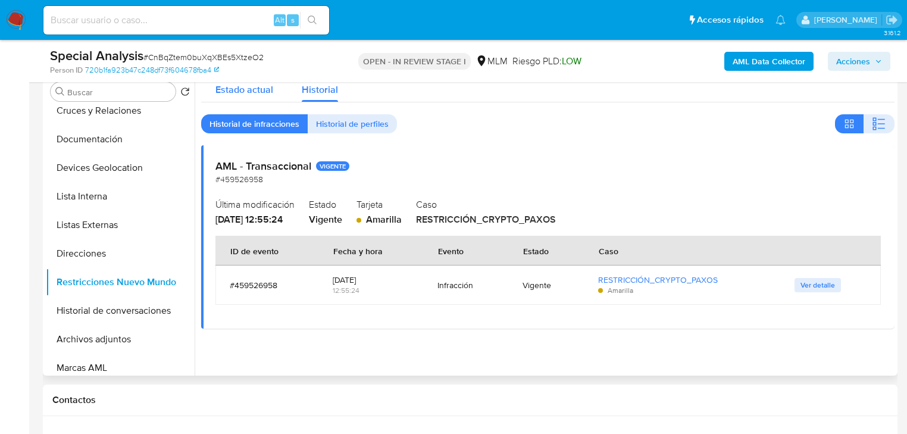
click at [264, 95] on span "Estado actual" at bounding box center [244, 90] width 58 height 14
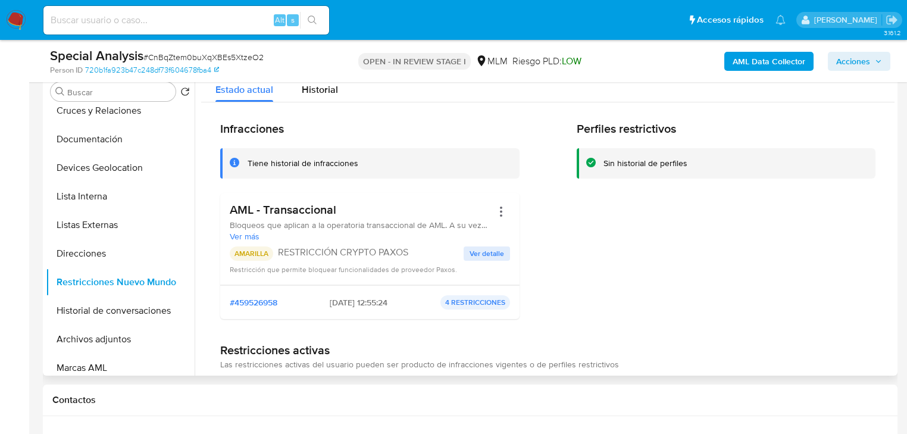
click at [478, 252] on span "Ver detalle" at bounding box center [487, 254] width 35 height 12
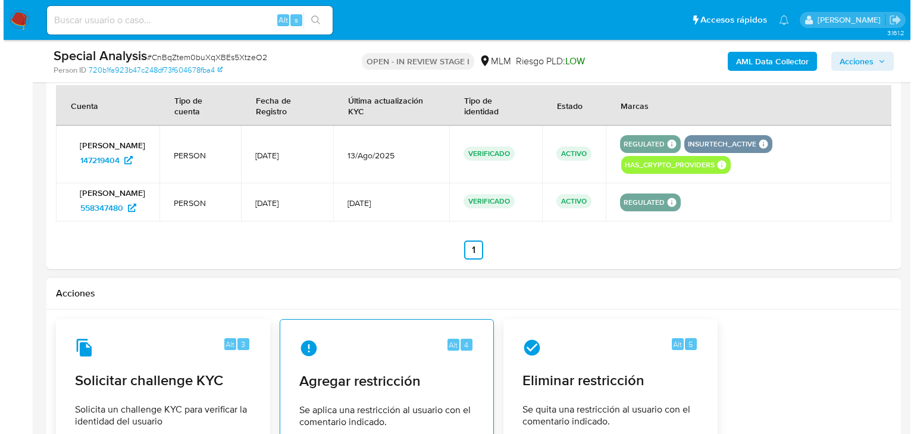
scroll to position [1857, 0]
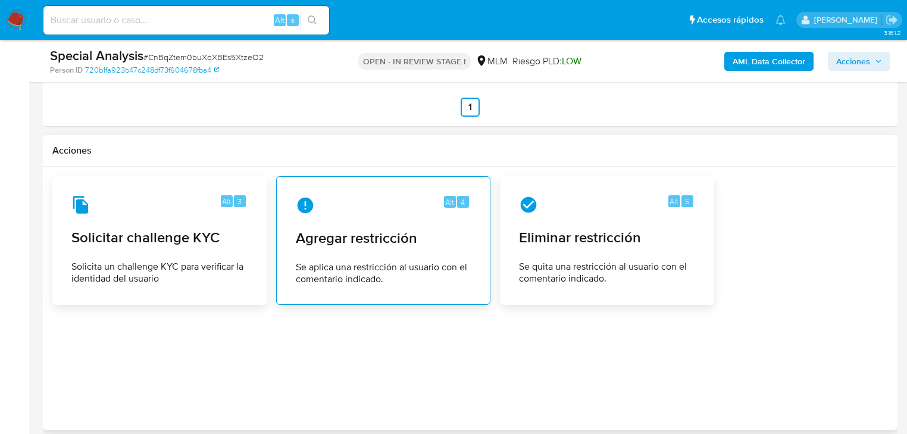
click at [382, 221] on div "Alt 4 Agregar restricción Se aplica una restricción al usuario con el comentari…" at bounding box center [383, 240] width 194 height 108
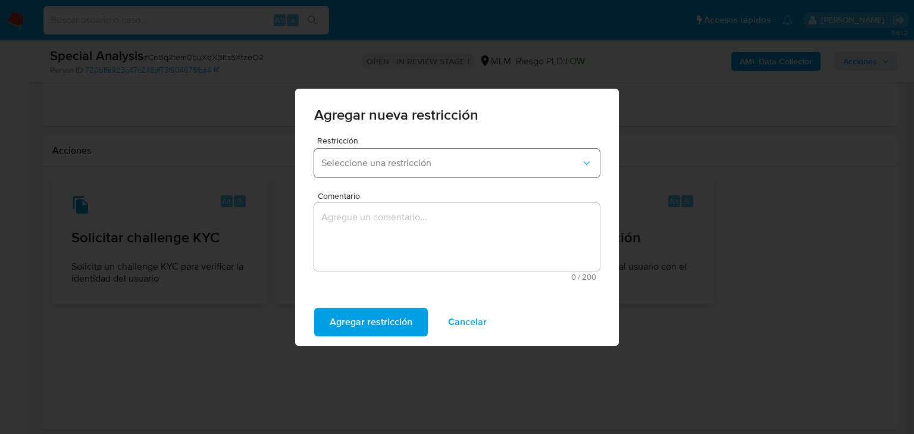
click at [448, 162] on span "Seleccione una restricción" at bounding box center [450, 163] width 259 height 12
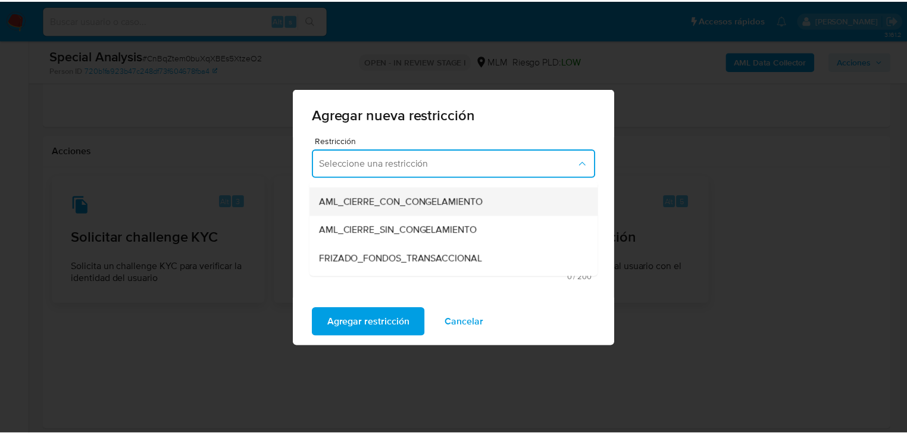
scroll to position [95, 0]
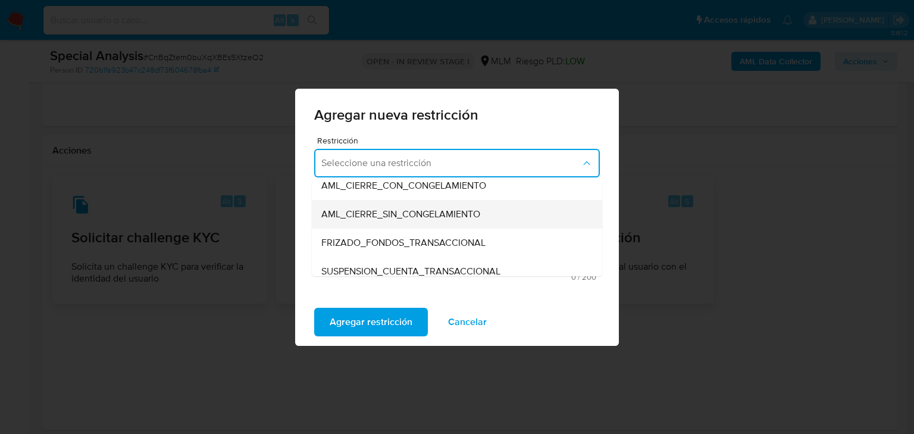
click at [420, 220] on span "AML_CIERRE_SIN_CONGELAMIENTO" at bounding box center [400, 214] width 159 height 12
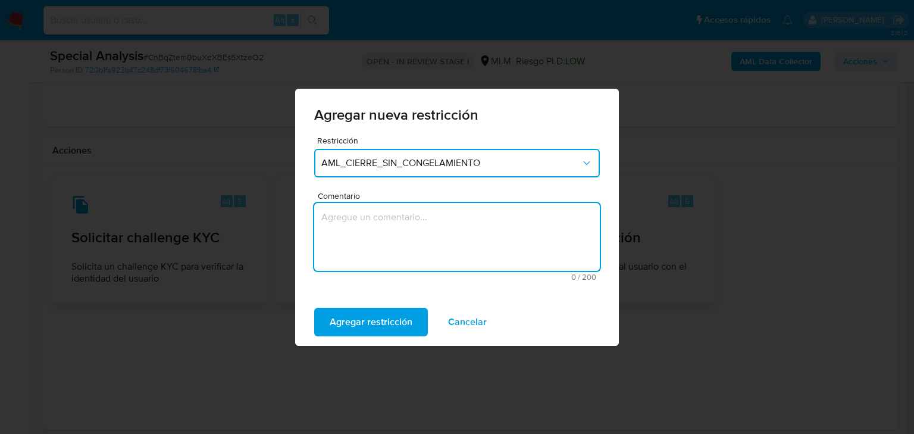
click at [393, 209] on textarea "Comentario" at bounding box center [457, 237] width 286 height 68
type textarea "ENVIO DE CRYPTO A ENTIDADES DE RIESGO"
click at [401, 320] on span "Agregar restricción" at bounding box center [371, 322] width 83 height 26
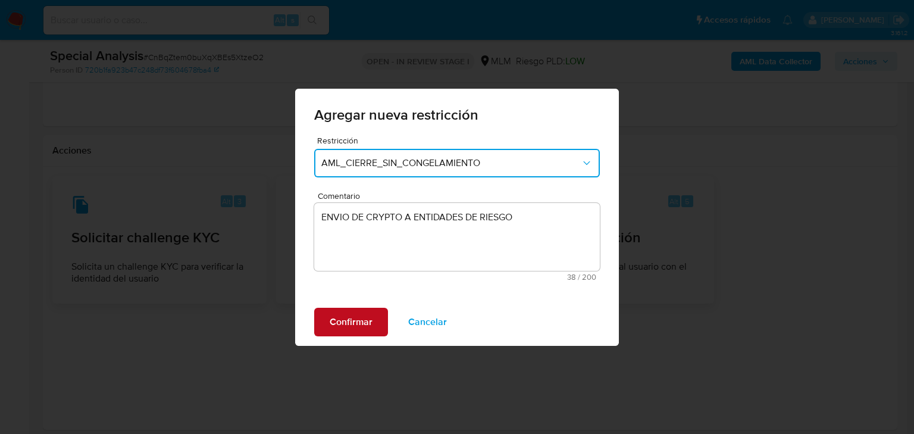
click at [369, 319] on span "Confirmar" at bounding box center [351, 322] width 43 height 26
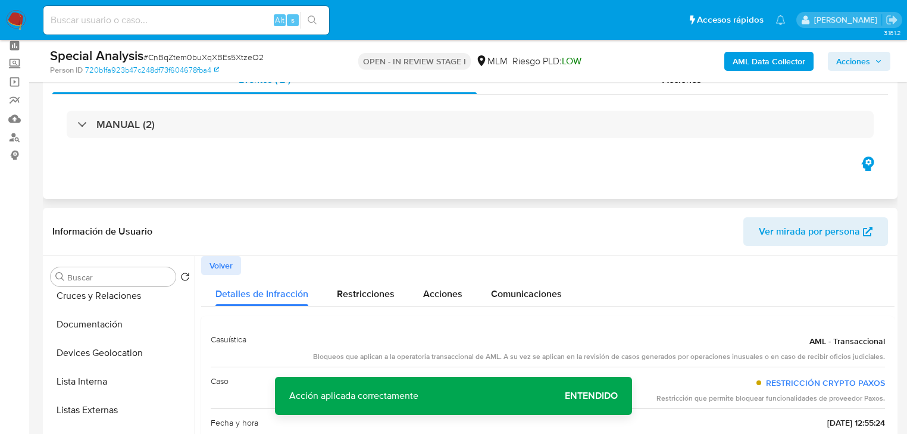
scroll to position [0, 0]
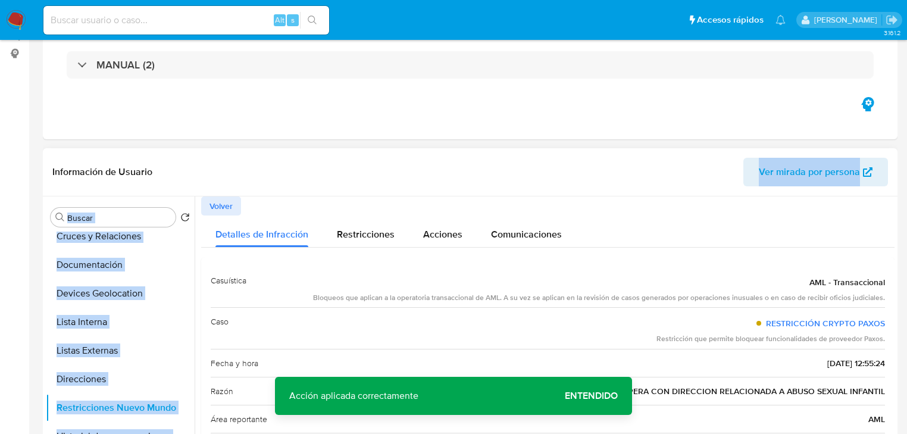
scroll to position [190, 0]
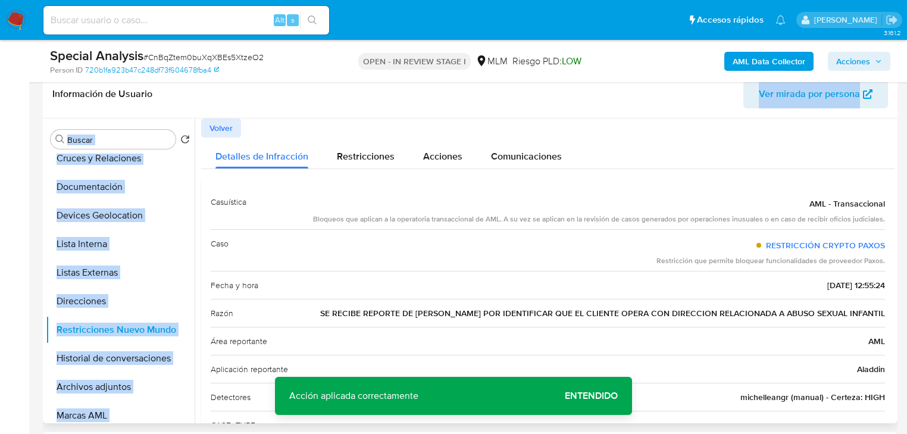
click at [225, 133] on span "Volver" at bounding box center [220, 128] width 23 height 17
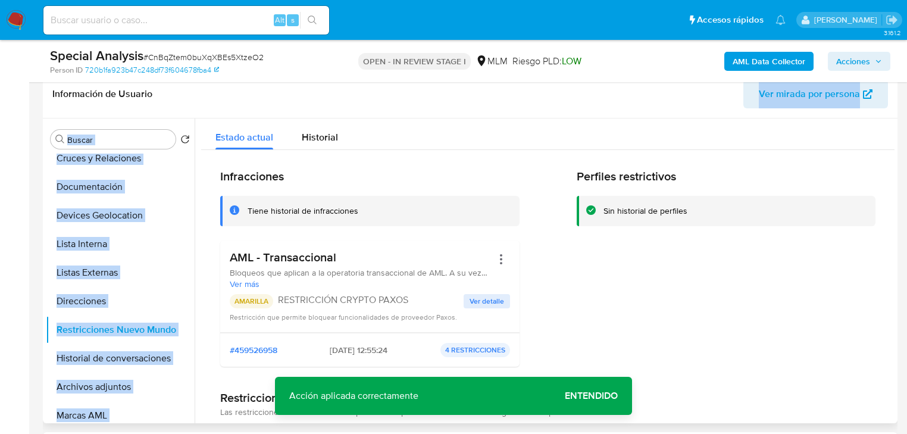
click at [421, 171] on h2 "Infracciones" at bounding box center [369, 176] width 299 height 15
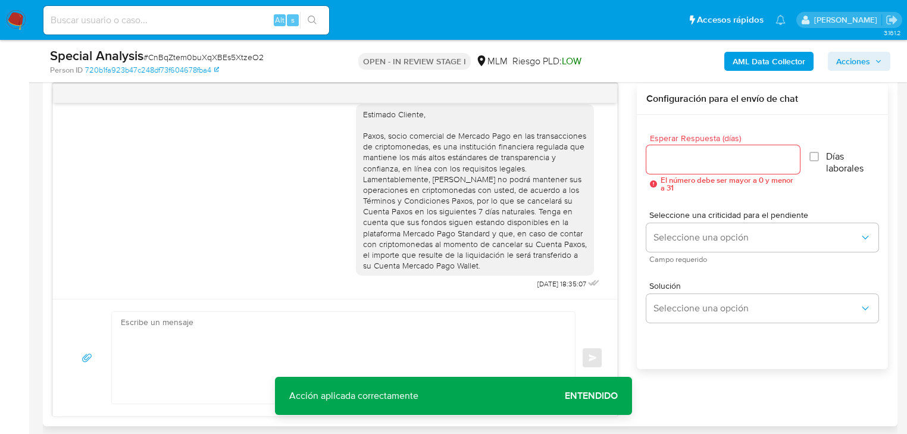
scroll to position [857, 0]
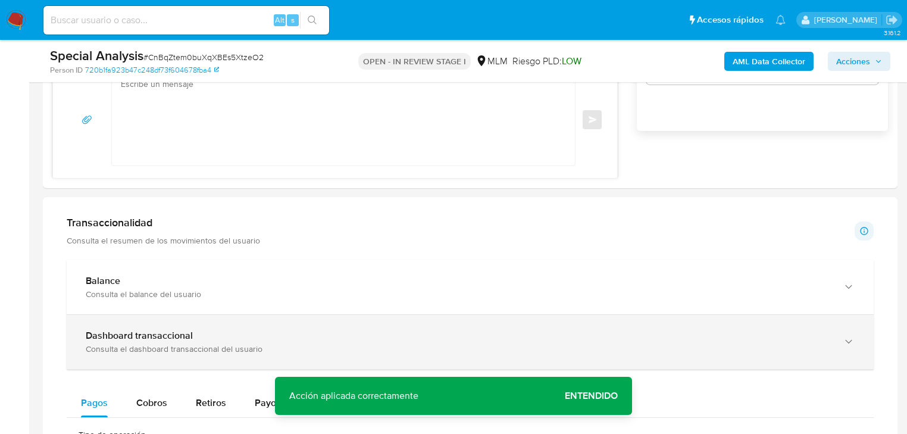
click at [218, 324] on div "Dashboard transaccional Consulta el dashboard transaccional del usuario" at bounding box center [470, 342] width 807 height 54
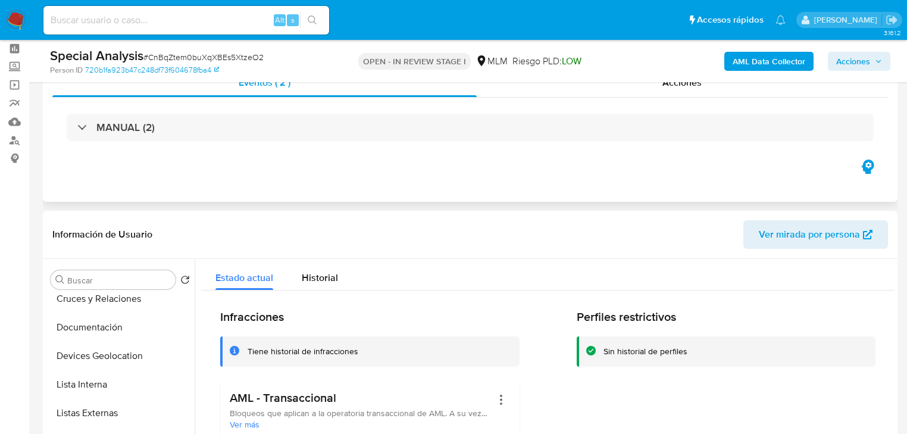
scroll to position [0, 0]
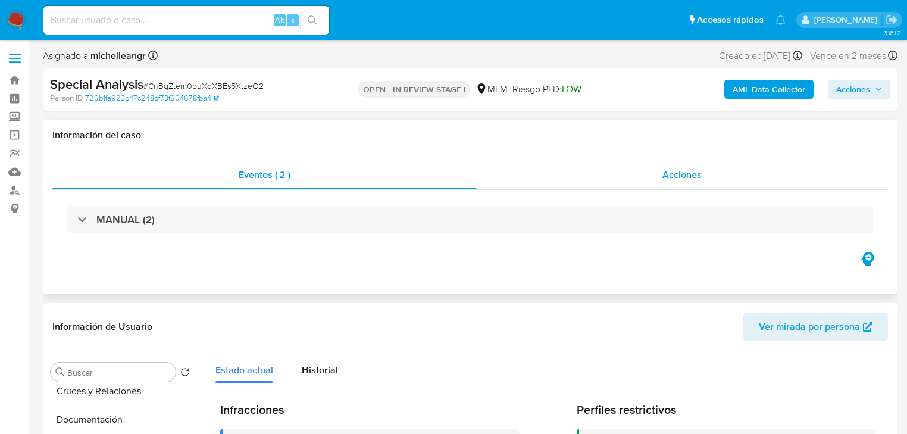
click at [681, 177] on span "Acciones" at bounding box center [681, 175] width 39 height 14
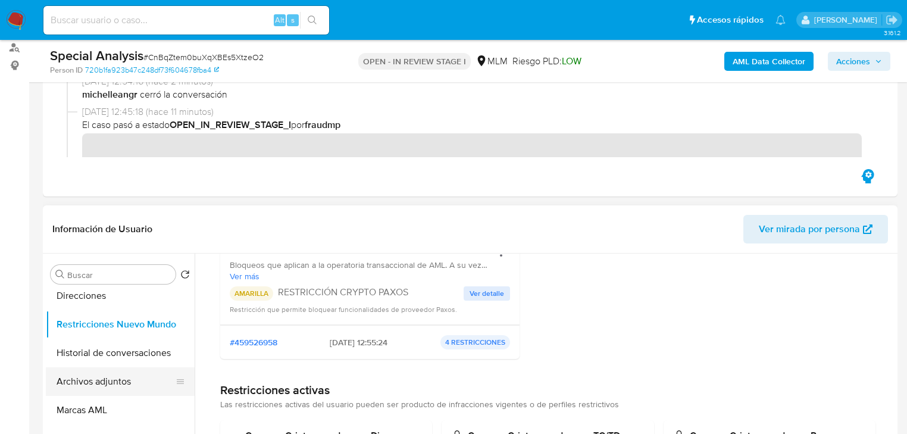
scroll to position [238, 0]
click at [145, 379] on button "Archivos adjuntos" at bounding box center [115, 379] width 139 height 29
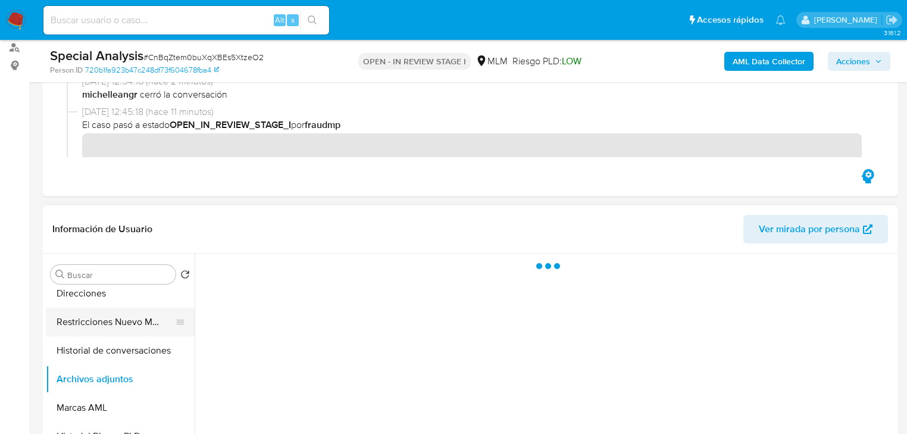
click at [131, 328] on button "Restricciones Nuevo Mundo" at bounding box center [115, 322] width 139 height 29
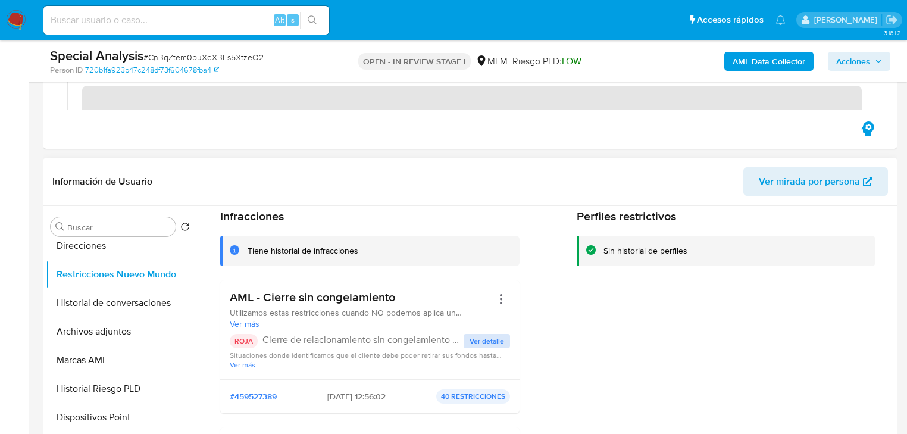
scroll to position [95, 0]
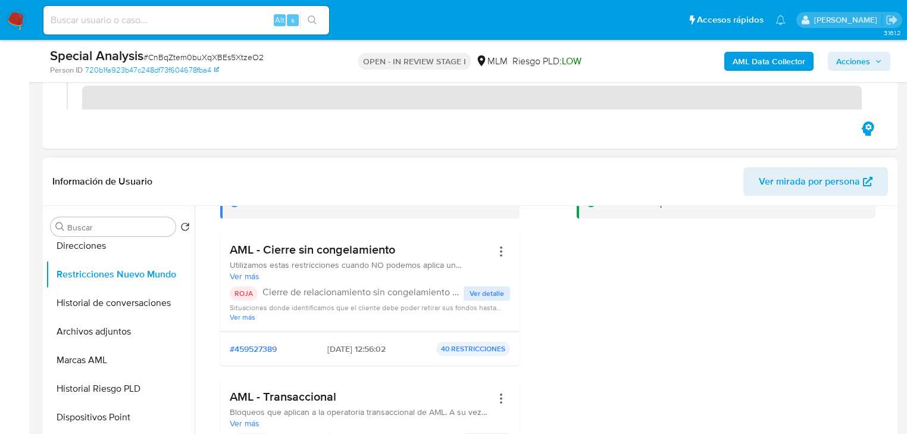
click at [481, 293] on span "Ver detalle" at bounding box center [487, 293] width 35 height 12
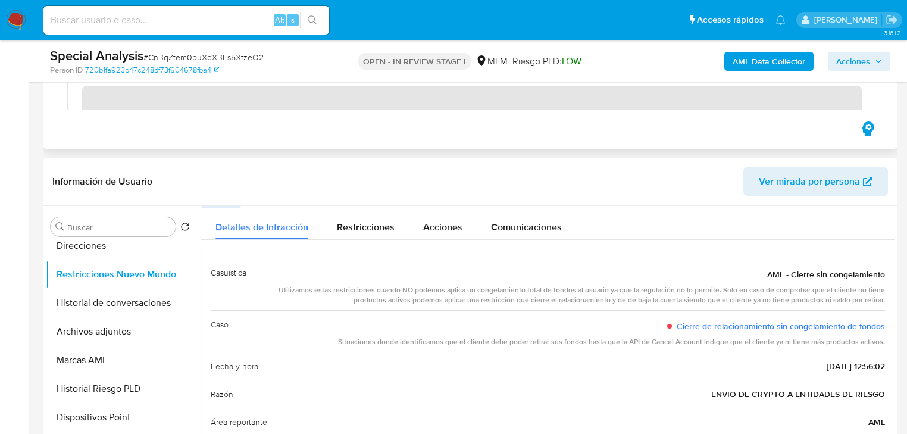
scroll to position [0, 0]
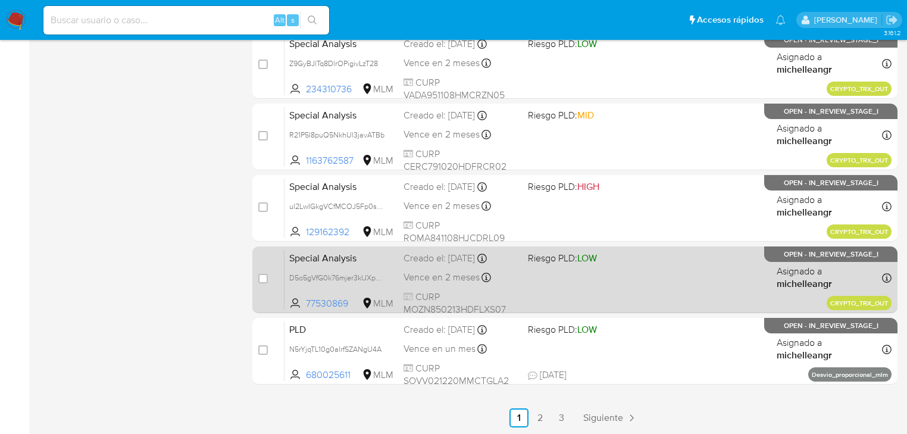
scroll to position [452, 0]
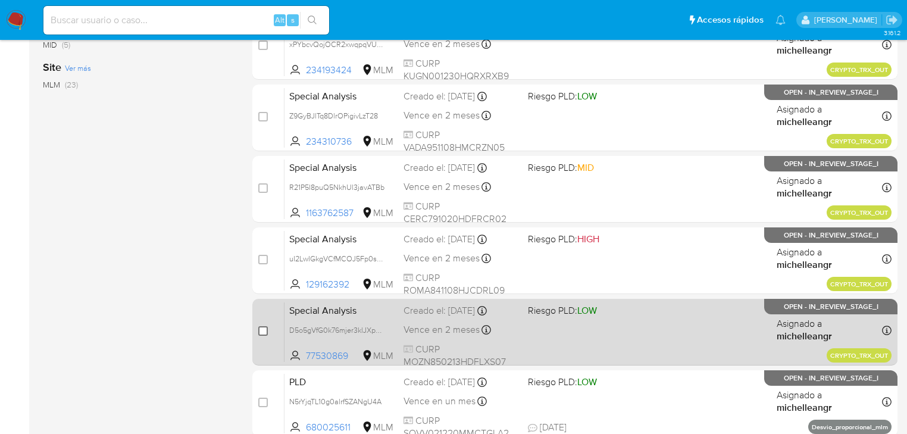
click at [262, 326] on input "checkbox" at bounding box center [263, 331] width 10 height 10
checkbox input "true"
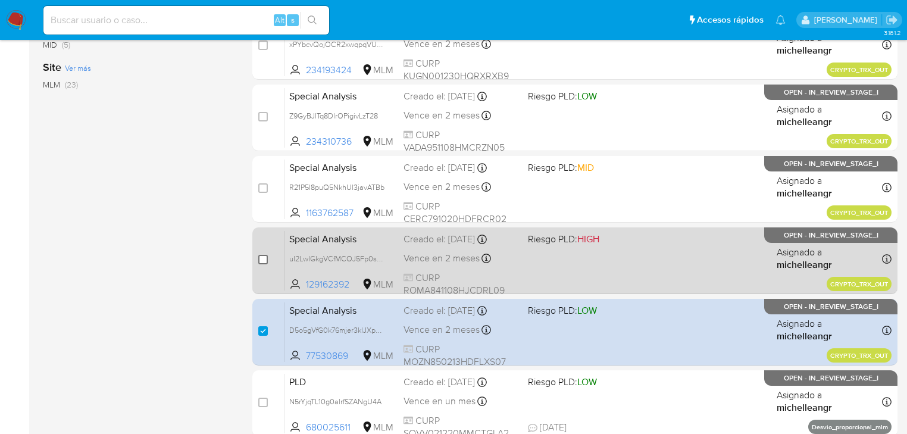
click at [264, 259] on input "checkbox" at bounding box center [263, 260] width 10 height 10
checkbox input "true"
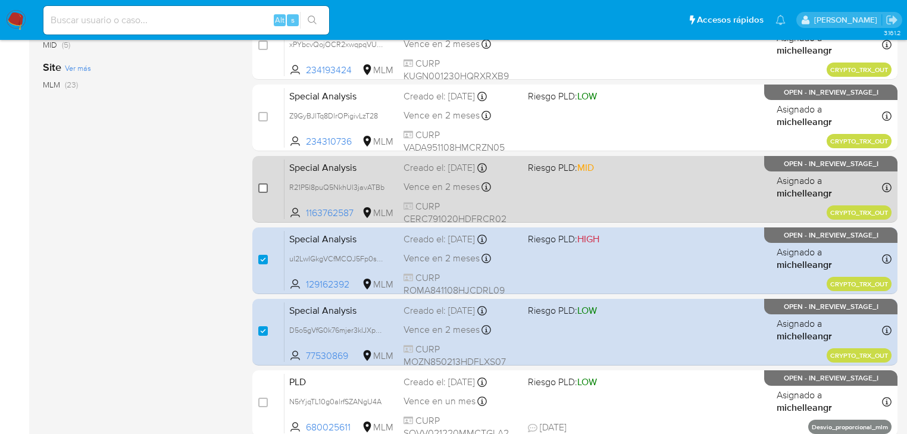
click at [258, 190] on div "case-item-checkbox No es posible asignar el caso" at bounding box center [271, 189] width 26 height 60
click at [265, 180] on div "case-item-checkbox No es posible asignar el caso" at bounding box center [271, 189] width 26 height 60
click at [262, 186] on input "checkbox" at bounding box center [263, 188] width 10 height 10
checkbox input "true"
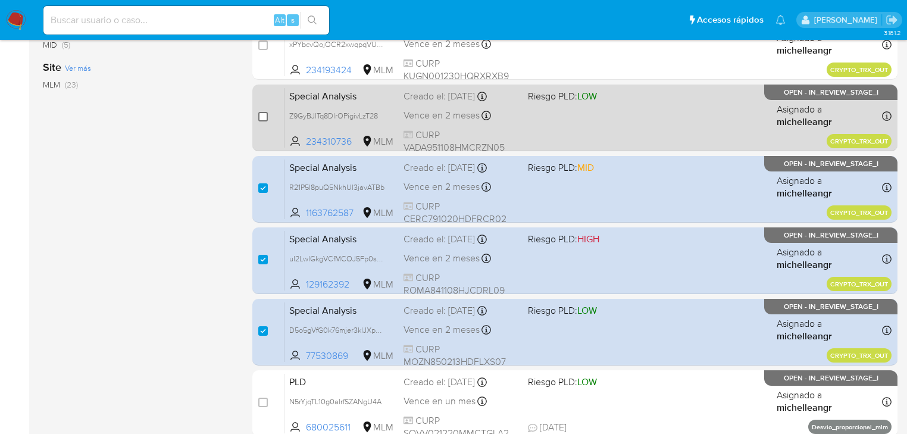
click at [261, 118] on input "checkbox" at bounding box center [263, 117] width 10 height 10
checkbox input "true"
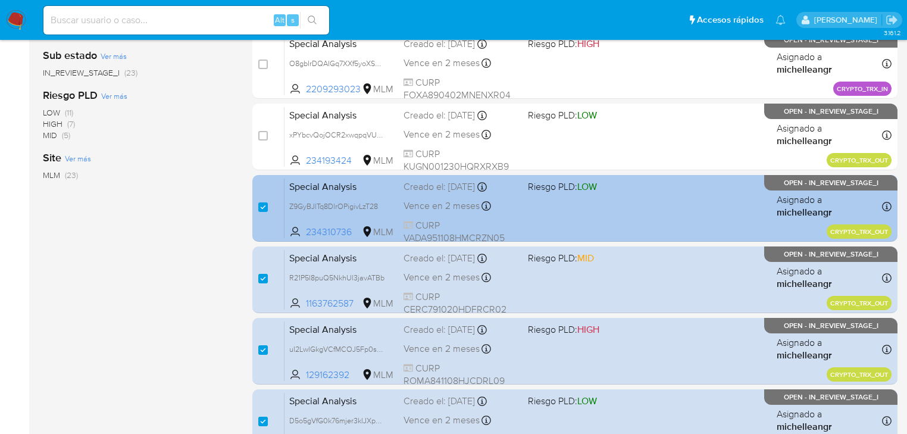
scroll to position [309, 0]
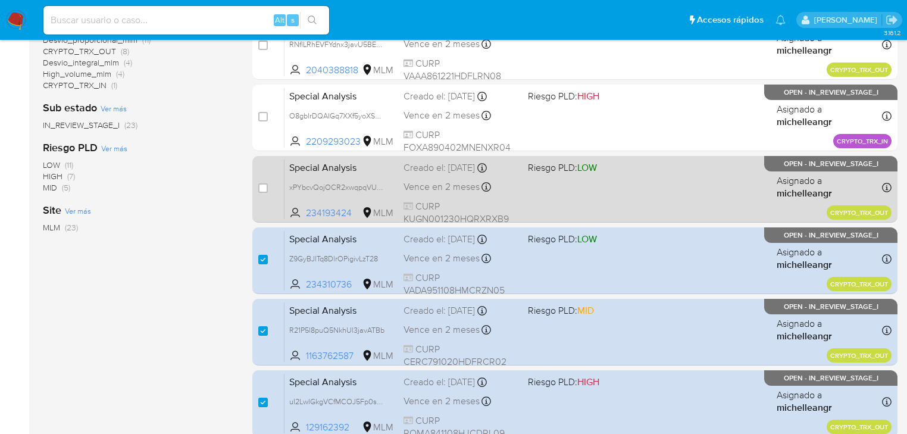
click at [264, 179] on div "case-item-checkbox No es posible asignar el caso" at bounding box center [271, 189] width 26 height 60
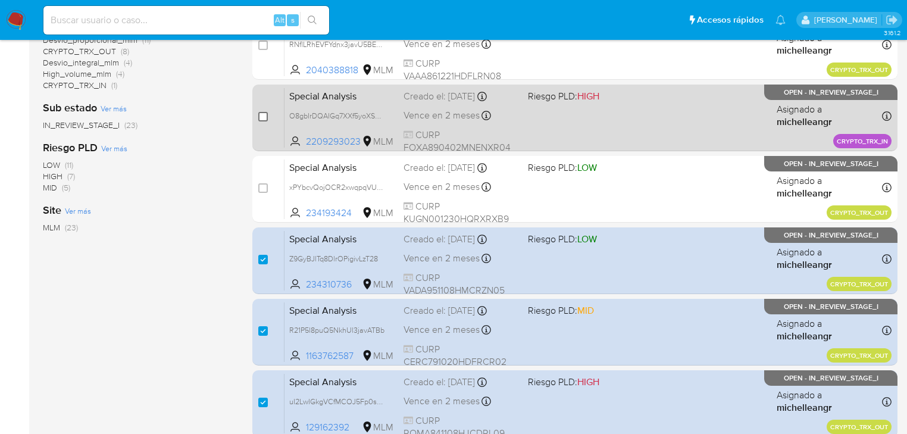
click at [262, 114] on input "checkbox" at bounding box center [263, 117] width 10 height 10
checkbox input "true"
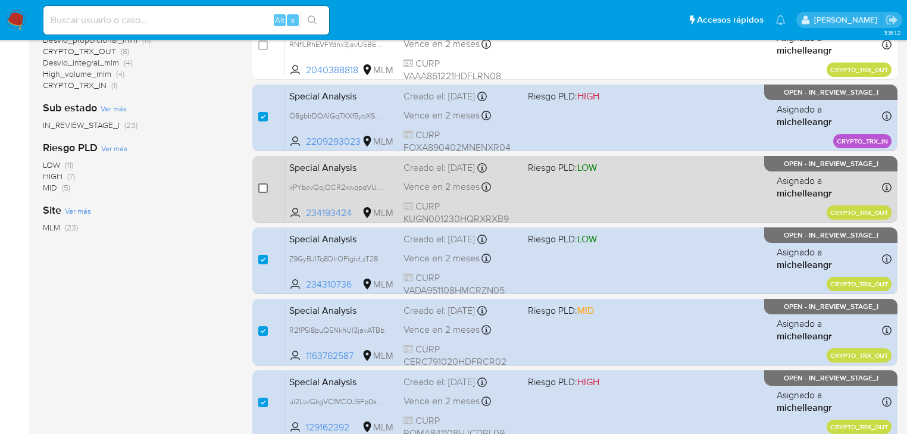
click at [262, 187] on input "checkbox" at bounding box center [263, 188] width 10 height 10
checkbox input "true"
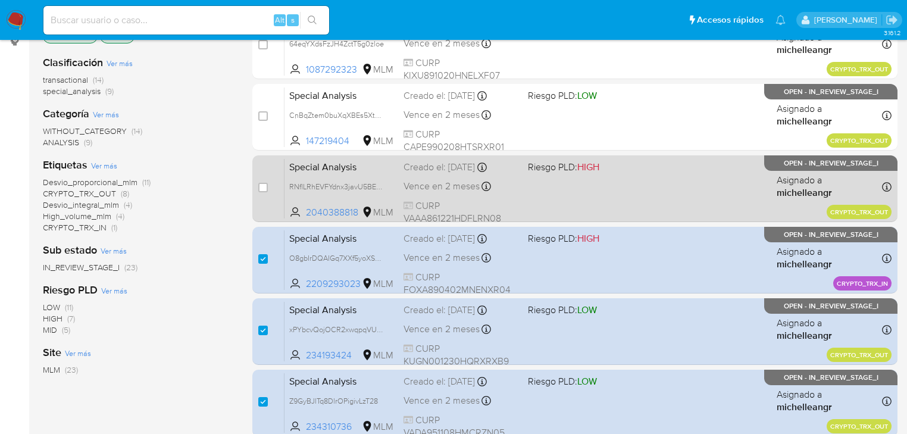
scroll to position [167, 0]
drag, startPoint x: 268, startPoint y: 188, endPoint x: 262, endPoint y: 157, distance: 32.2
click at [267, 187] on div "case-item-checkbox No es posible asignar el caso" at bounding box center [271, 189] width 26 height 60
click at [261, 186] on input "checkbox" at bounding box center [263, 188] width 10 height 10
checkbox input "true"
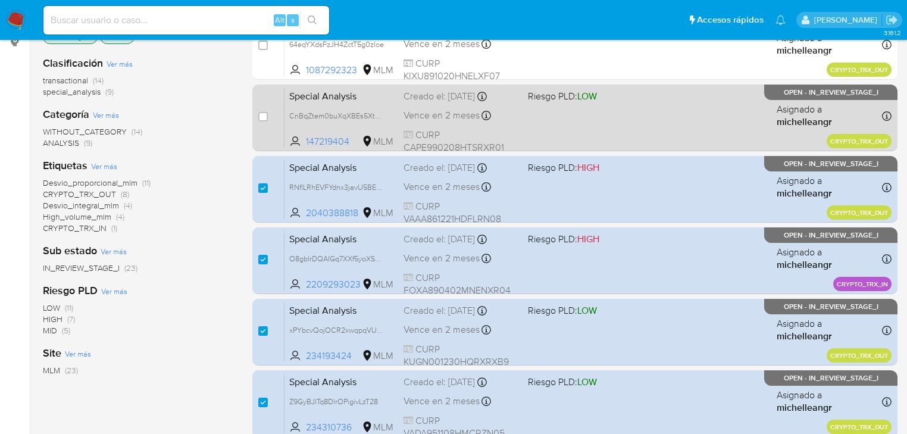
click at [261, 112] on input "checkbox" at bounding box center [263, 117] width 10 height 10
checkbox input "true"
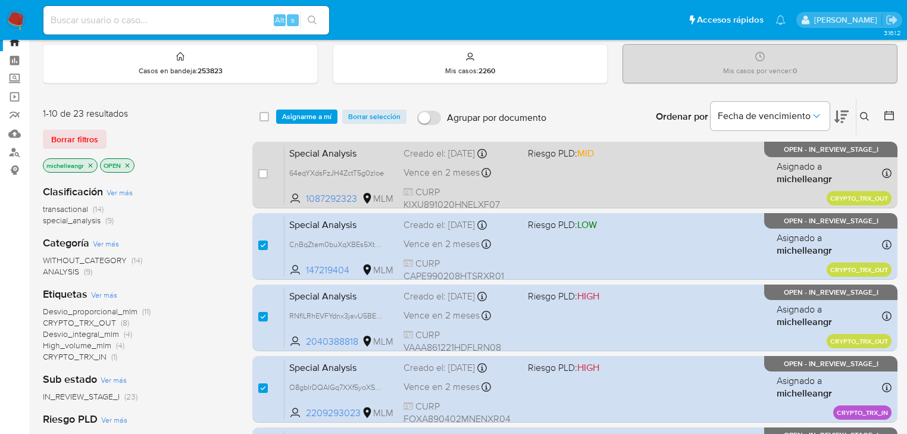
scroll to position [24, 0]
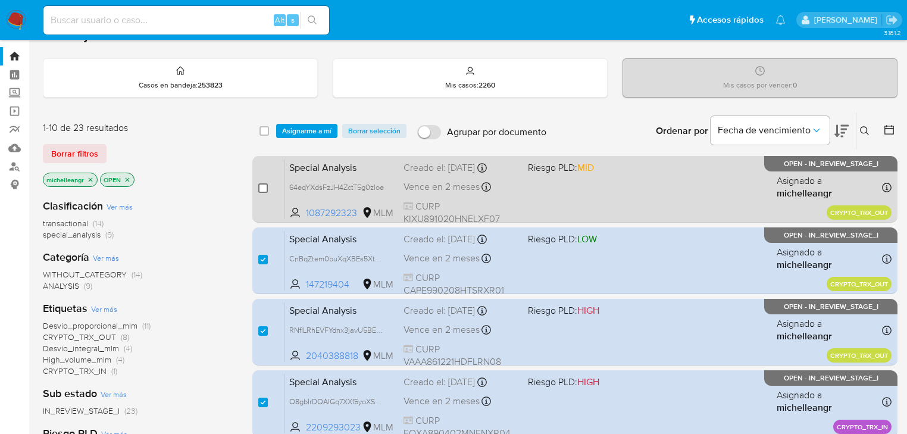
click at [260, 185] on input "checkbox" at bounding box center [263, 188] width 10 height 10
checkbox input "true"
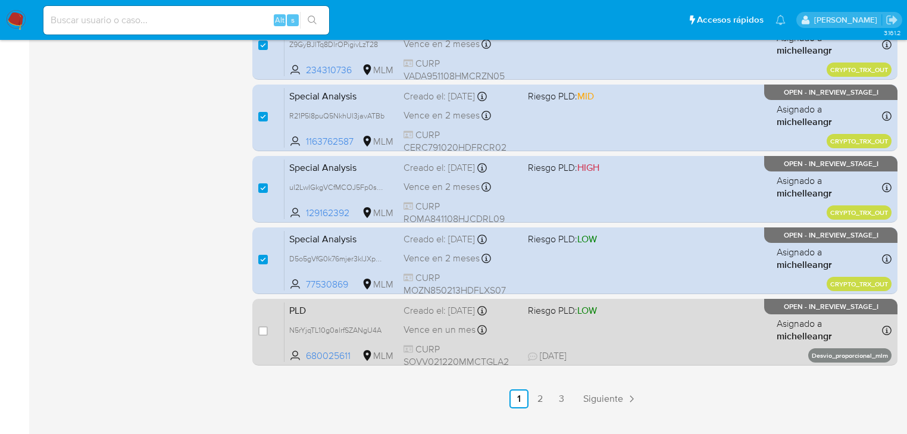
scroll to position [547, 0]
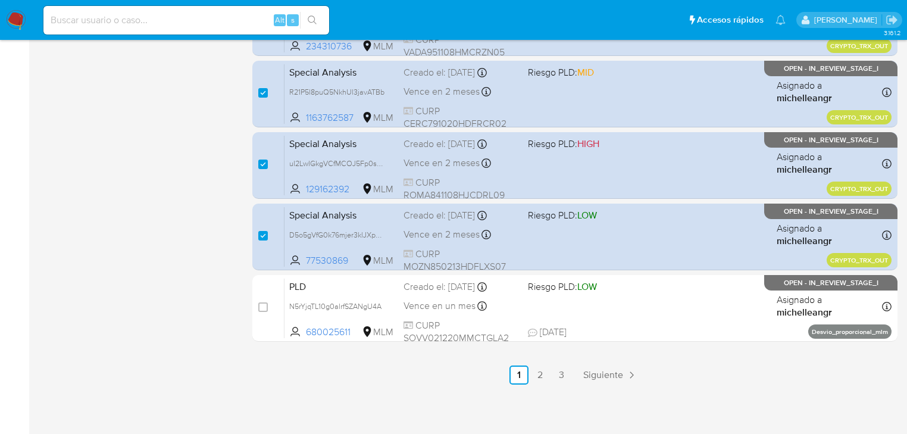
click at [606, 371] on span "Siguiente" at bounding box center [603, 375] width 40 height 10
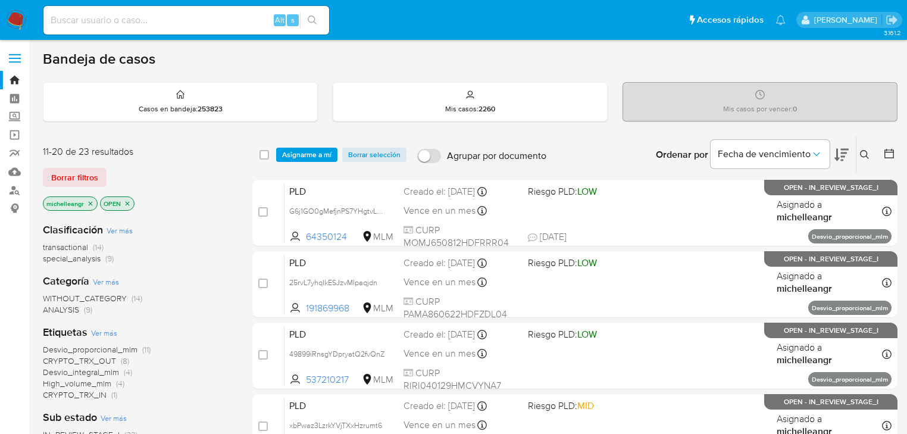
click at [90, 202] on icon "close-filter" at bounding box center [91, 203] width 4 height 4
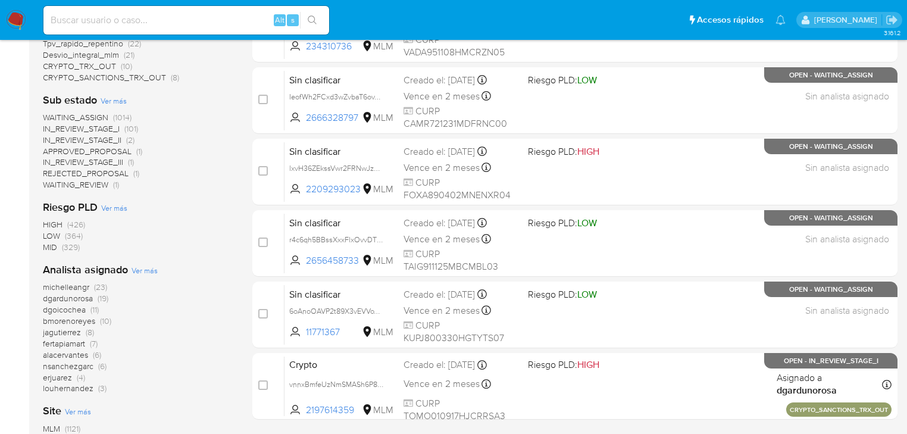
scroll to position [524, 0]
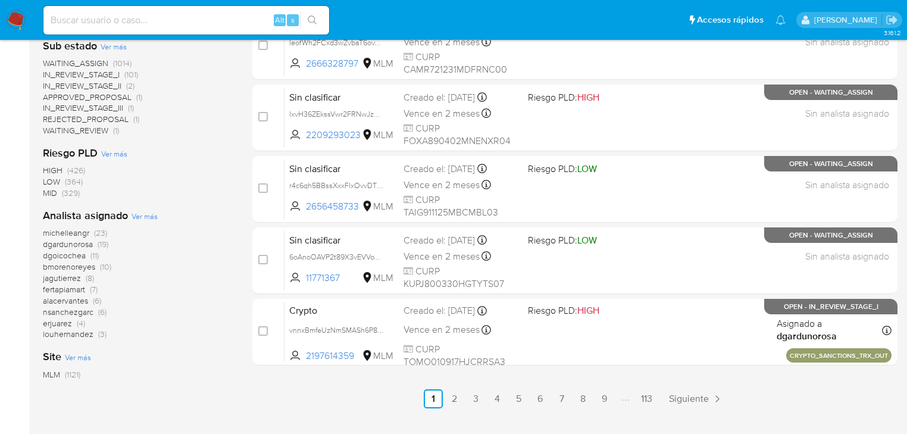
click at [76, 237] on span "michelleangr" at bounding box center [66, 233] width 46 height 12
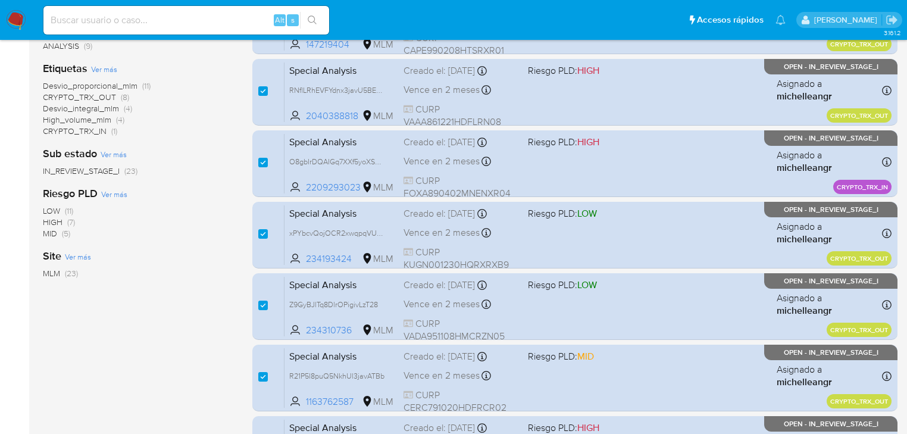
scroll to position [143, 0]
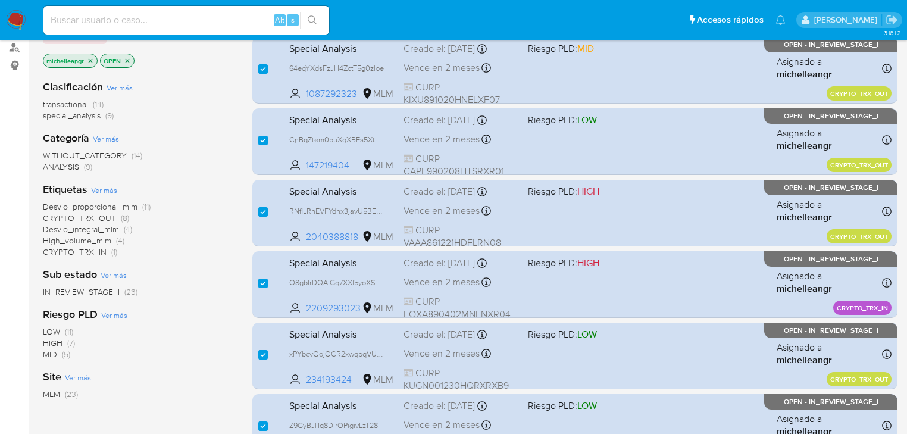
click at [76, 219] on span "CRYPTO_TRX_OUT" at bounding box center [79, 218] width 73 height 12
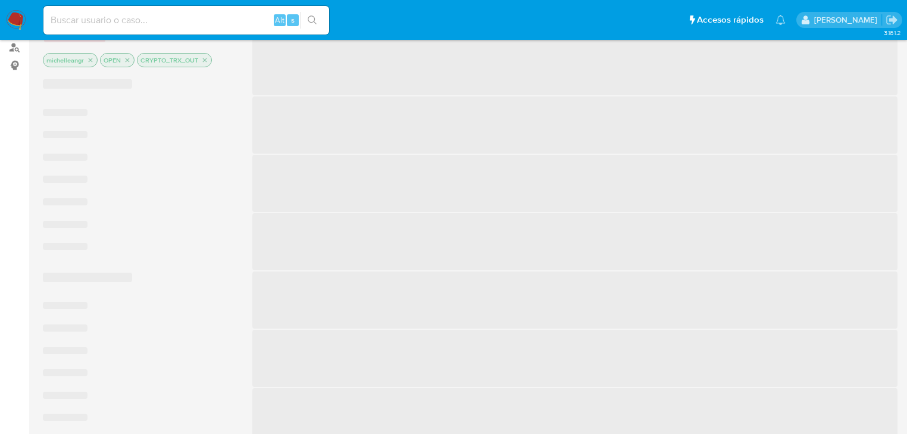
checkbox input "true"
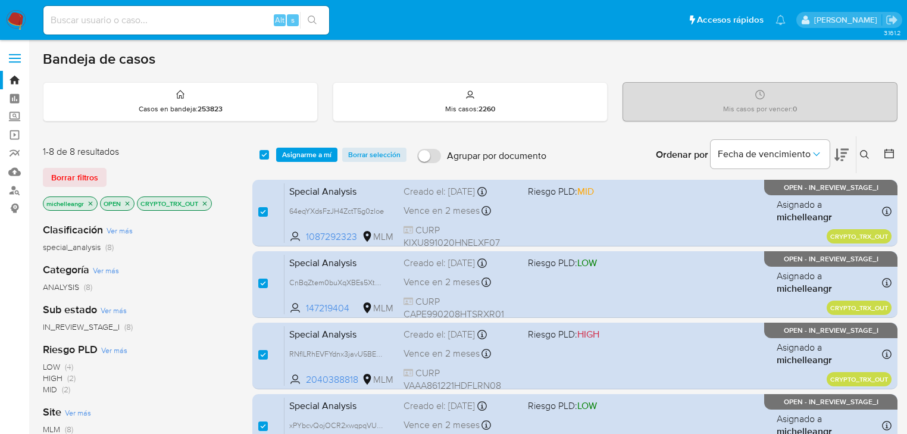
click at [184, 23] on input at bounding box center [186, 19] width 286 height 15
paste input "D5o5gVfG0k76mjer3klJXpw8"
type input "D5o5gVfG0k76mjer3klJXpw8"
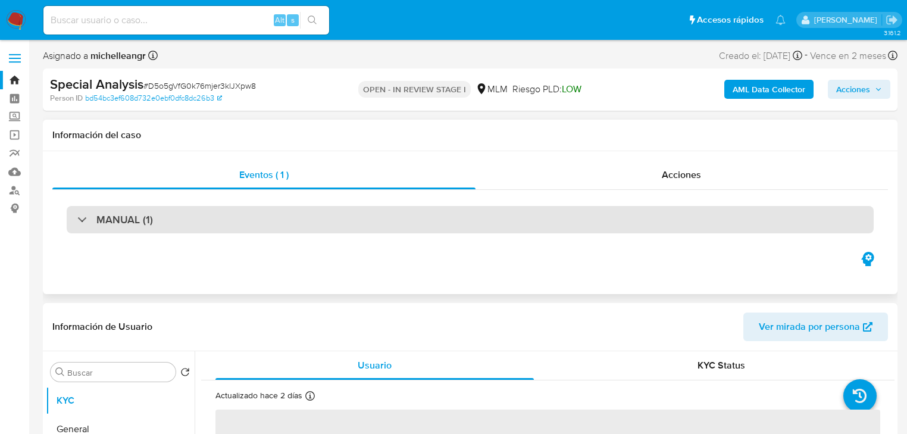
select select "10"
drag, startPoint x: 79, startPoint y: 229, endPoint x: 83, endPoint y: 224, distance: 6.7
click at [83, 224] on div "MANUAL (1)" at bounding box center [470, 219] width 807 height 27
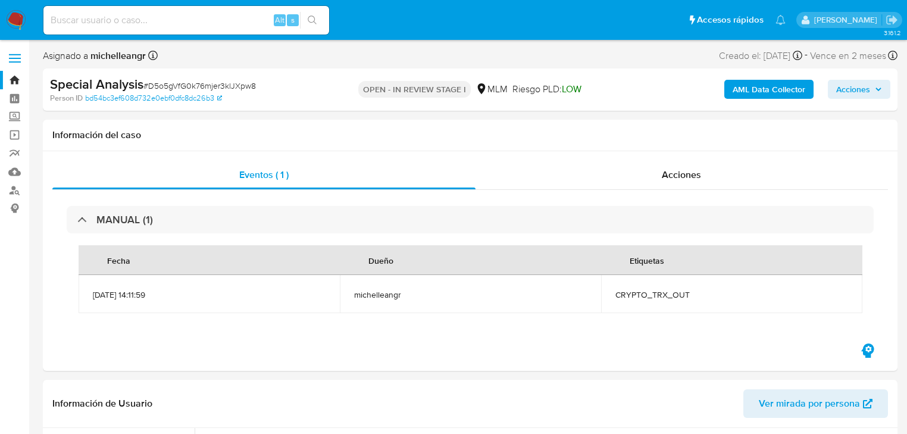
click at [125, 23] on input at bounding box center [186, 19] width 286 height 15
paste input "Jfykvow1b7YlltekFgHEQQ4v"
type input "Jfykvow1b7YlltekFgHEQQ4v"
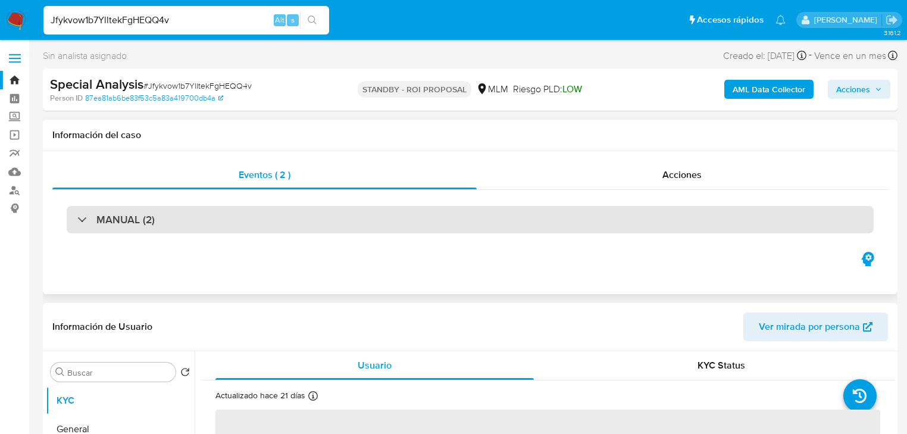
click at [77, 219] on div at bounding box center [77, 219] width 0 height 0
select select "10"
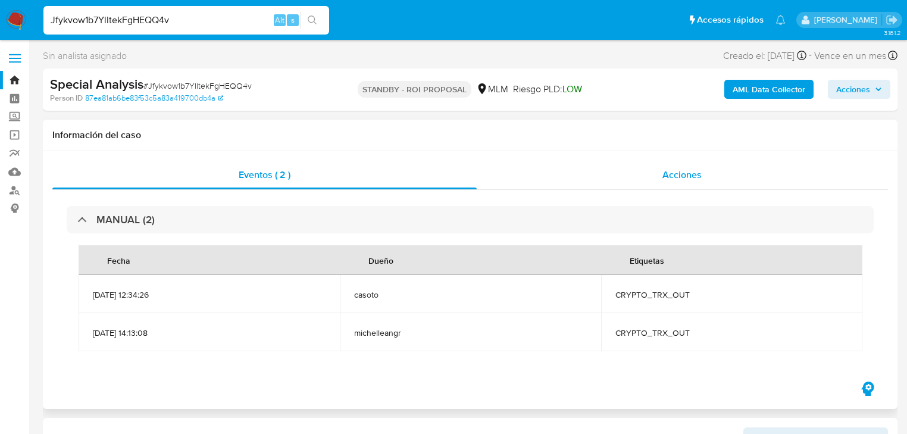
click at [684, 176] on span "Acciones" at bounding box center [681, 175] width 39 height 14
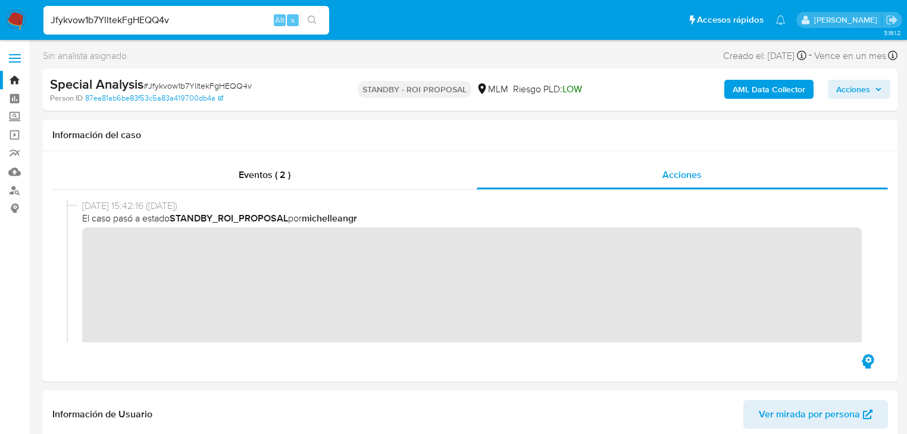
click at [17, 16] on img at bounding box center [16, 20] width 20 height 20
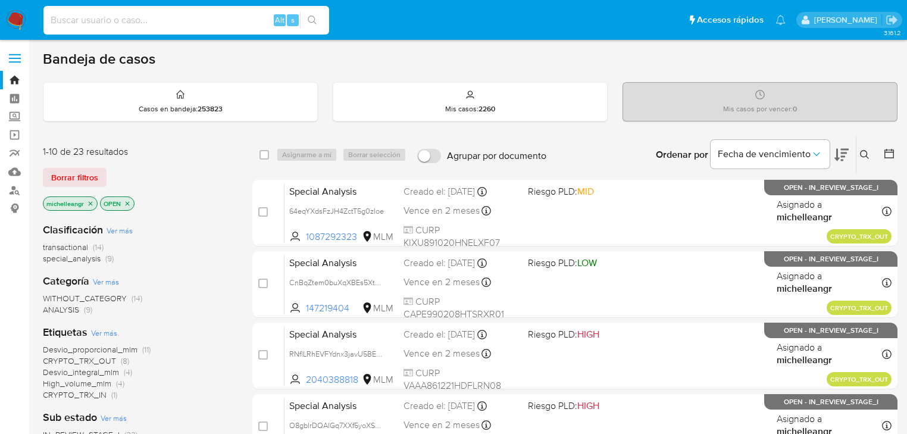
click at [80, 21] on input at bounding box center [186, 19] width 286 height 15
paste input "D5o5gVfG0k76mjer3klJXpw8"
type input "D5o5gVfG0k76mjer3klJXpw8"
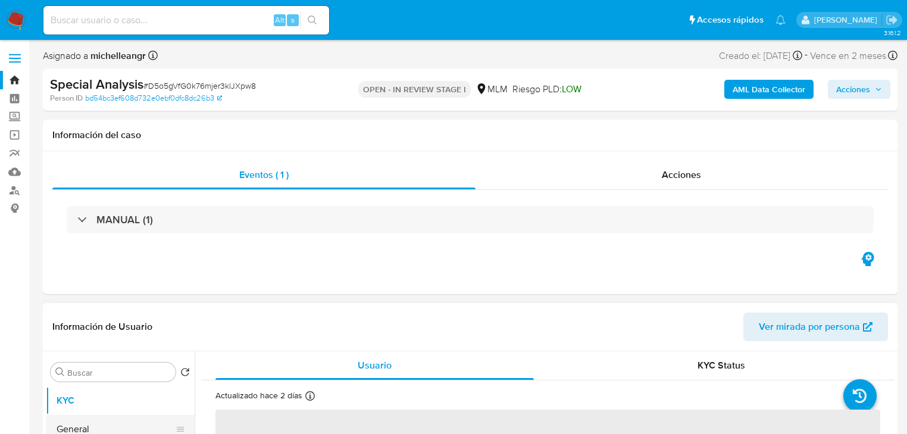
scroll to position [143, 0]
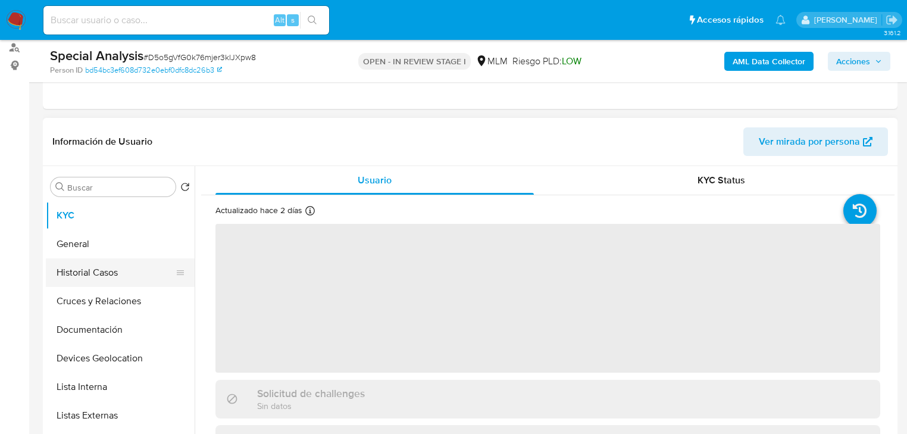
click at [102, 270] on button "Historial Casos" at bounding box center [115, 272] width 139 height 29
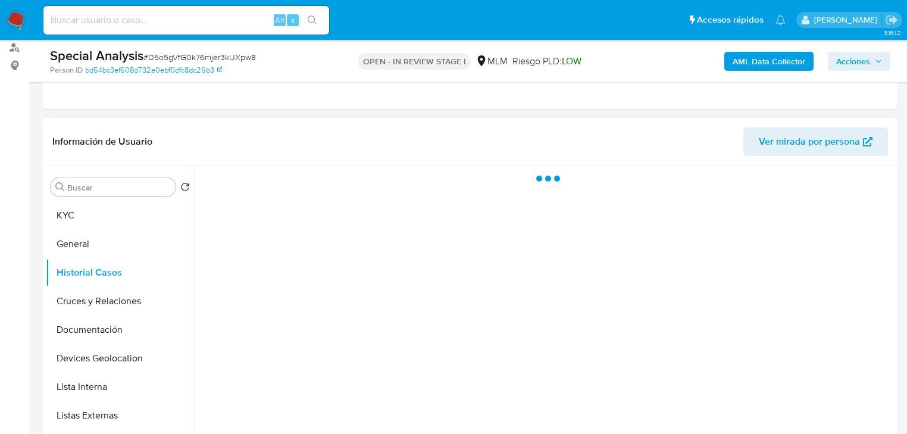
select select "10"
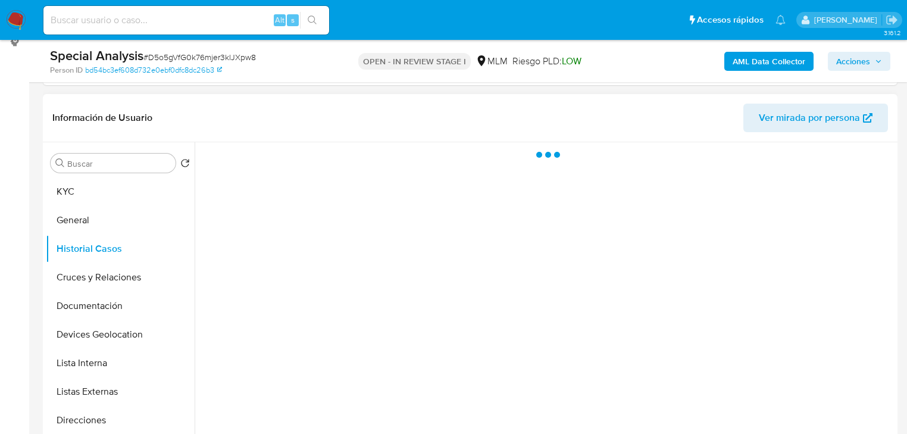
scroll to position [190, 0]
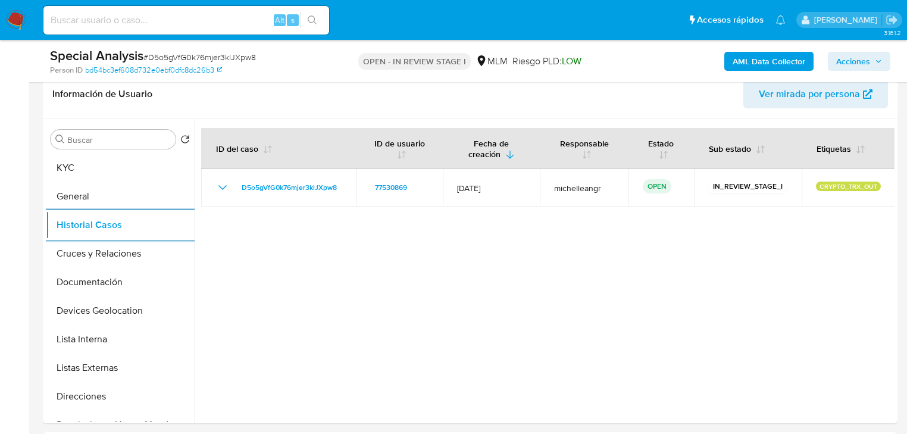
click at [149, 24] on input at bounding box center [186, 19] width 286 height 15
paste input "uI2LwIGkgVCfMCOJ5Fp0sXLS"
type input "uI2LwIGkgVCfMCOJ5Fp0sXLS"
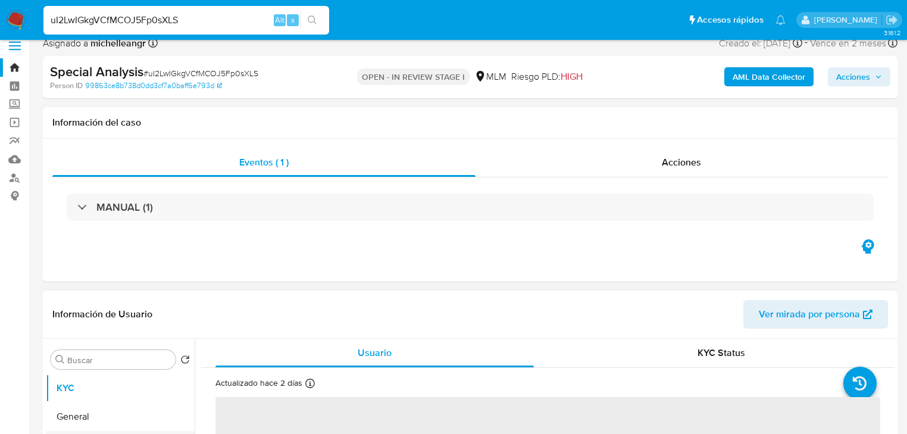
scroll to position [143, 0]
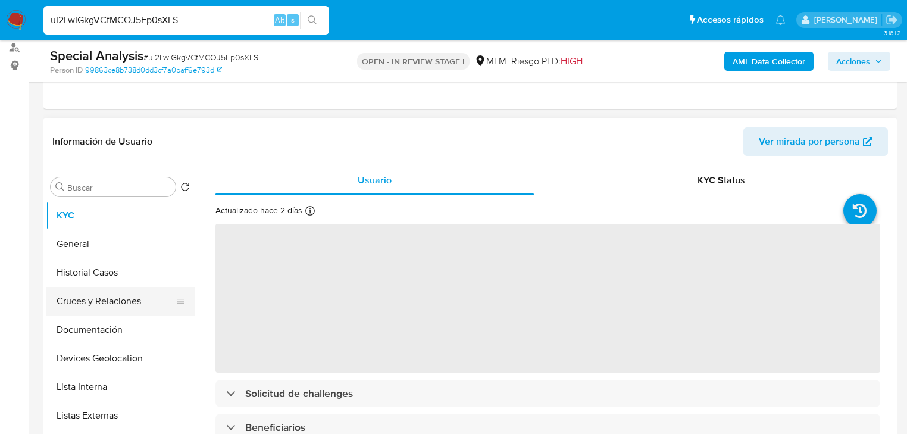
select select "10"
click at [99, 277] on button "Historial Casos" at bounding box center [115, 272] width 139 height 29
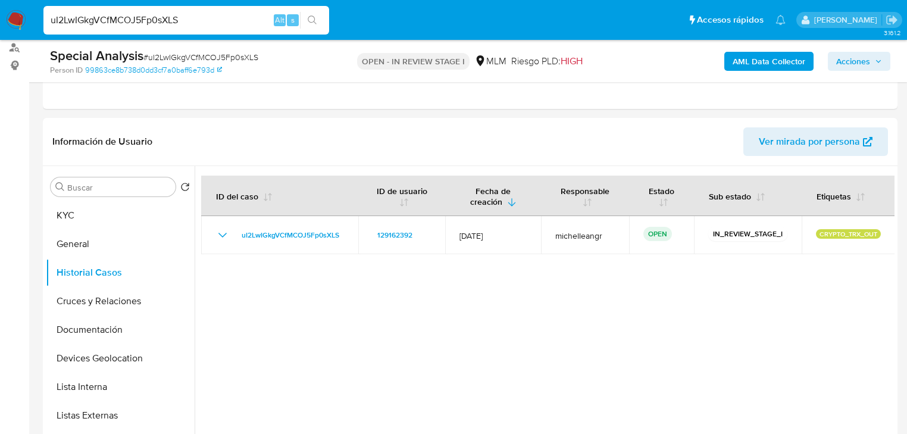
drag, startPoint x: 195, startPoint y: 17, endPoint x: 0, endPoint y: -58, distance: 208.5
paste input "R21P5l8puQ5NkhUl3javATBb"
type input "R21P5l8puQ5NkhUl3javATBb"
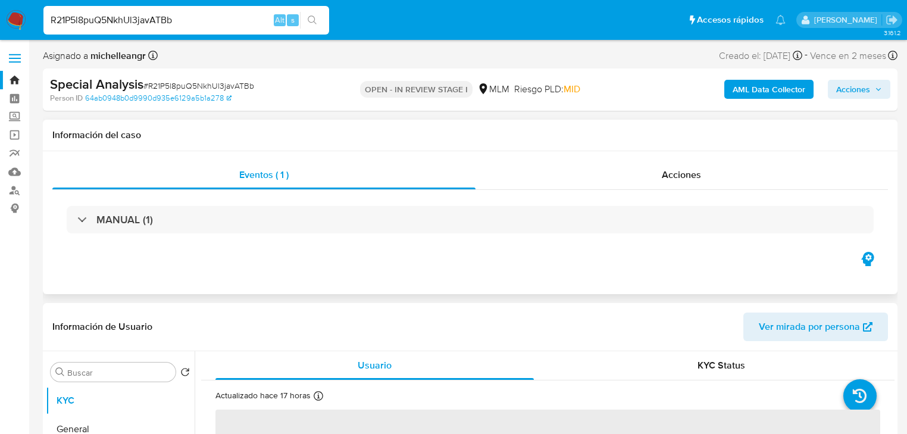
select select "10"
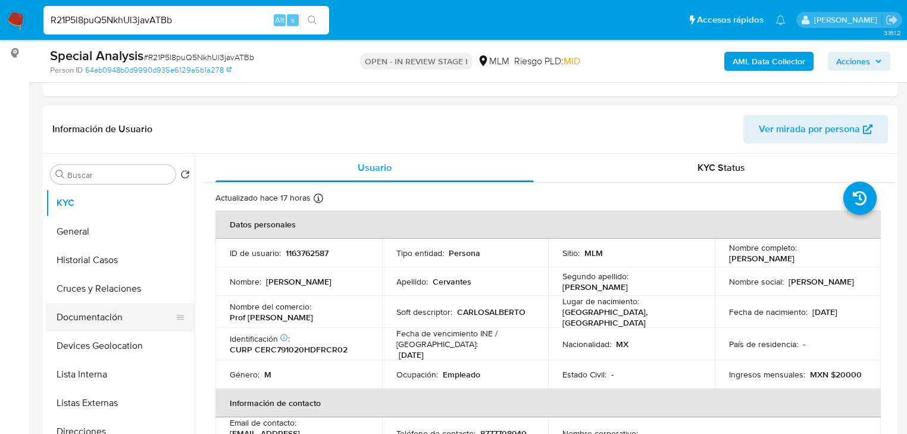
scroll to position [238, 0]
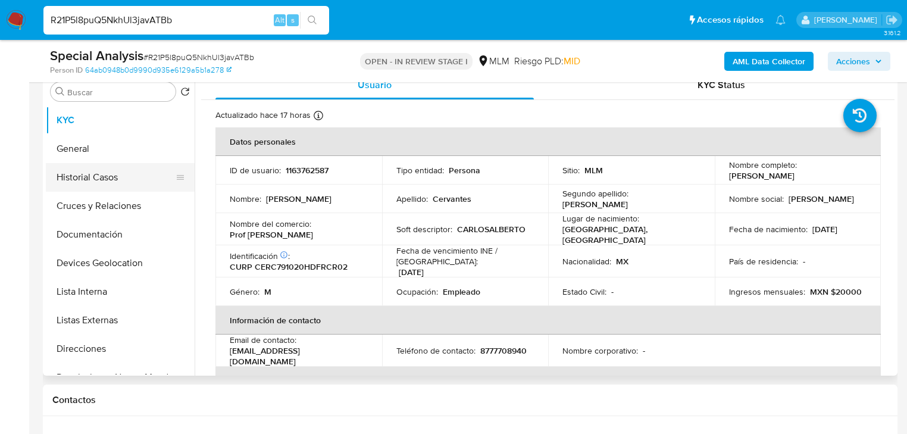
click at [107, 180] on button "Historial Casos" at bounding box center [115, 177] width 139 height 29
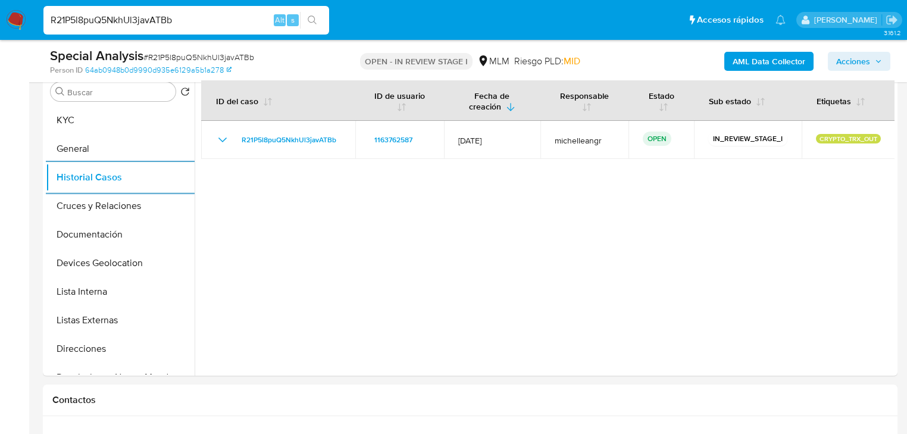
drag, startPoint x: 188, startPoint y: 30, endPoint x: 189, endPoint y: 20, distance: 10.2
click at [187, 24] on div "R21P5l8puQ5NkhUl3javATBb Alt s" at bounding box center [186, 20] width 286 height 29
drag, startPoint x: 110, startPoint y: 14, endPoint x: 0, endPoint y: -4, distance: 111.6
paste input "CnBqZtem0buXqXBEs5XtzeO2"
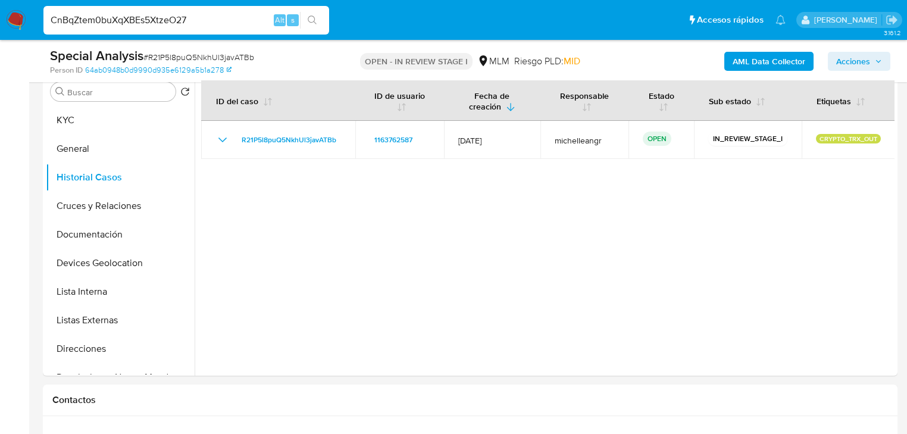
drag, startPoint x: 206, startPoint y: 26, endPoint x: 0, endPoint y: -34, distance: 214.5
paste input
type input "CnBqZtem0buXqXBEs5XtzeO2"
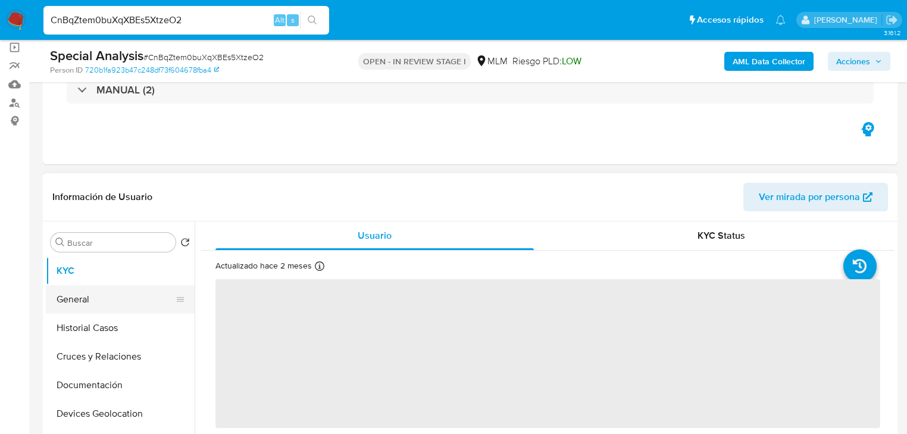
scroll to position [95, 0]
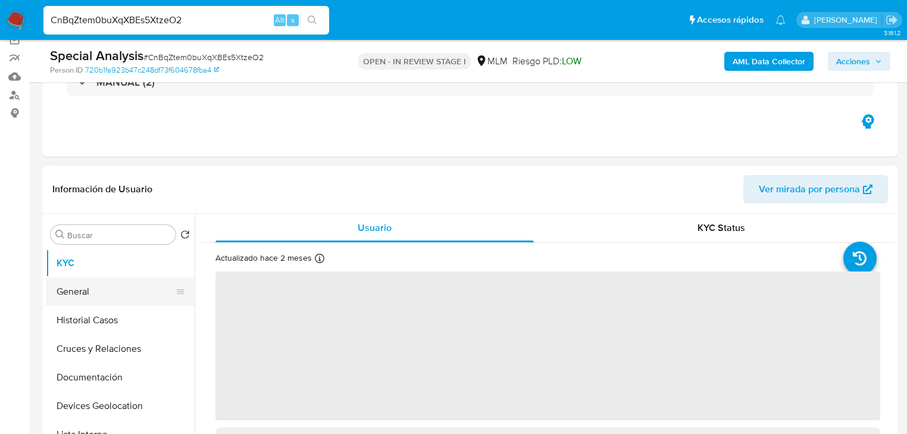
select select "10"
click at [99, 315] on button "Historial Casos" at bounding box center [120, 320] width 149 height 29
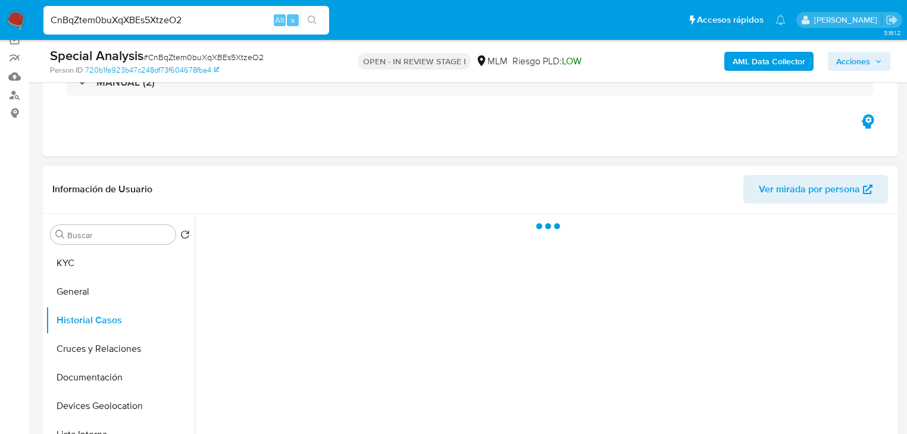
scroll to position [143, 0]
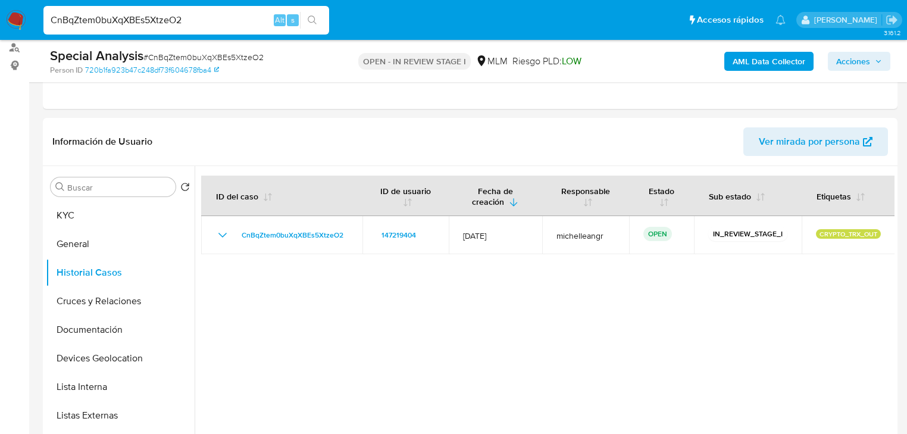
click at [240, 24] on input "CnBqZtem0buXqXBEs5XtzeO2" at bounding box center [186, 19] width 286 height 15
drag, startPoint x: 0, startPoint y: -7, endPoint x: 0, endPoint y: -26, distance: 18.4
paste input "Z9GyBJlTq8DlrOPigivLzT28"
type input "Z9GyBJlTq8DlrOPigivLzT28"
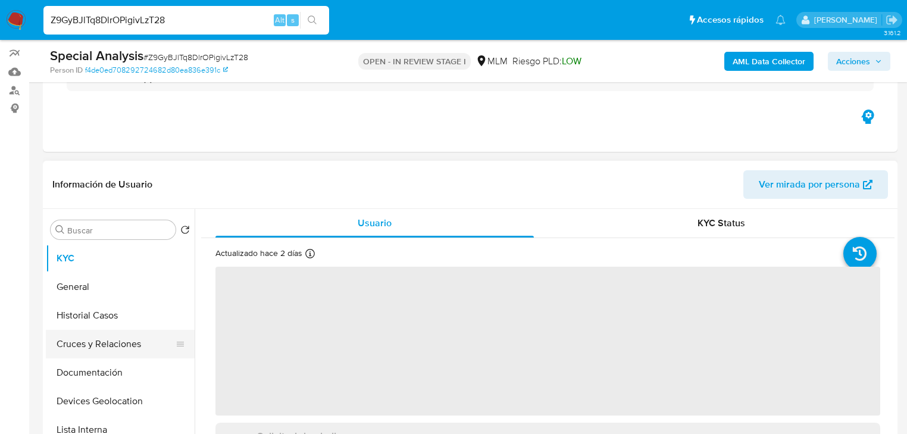
scroll to position [190, 0]
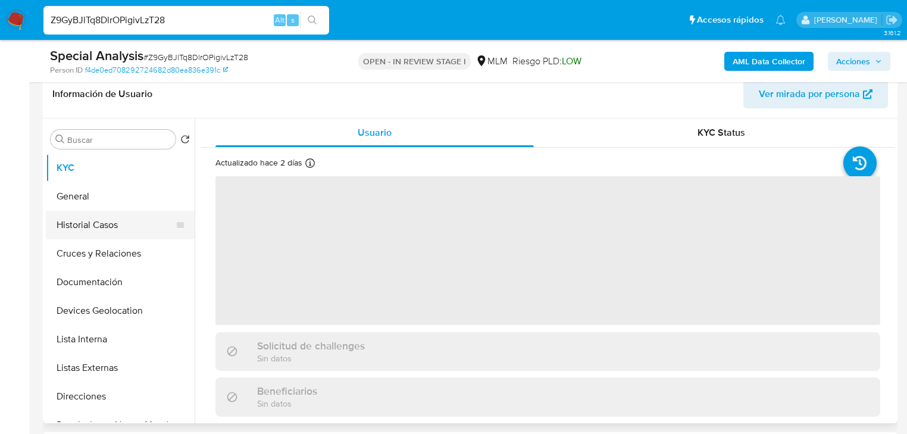
click at [111, 226] on button "Historial Casos" at bounding box center [115, 225] width 139 height 29
select select "10"
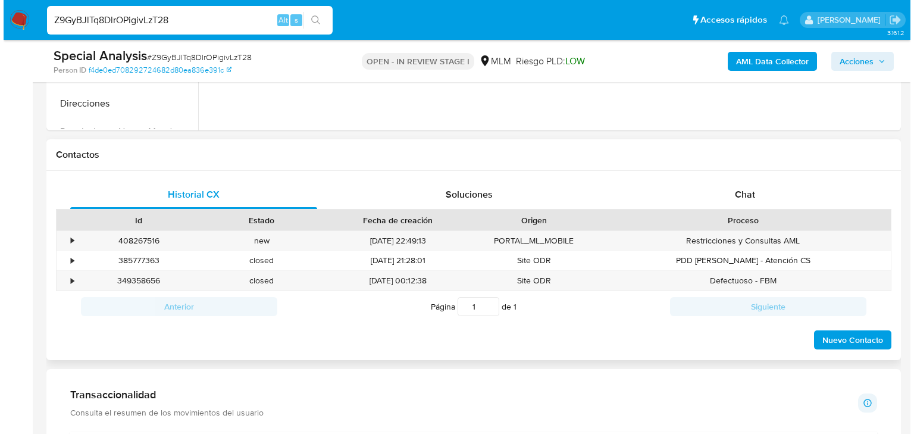
scroll to position [571, 0]
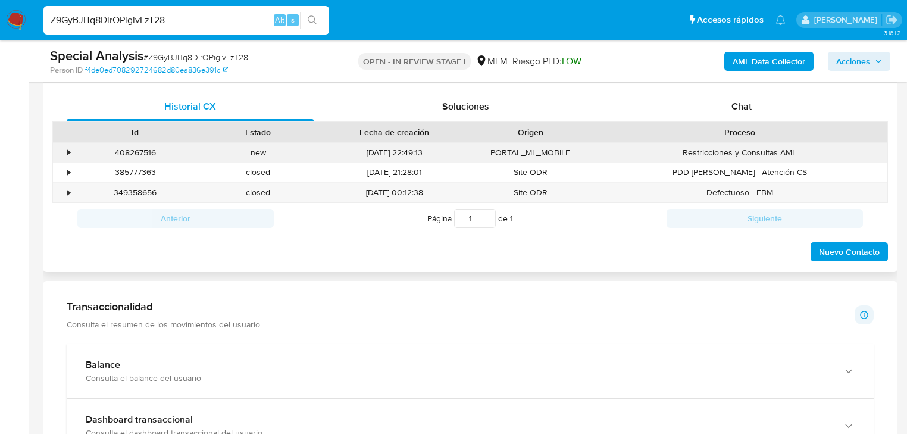
click at [69, 154] on div "•" at bounding box center [68, 152] width 3 height 11
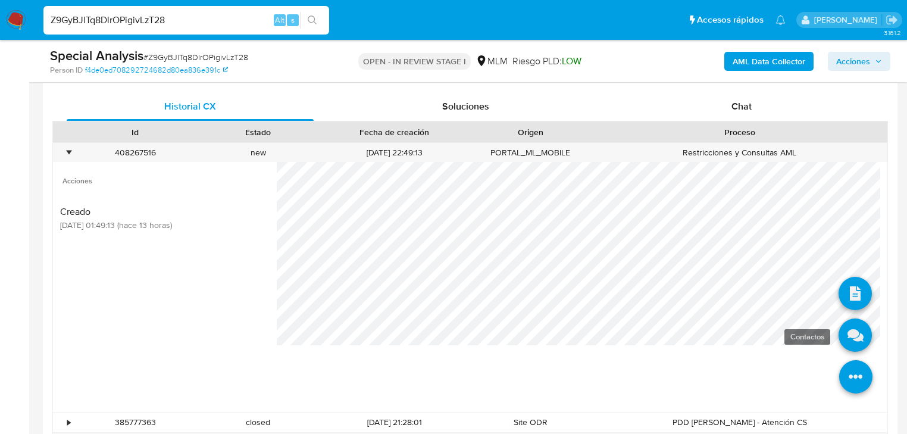
click at [855, 332] on icon at bounding box center [854, 334] width 33 height 33
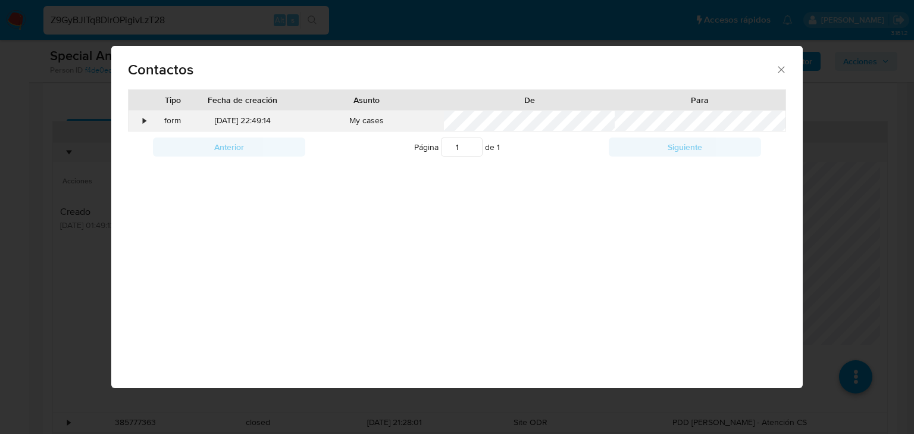
click at [148, 119] on div "• form [DATE] 22:49:14 My cases" at bounding box center [457, 121] width 657 height 20
click at [145, 120] on div "•" at bounding box center [144, 121] width 3 height 12
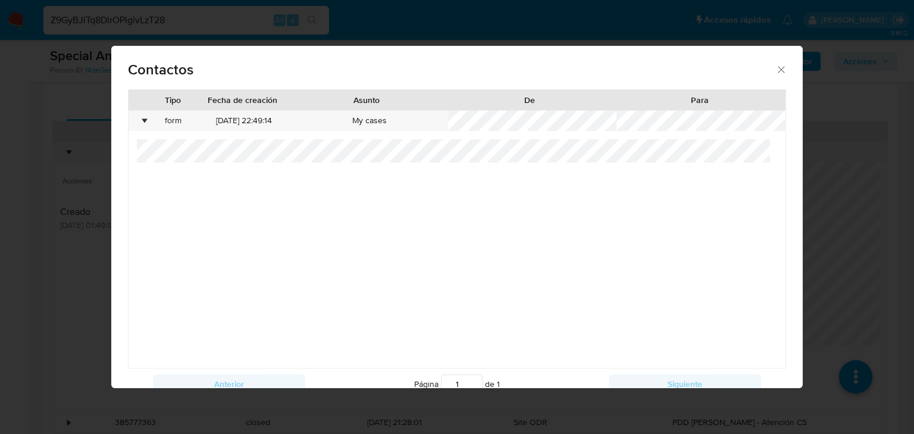
click at [777, 70] on icon "close" at bounding box center [781, 70] width 12 height 12
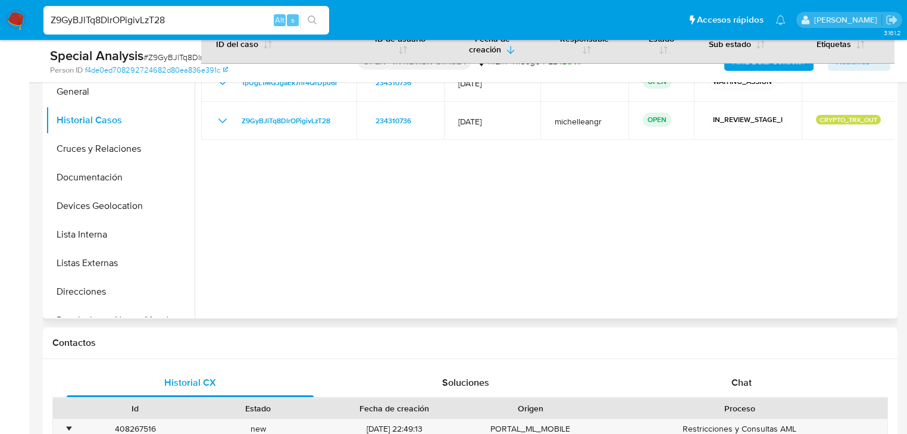
scroll to position [190, 0]
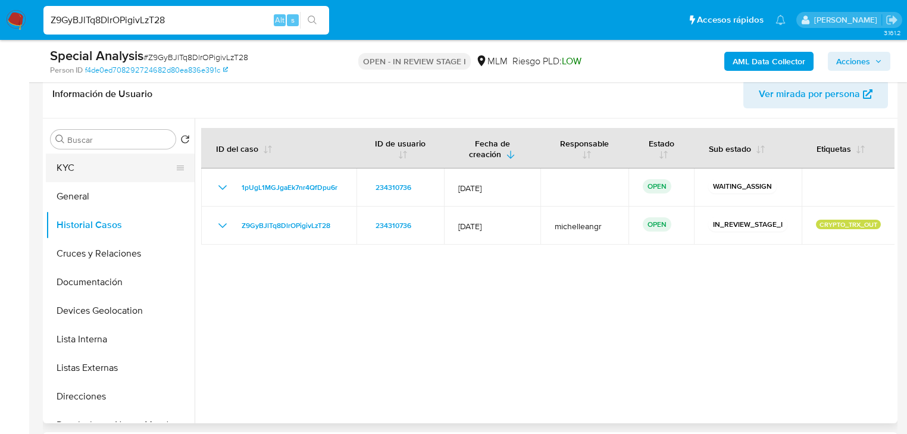
click at [97, 174] on button "KYC" at bounding box center [115, 168] width 139 height 29
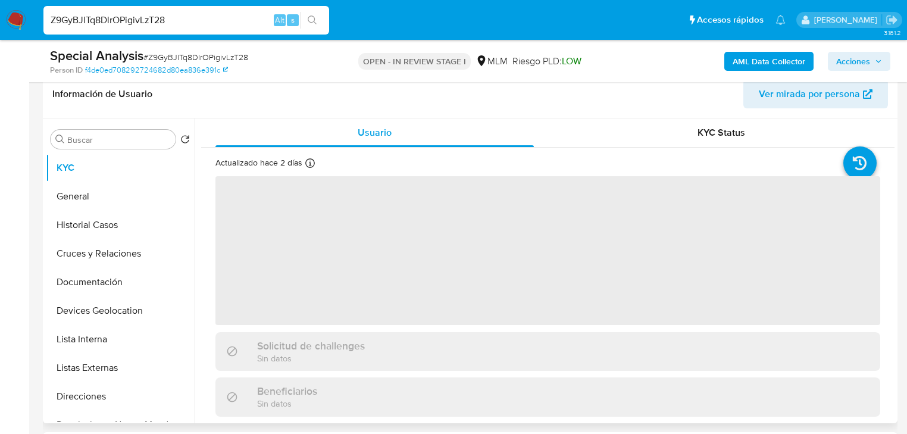
click at [280, 182] on span "‌" at bounding box center [547, 250] width 665 height 149
click at [284, 218] on span "‌" at bounding box center [547, 250] width 665 height 149
click at [300, 214] on span "‌" at bounding box center [547, 250] width 665 height 149
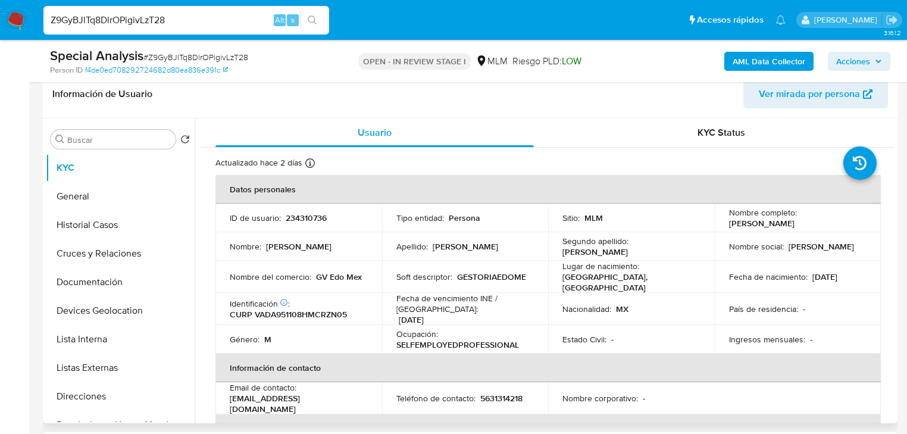
click at [297, 214] on p "234310736" at bounding box center [306, 217] width 41 height 11
click at [304, 217] on p "234310736" at bounding box center [306, 217] width 41 height 11
copy p "234310736"
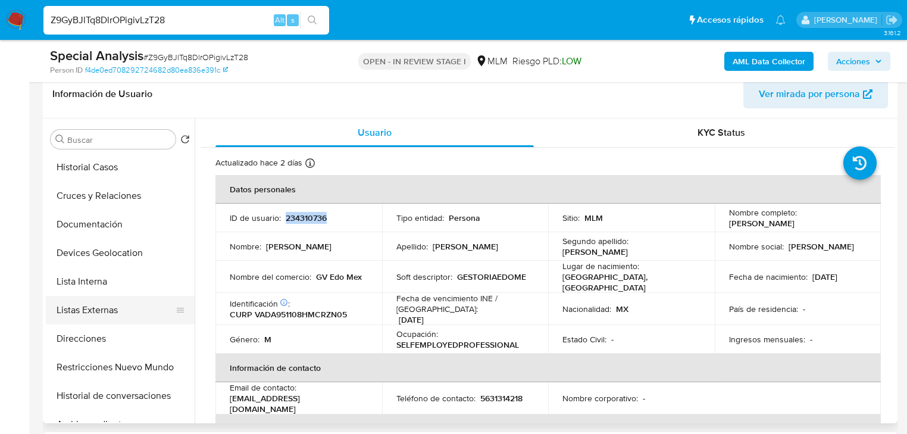
scroll to position [143, 0]
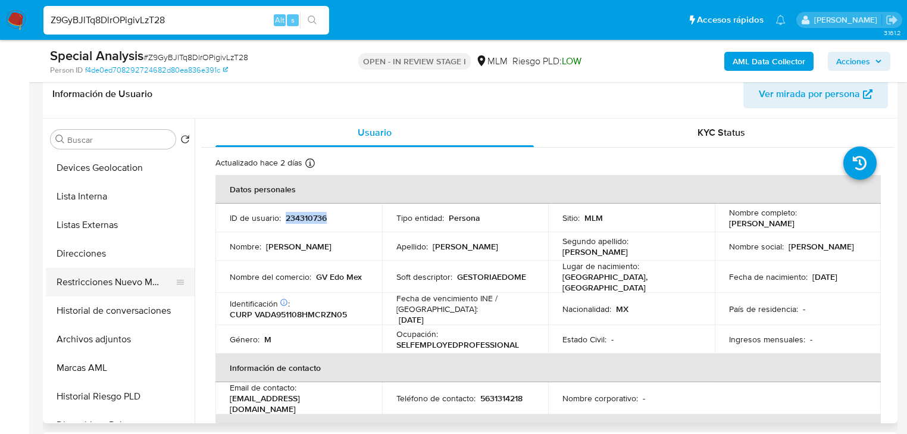
click at [143, 293] on button "Restricciones Nuevo Mundo" at bounding box center [115, 282] width 139 height 29
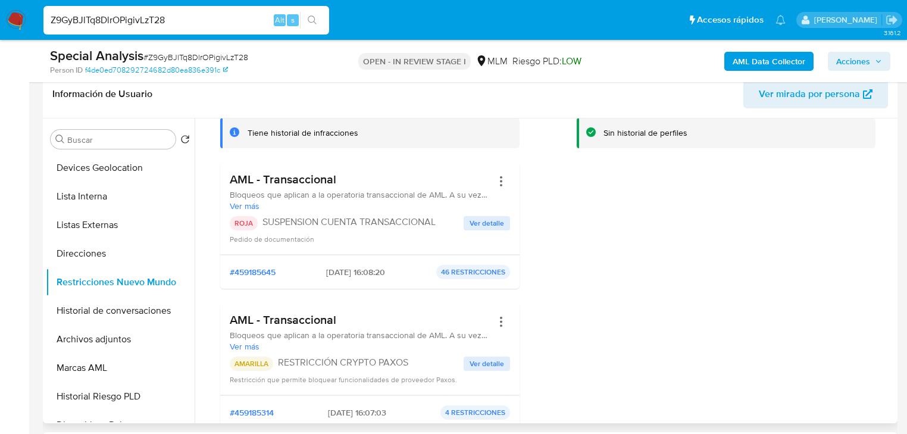
scroll to position [95, 0]
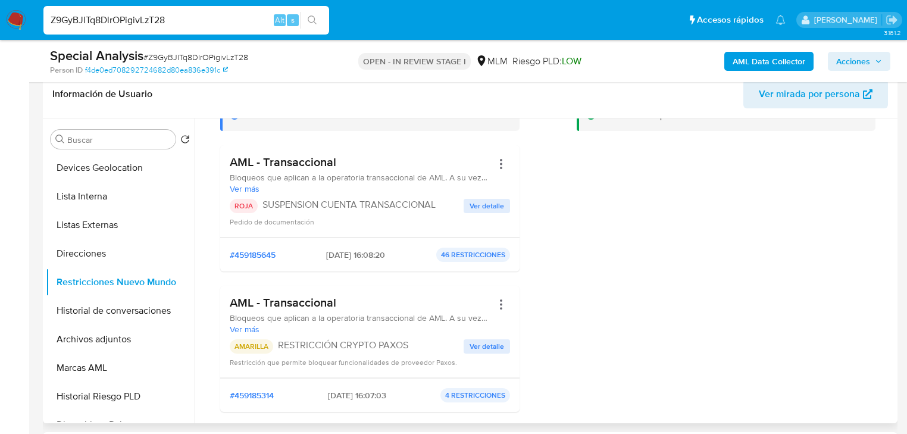
click at [476, 345] on span "Ver detalle" at bounding box center [487, 346] width 35 height 12
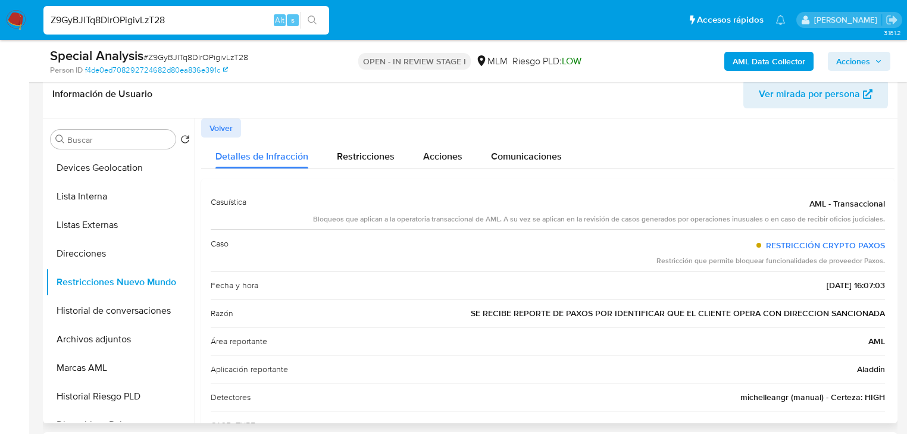
click at [229, 122] on span "Volver" at bounding box center [220, 128] width 23 height 17
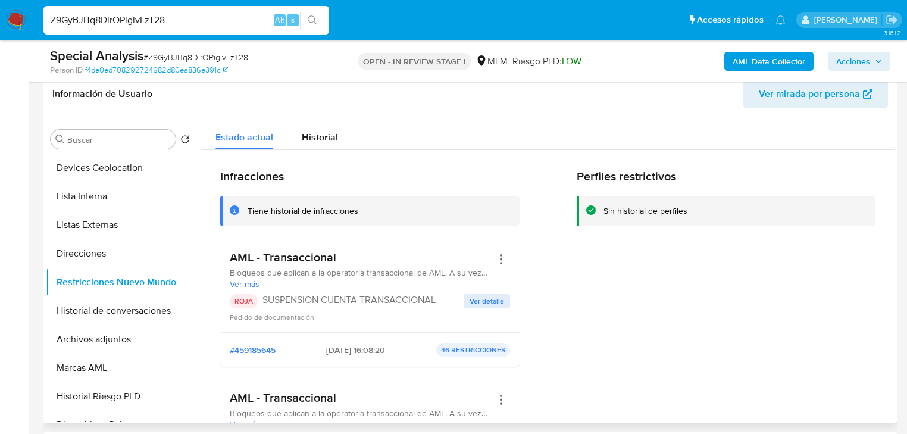
click at [474, 301] on span "Ver detalle" at bounding box center [487, 301] width 35 height 12
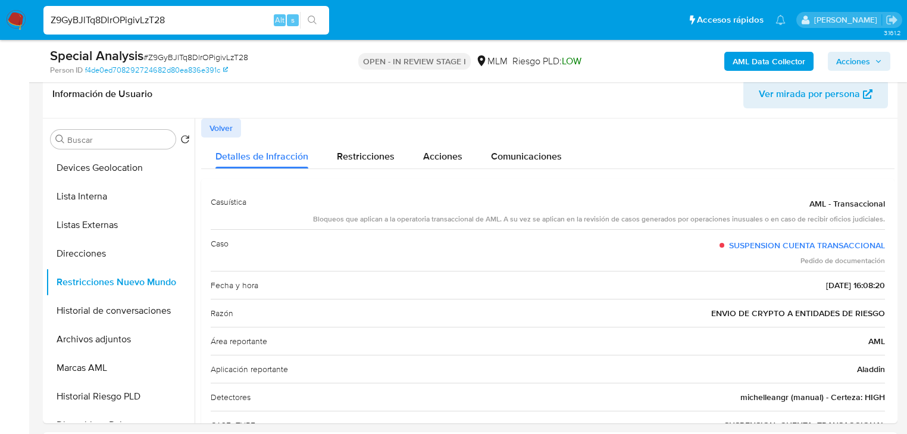
click at [219, 133] on span "Volver" at bounding box center [220, 128] width 23 height 17
